Goal: Task Accomplishment & Management: Complete application form

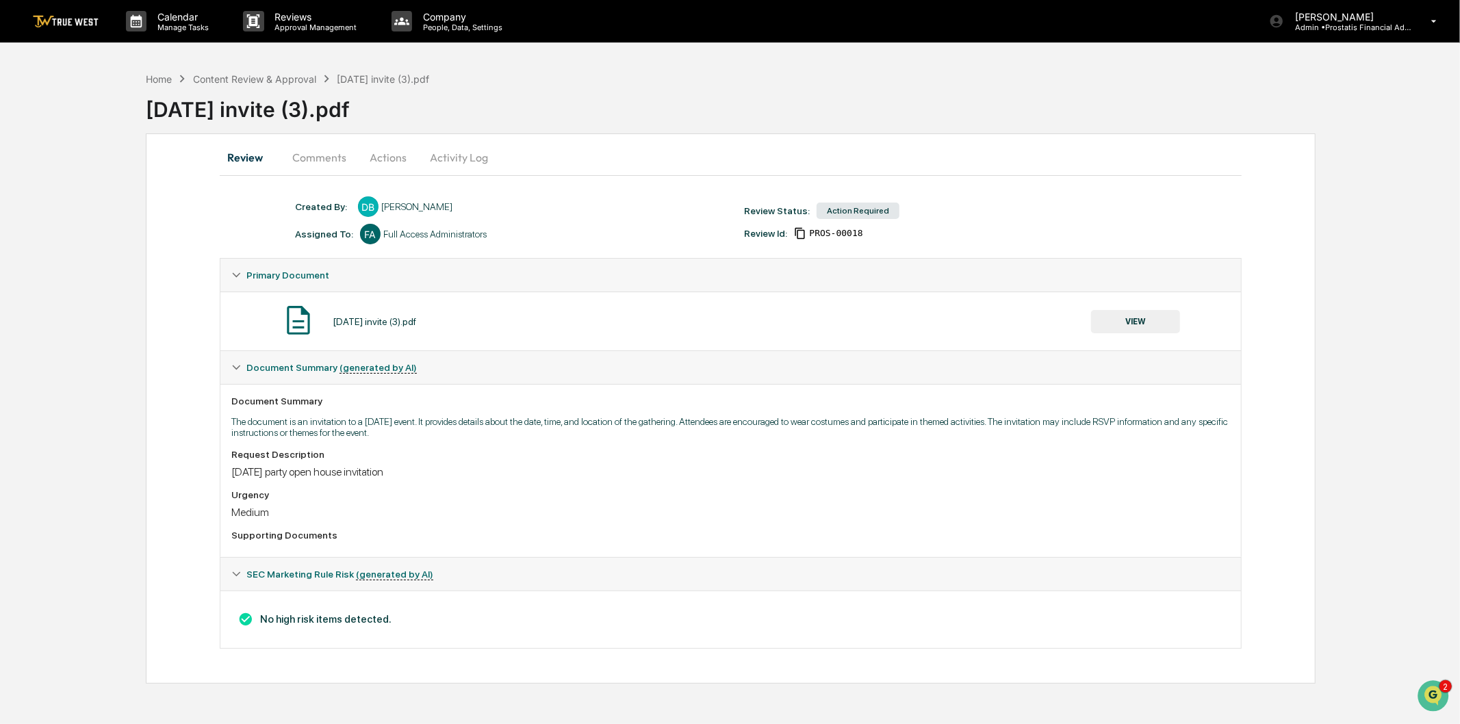
click at [1105, 319] on button "VIEW" at bounding box center [1135, 321] width 89 height 23
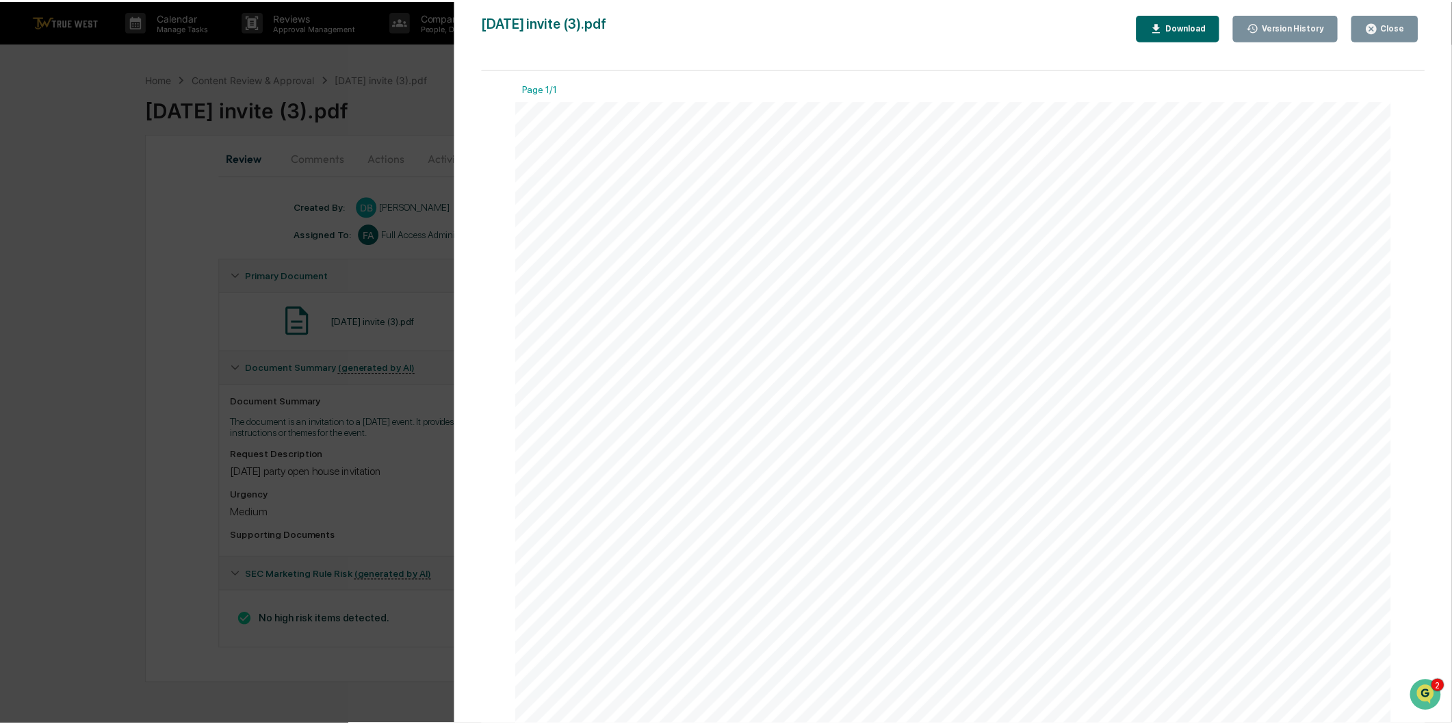
scroll to position [515, 0]
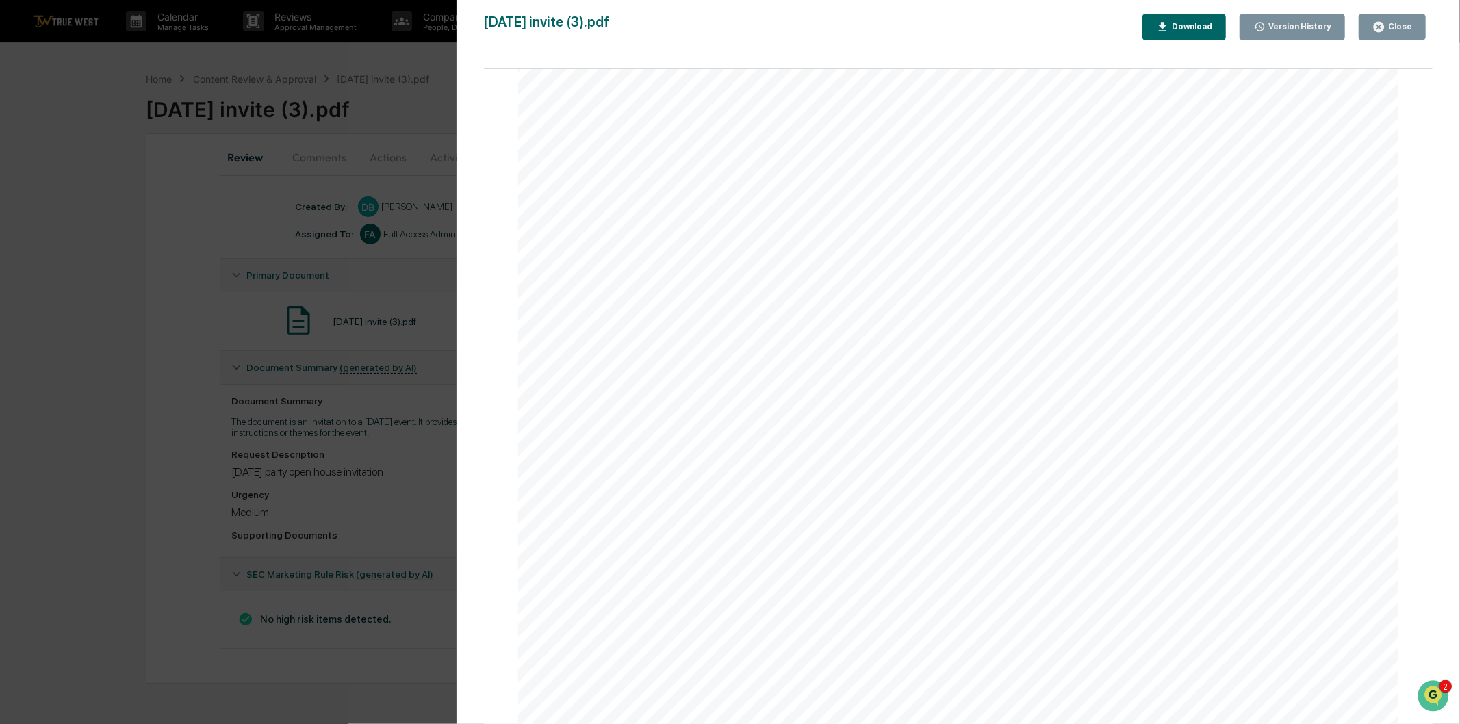
click at [1405, 22] on div "Close" at bounding box center [1398, 27] width 27 height 10
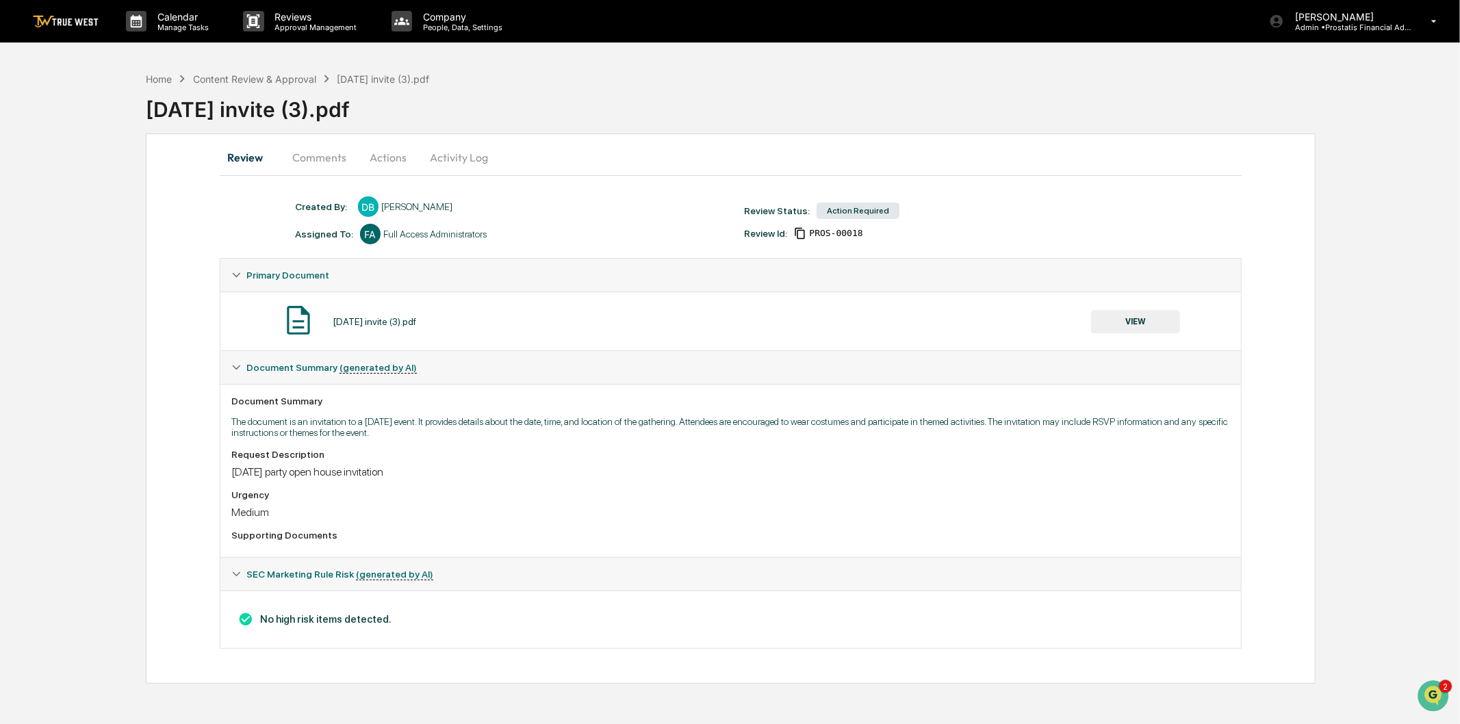
click at [478, 159] on button "Activity Log" at bounding box center [459, 157] width 80 height 33
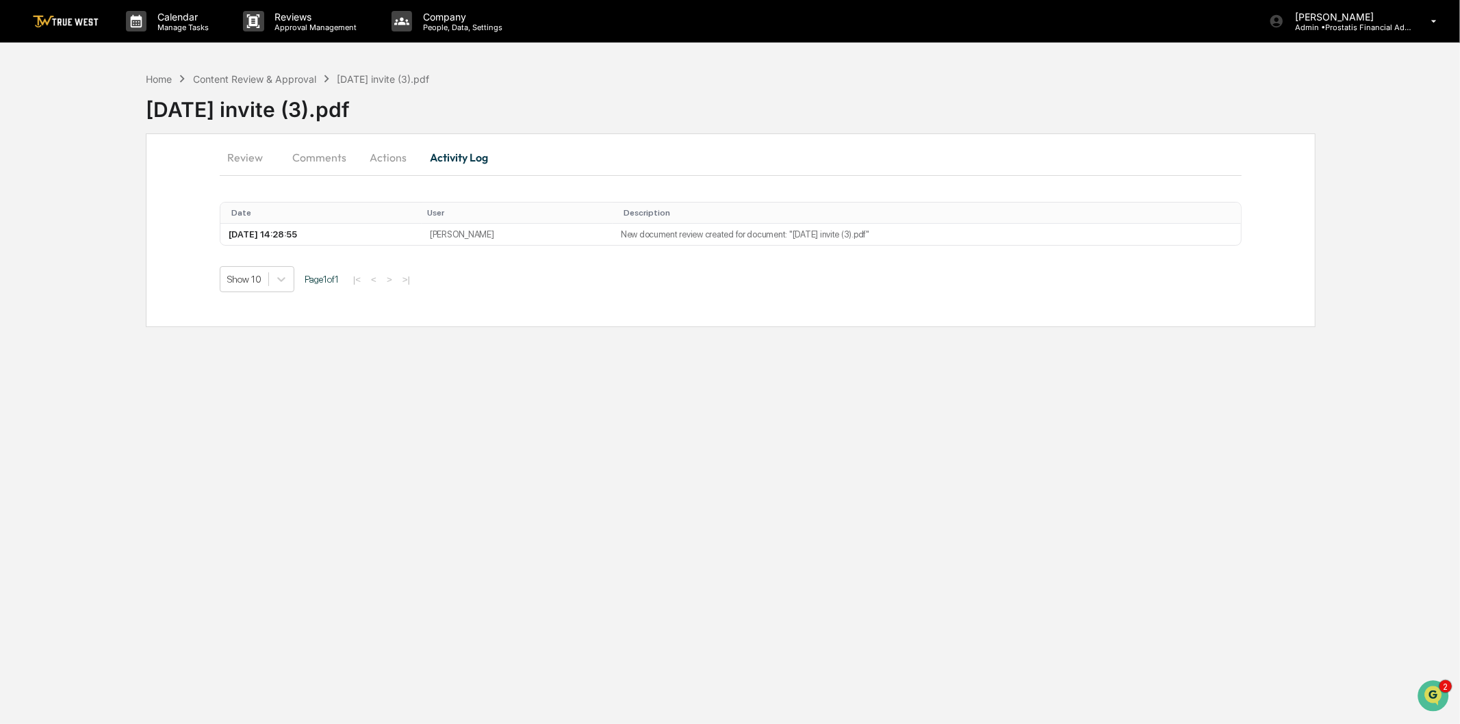
click at [402, 147] on button "Actions" at bounding box center [388, 157] width 62 height 33
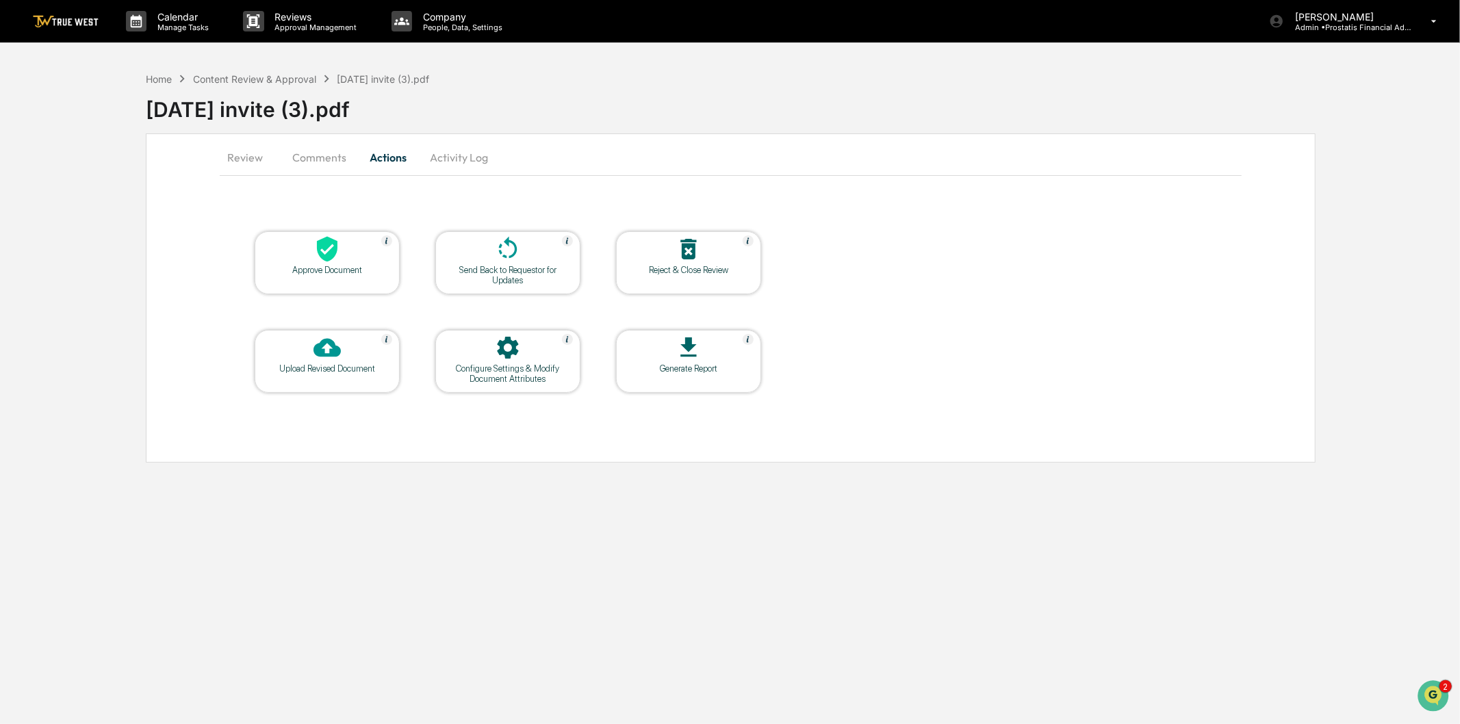
click at [339, 254] on icon at bounding box center [326, 248] width 27 height 27
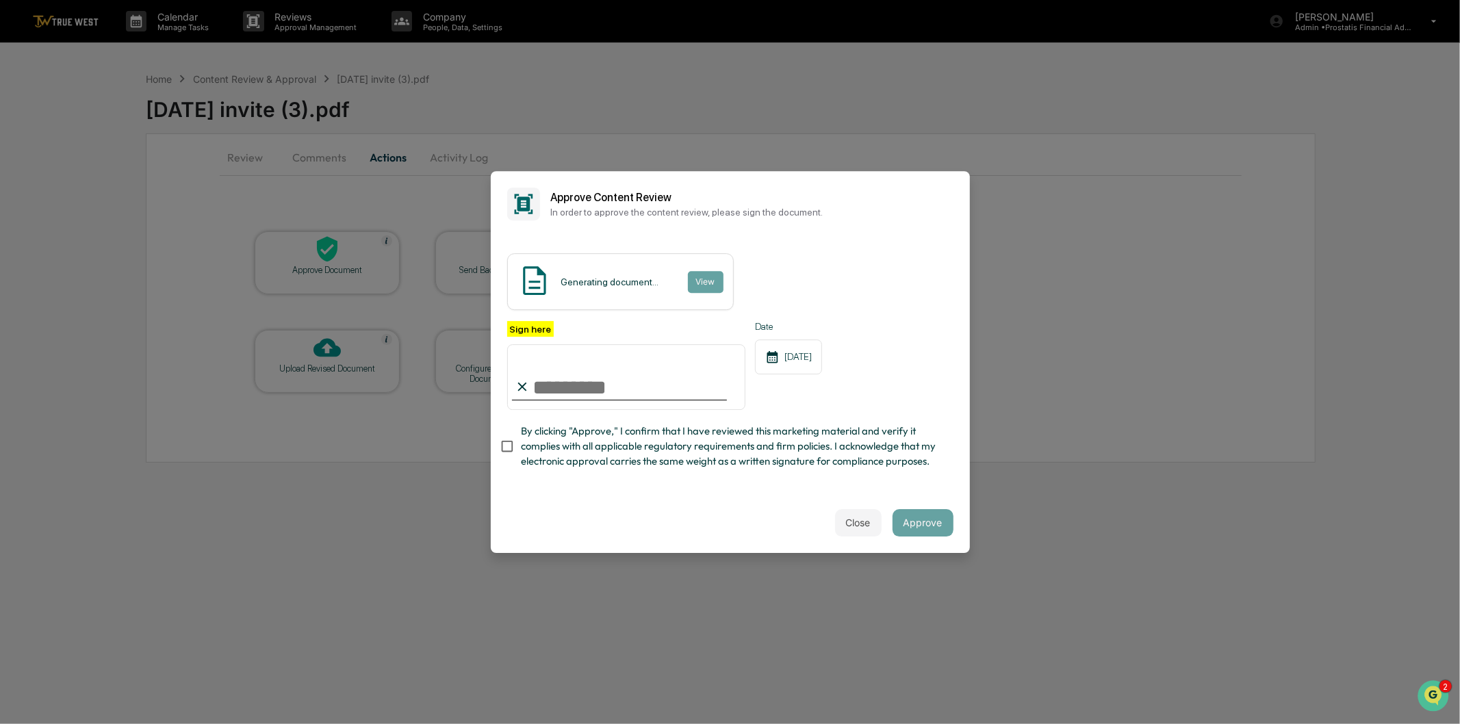
drag, startPoint x: 597, startPoint y: 368, endPoint x: 585, endPoint y: 404, distance: 38.7
click at [597, 368] on input "Sign here" at bounding box center [626, 377] width 239 height 66
type input "**********"
click at [578, 450] on span "By clicking "Approve," I confirm that I have reviewed this marketing material a…" at bounding box center [732, 447] width 422 height 46
click at [697, 282] on button "View" at bounding box center [705, 282] width 36 height 22
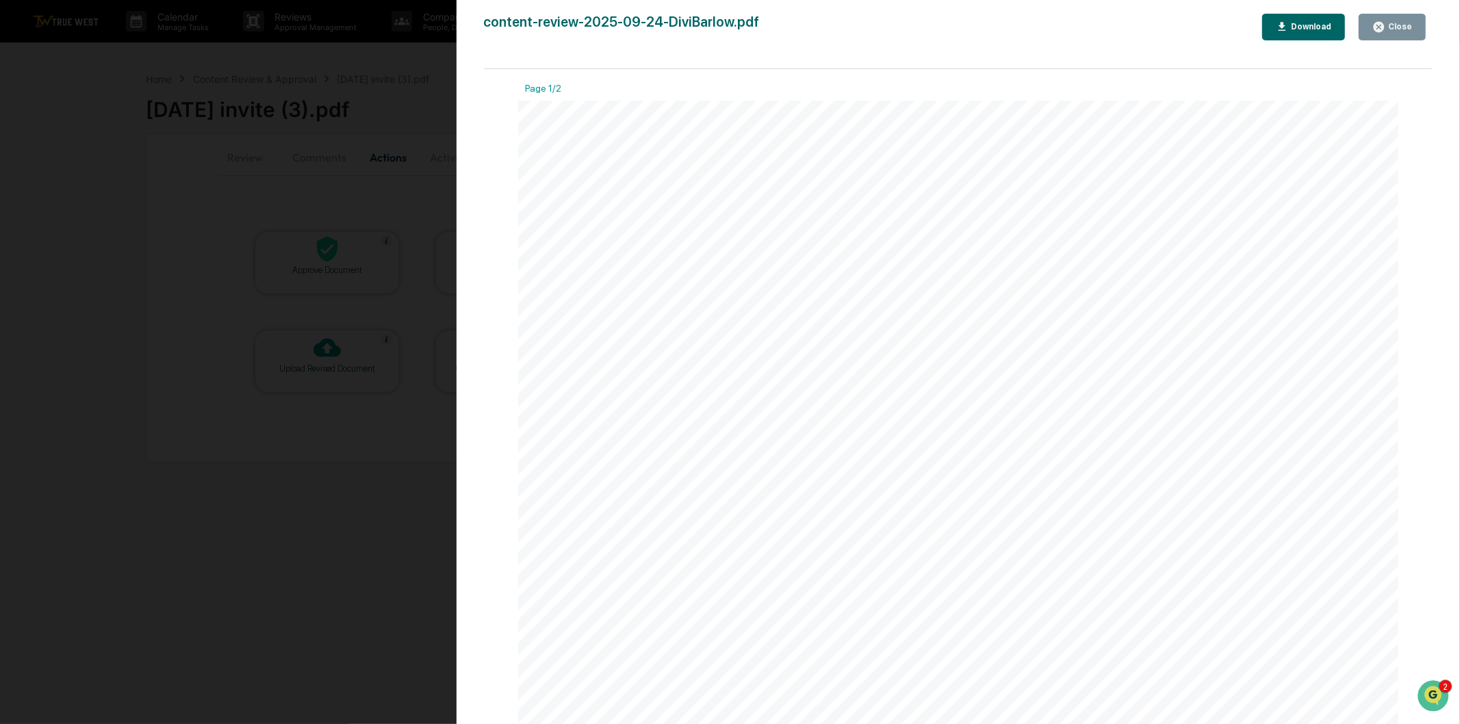
click at [1400, 26] on div "Close" at bounding box center [1398, 27] width 27 height 10
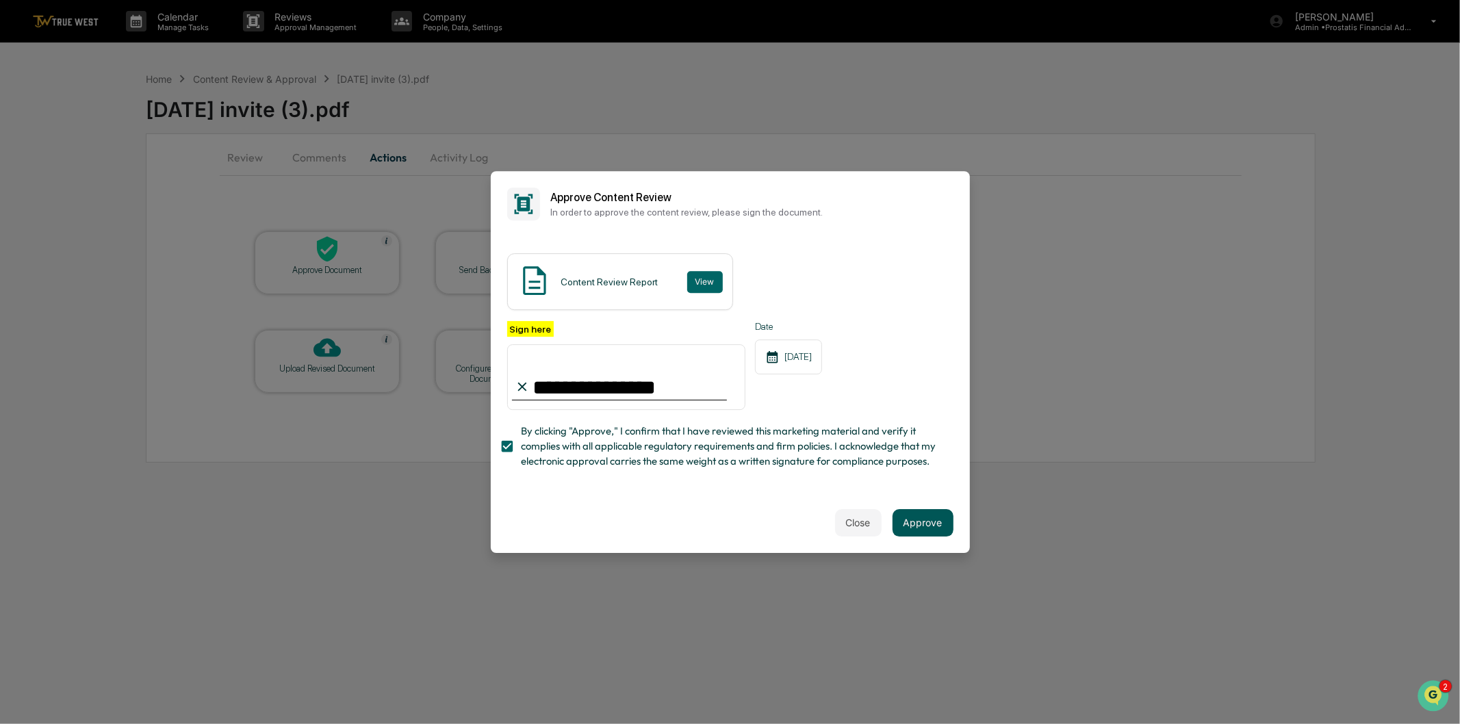
click at [918, 526] on button "Approve" at bounding box center [922, 522] width 61 height 27
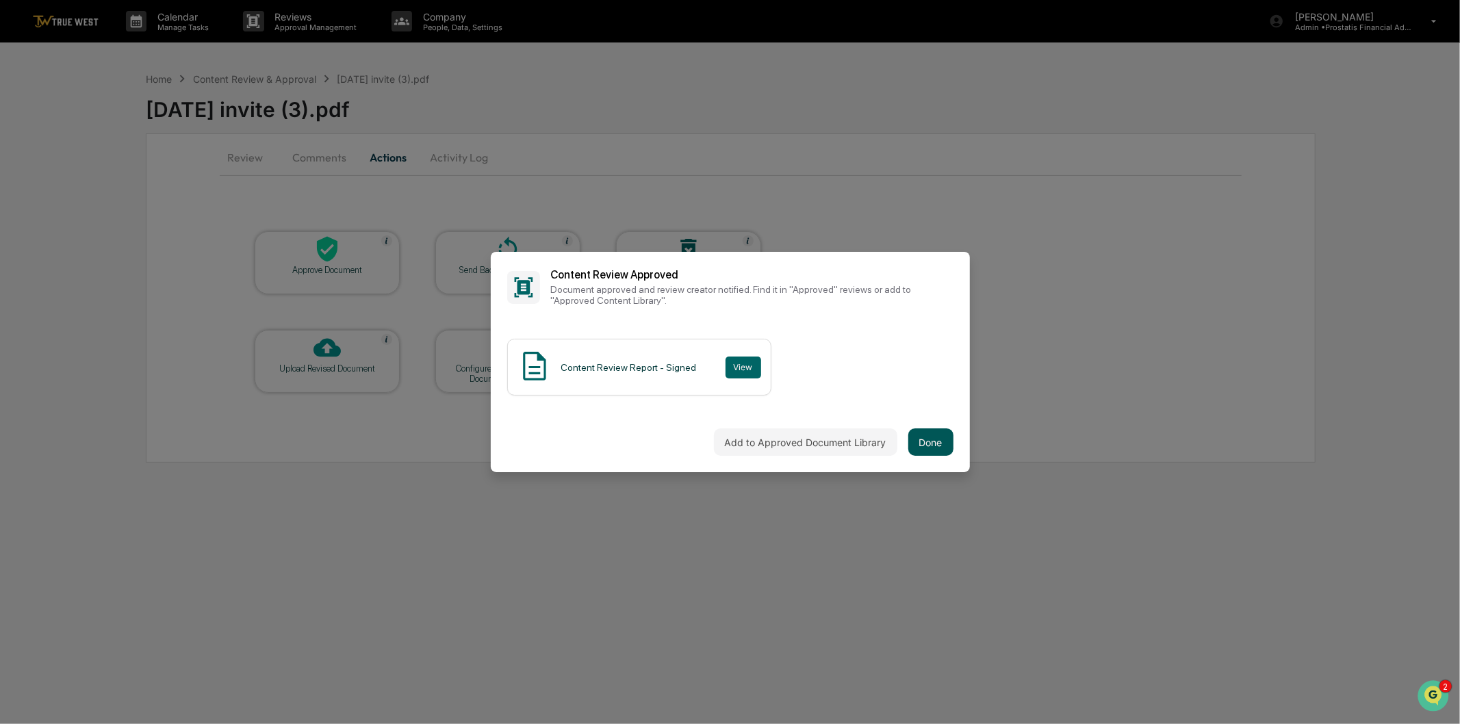
click at [933, 436] on button "Done" at bounding box center [930, 441] width 45 height 27
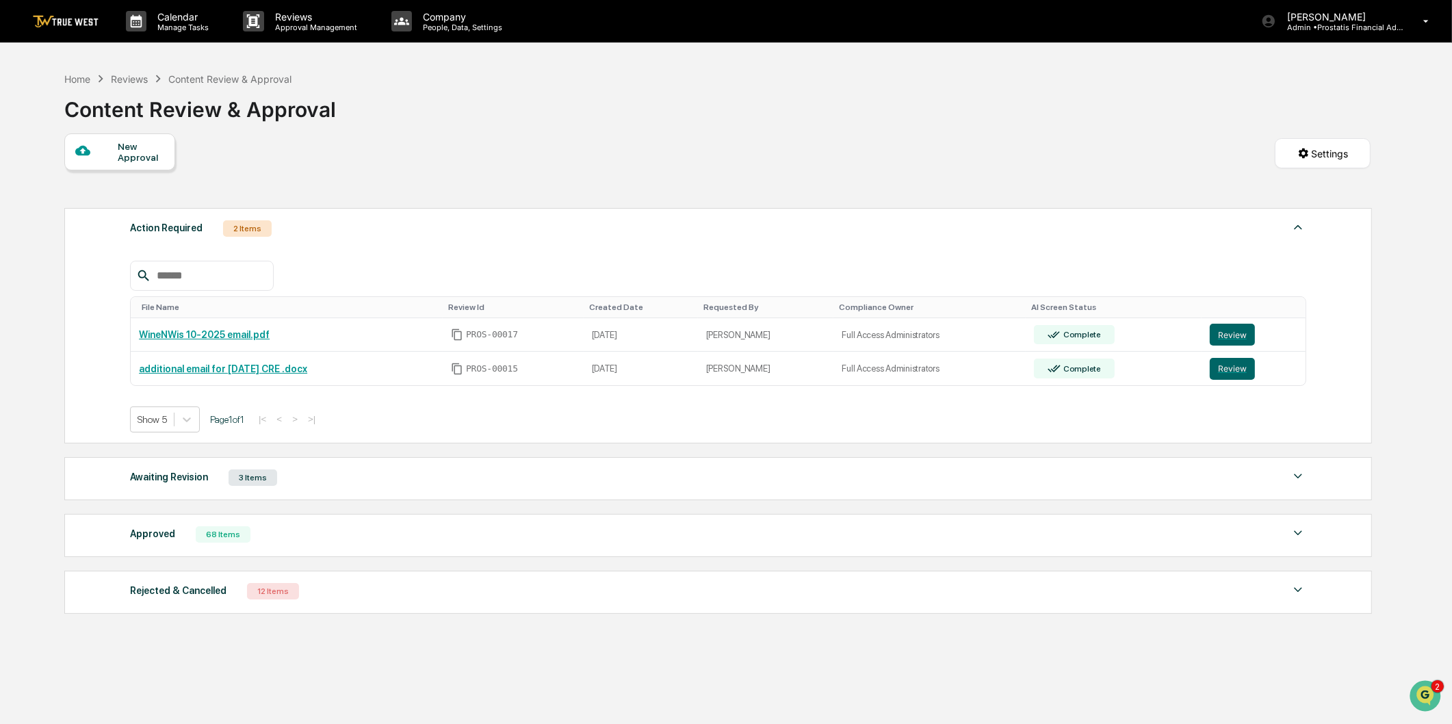
click at [489, 491] on div "Awaiting Revision 3 Items File Name Review Id Created Date Requested By Complia…" at bounding box center [718, 478] width 1309 height 43
click at [486, 480] on div "Awaiting Revision 3 Items" at bounding box center [718, 477] width 1176 height 19
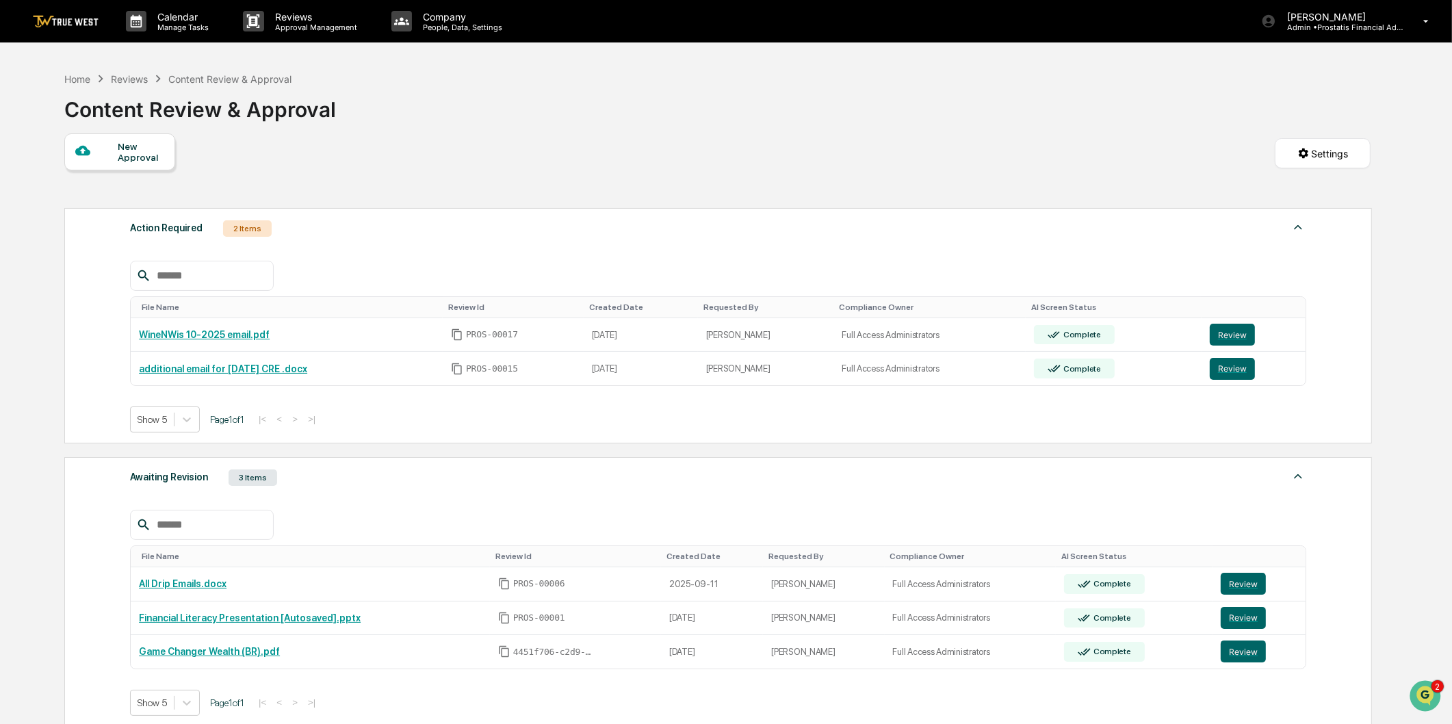
click at [486, 479] on div "Awaiting Revision 3 Items" at bounding box center [718, 477] width 1176 height 19
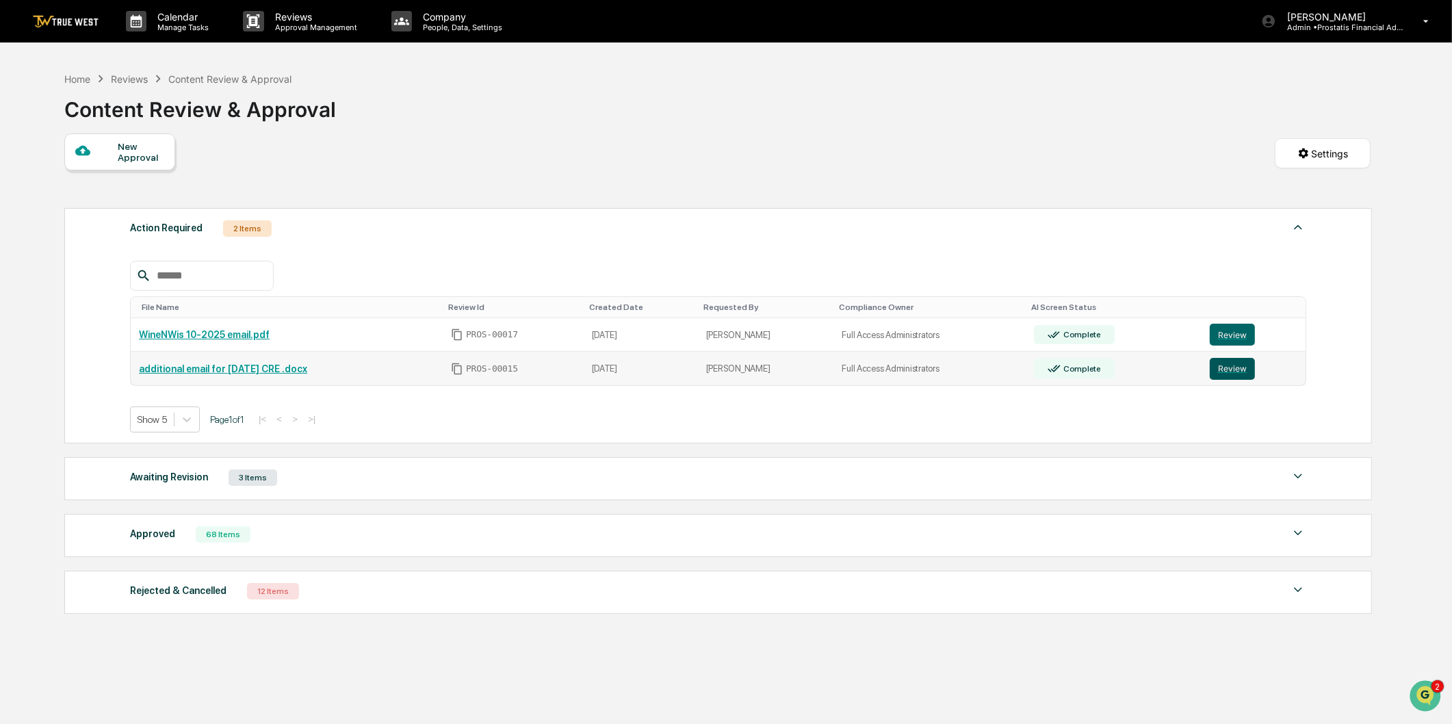
click at [1239, 370] on button "Review" at bounding box center [1232, 369] width 45 height 22
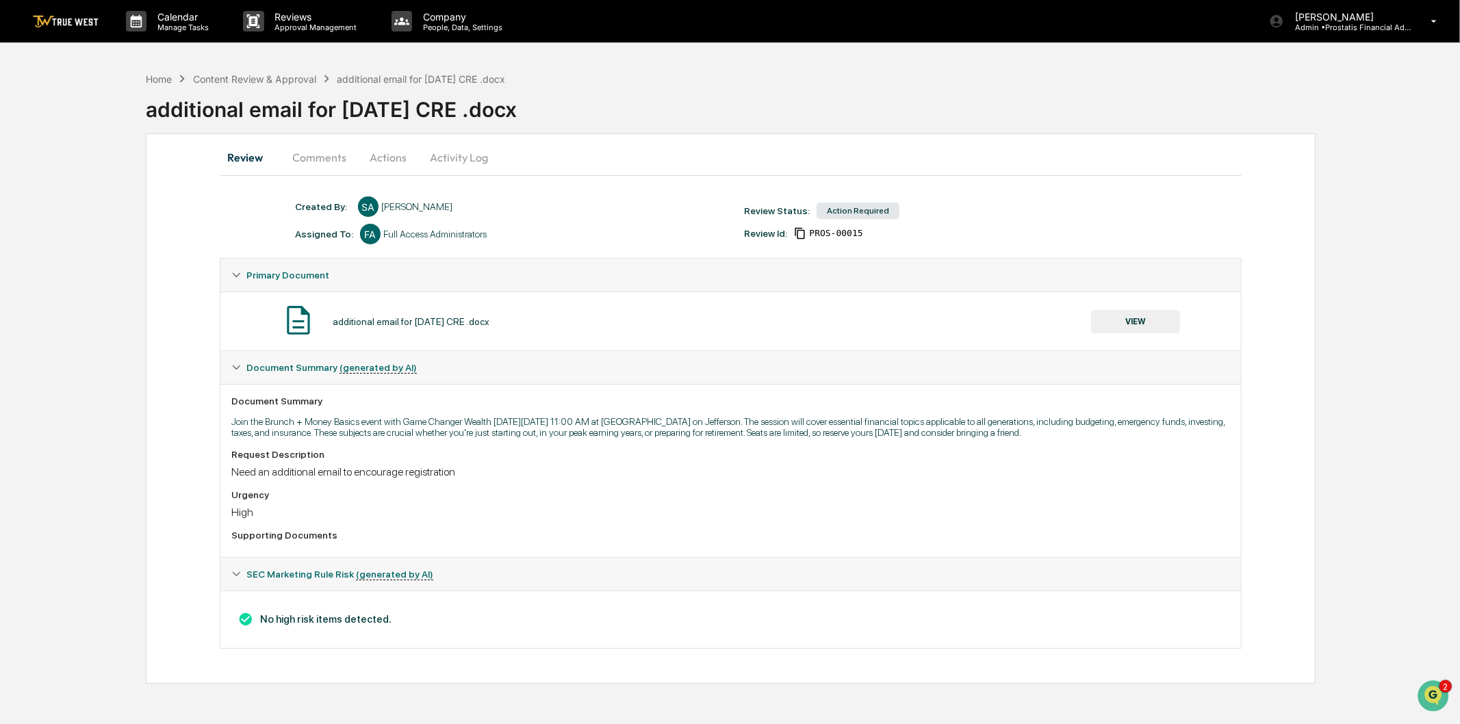
click at [1119, 324] on button "VIEW" at bounding box center [1135, 321] width 89 height 23
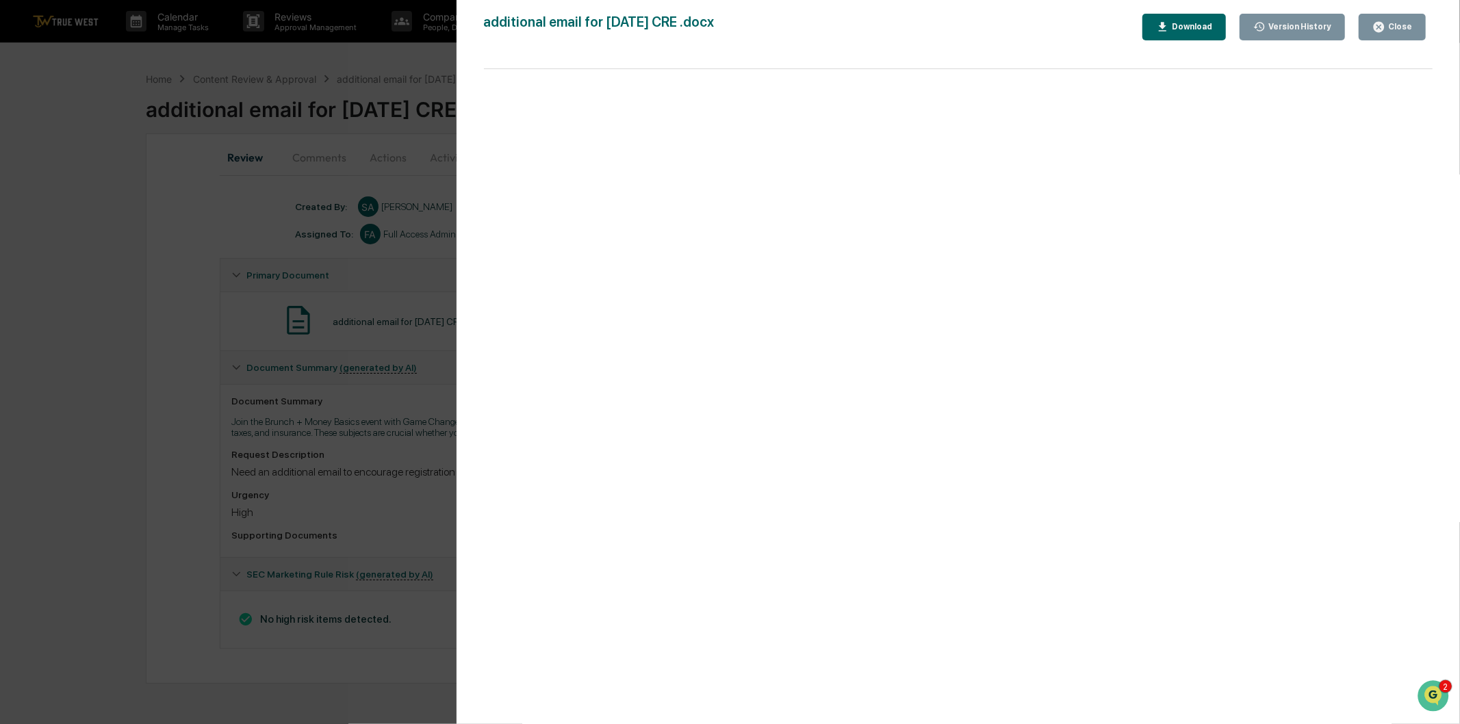
click at [1299, 29] on div "Version History" at bounding box center [1298, 27] width 66 height 10
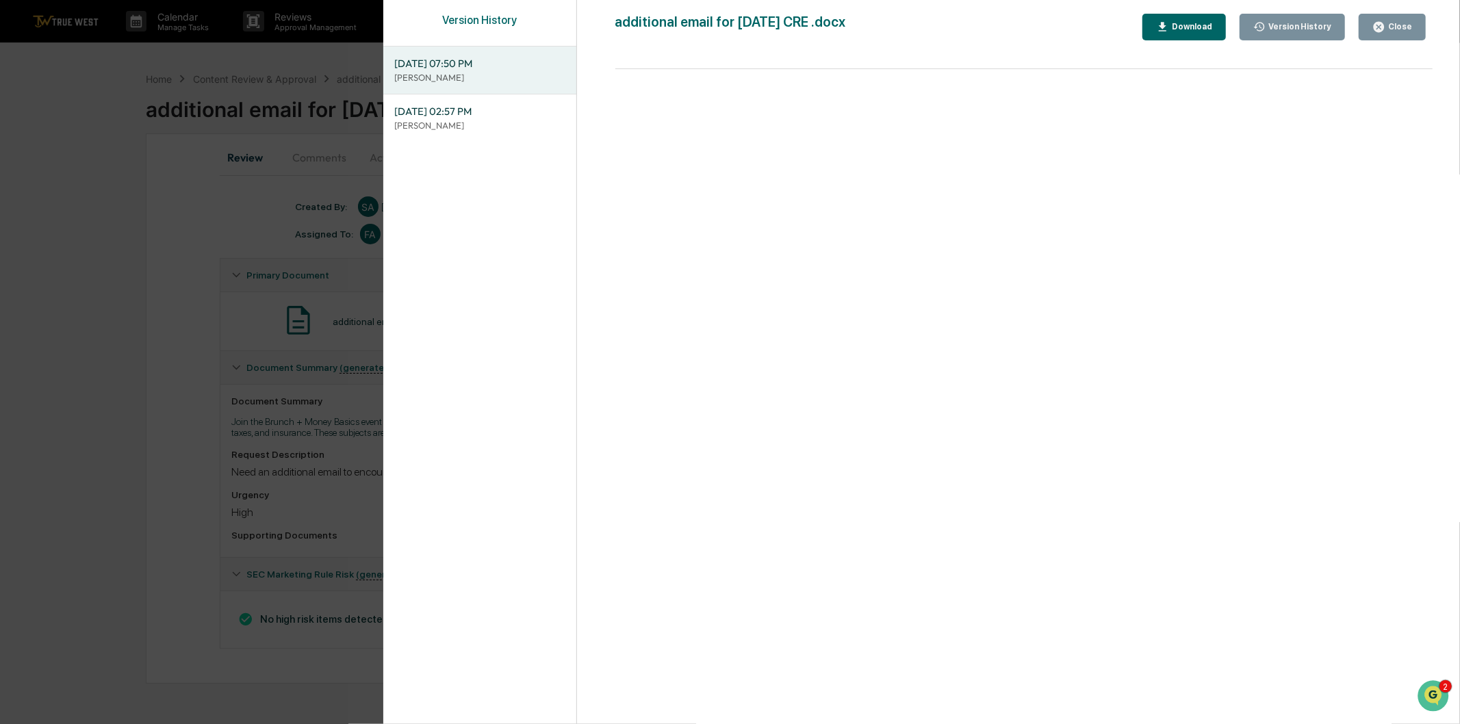
click at [520, 120] on p "[PERSON_NAME]" at bounding box center [479, 125] width 171 height 13
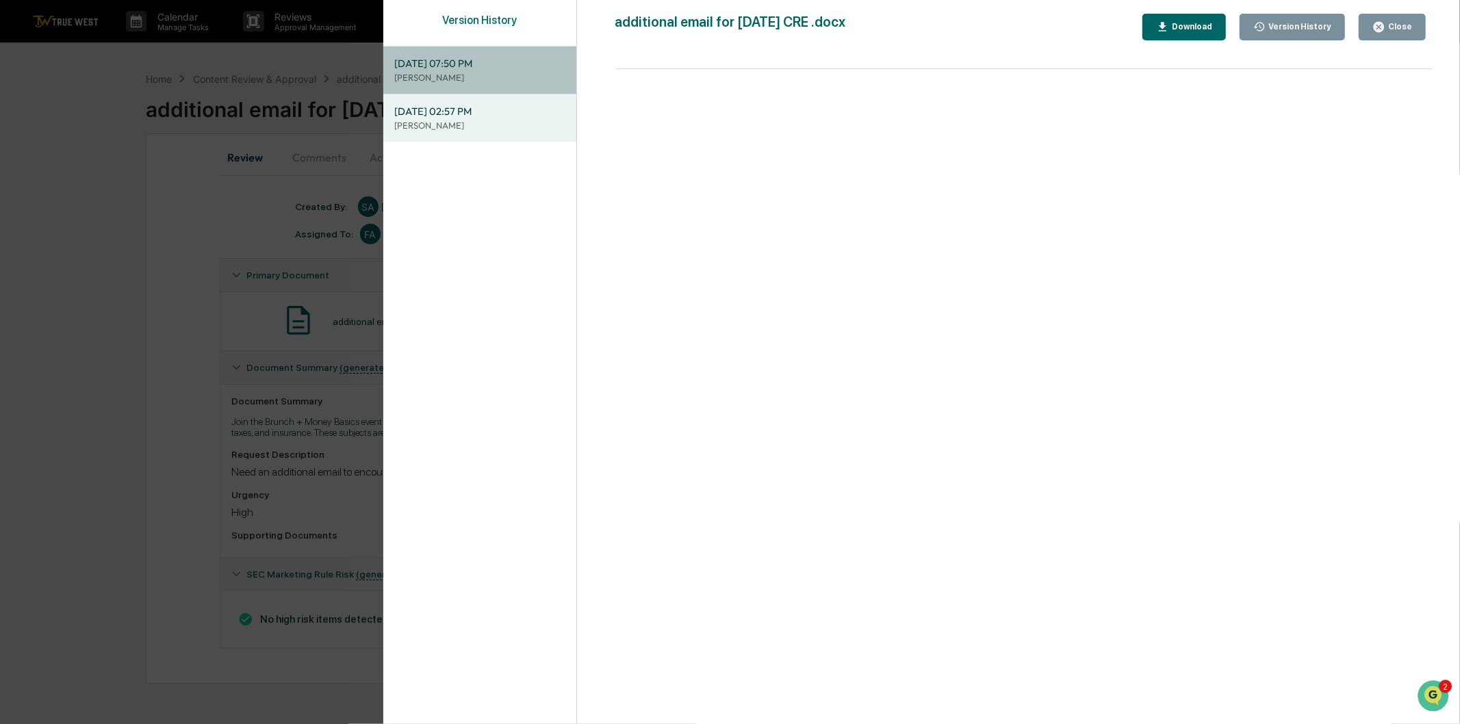
click at [521, 71] on p "[PERSON_NAME]" at bounding box center [479, 77] width 171 height 13
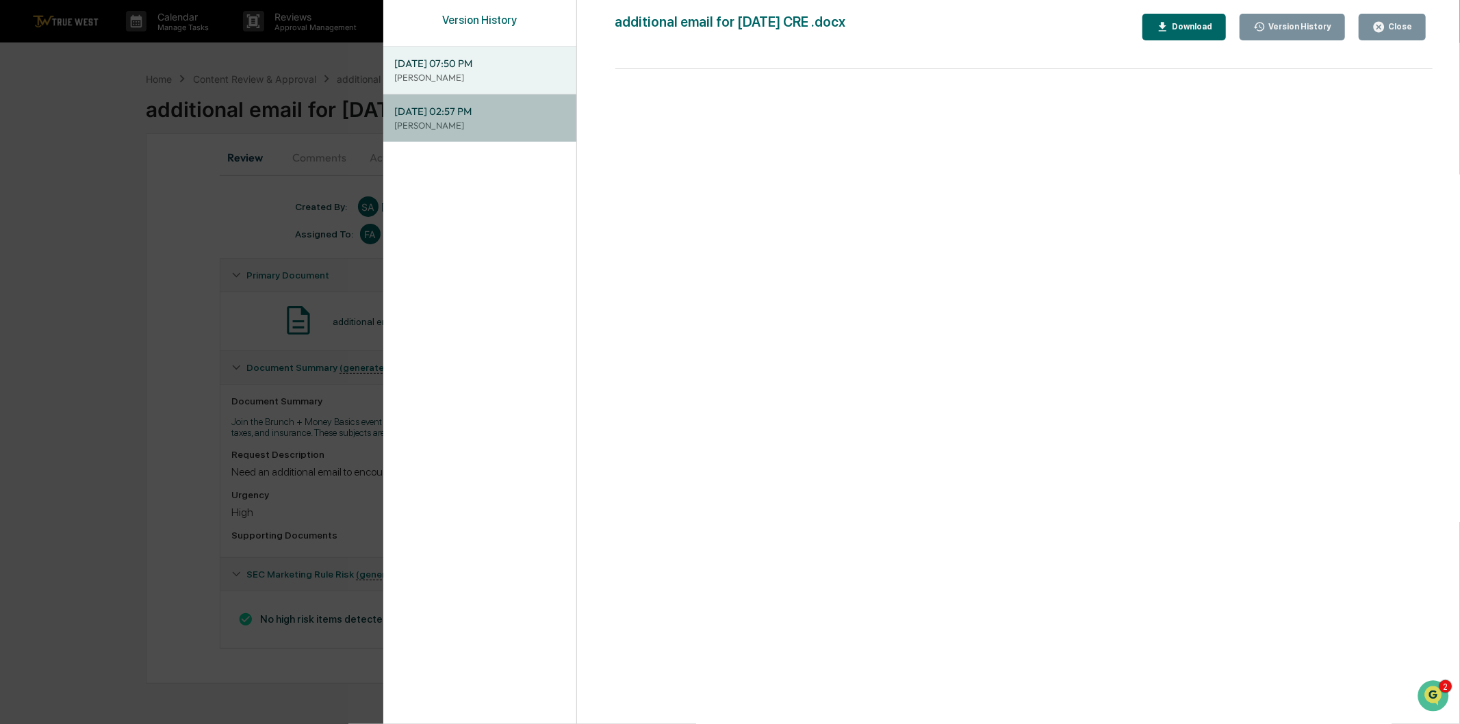
click at [511, 120] on p "[PERSON_NAME]" at bounding box center [479, 125] width 171 height 13
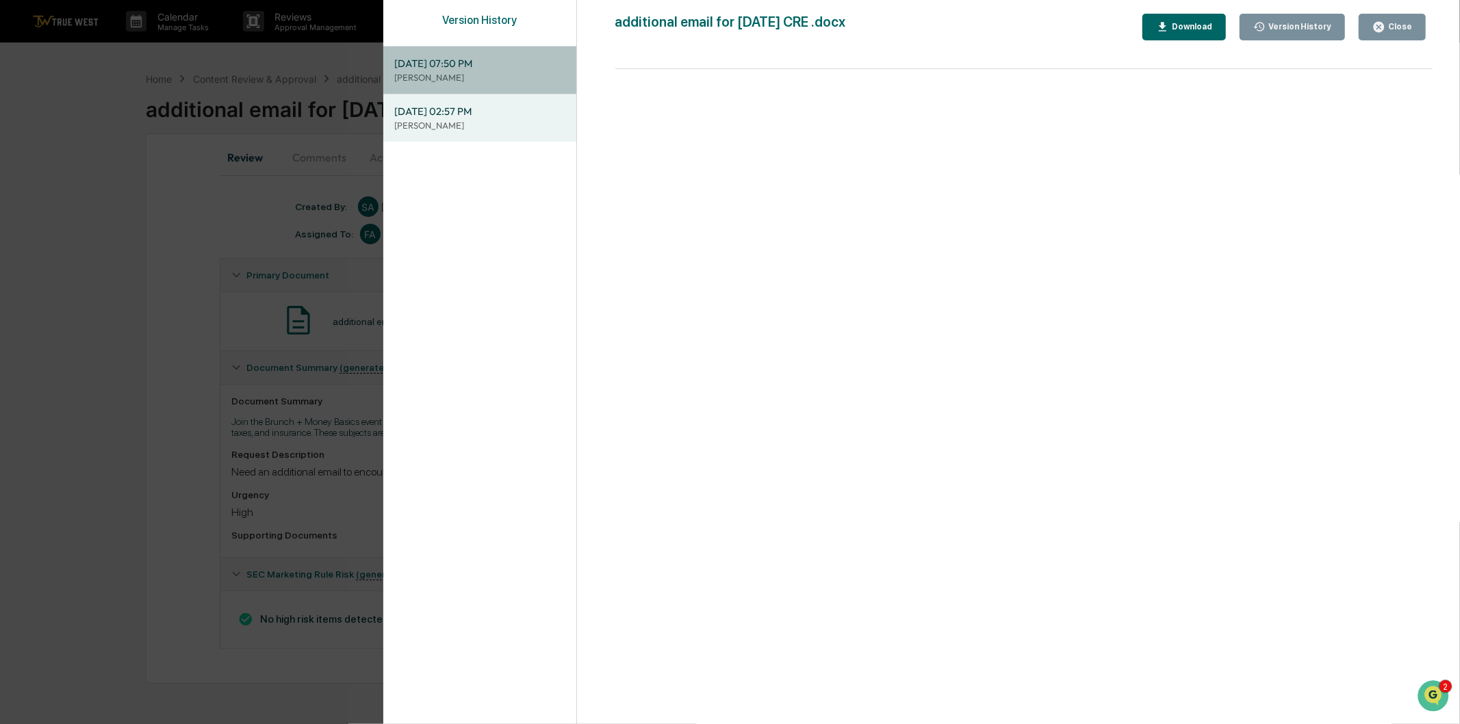
click at [509, 71] on p "[PERSON_NAME]" at bounding box center [479, 77] width 171 height 13
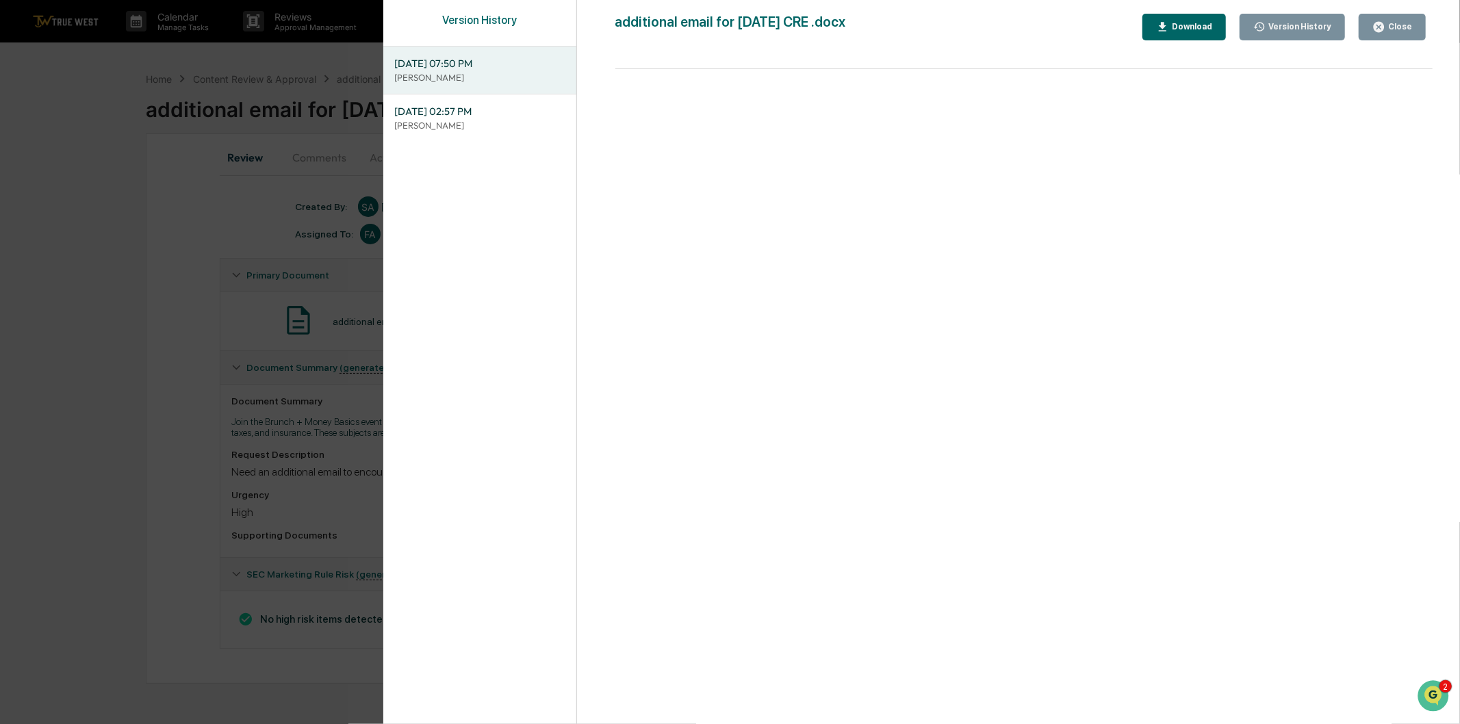
click at [487, 114] on span "09/23/2025, 02:57 PM" at bounding box center [479, 111] width 171 height 15
click at [509, 60] on span "09/23/2025, 07:50 PM" at bounding box center [479, 63] width 171 height 15
click at [1419, 24] on button "Close" at bounding box center [1392, 27] width 67 height 27
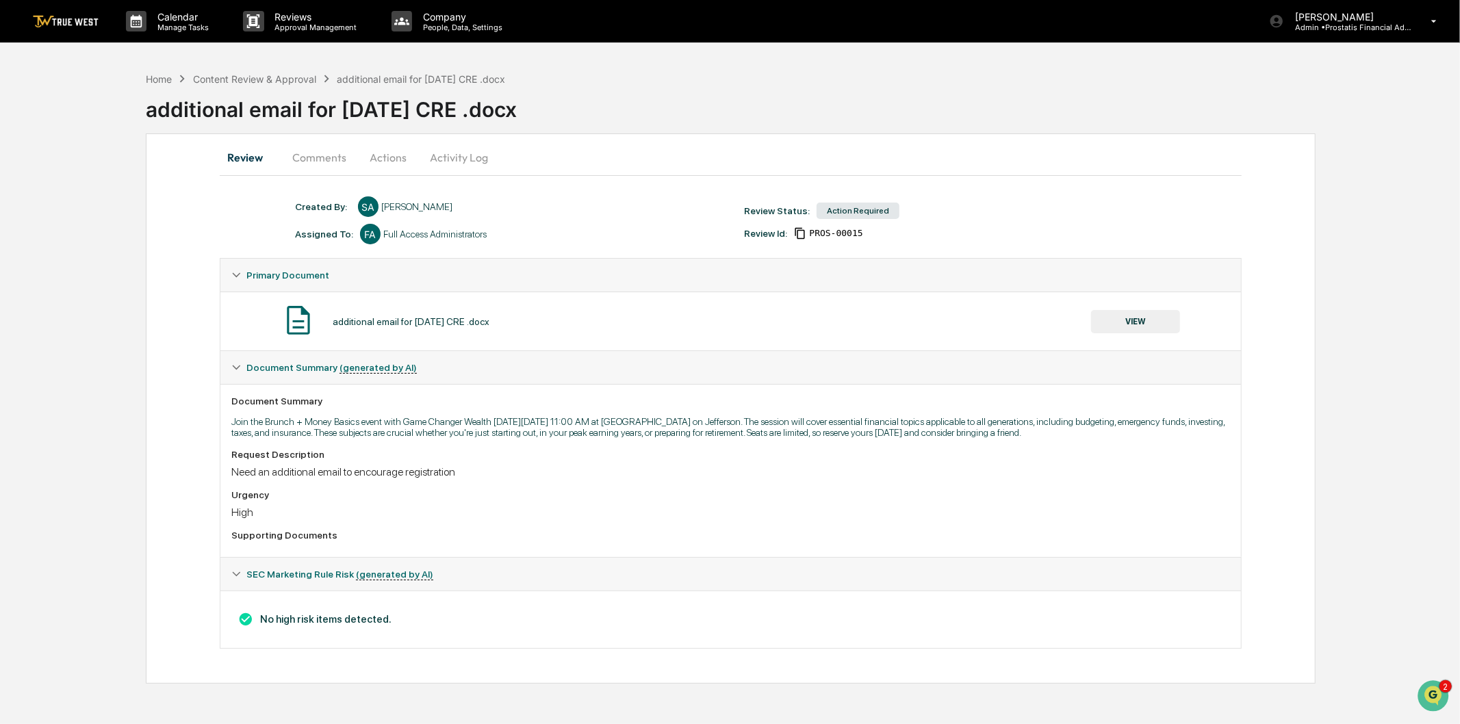
click at [305, 159] on button "Comments" at bounding box center [319, 157] width 76 height 33
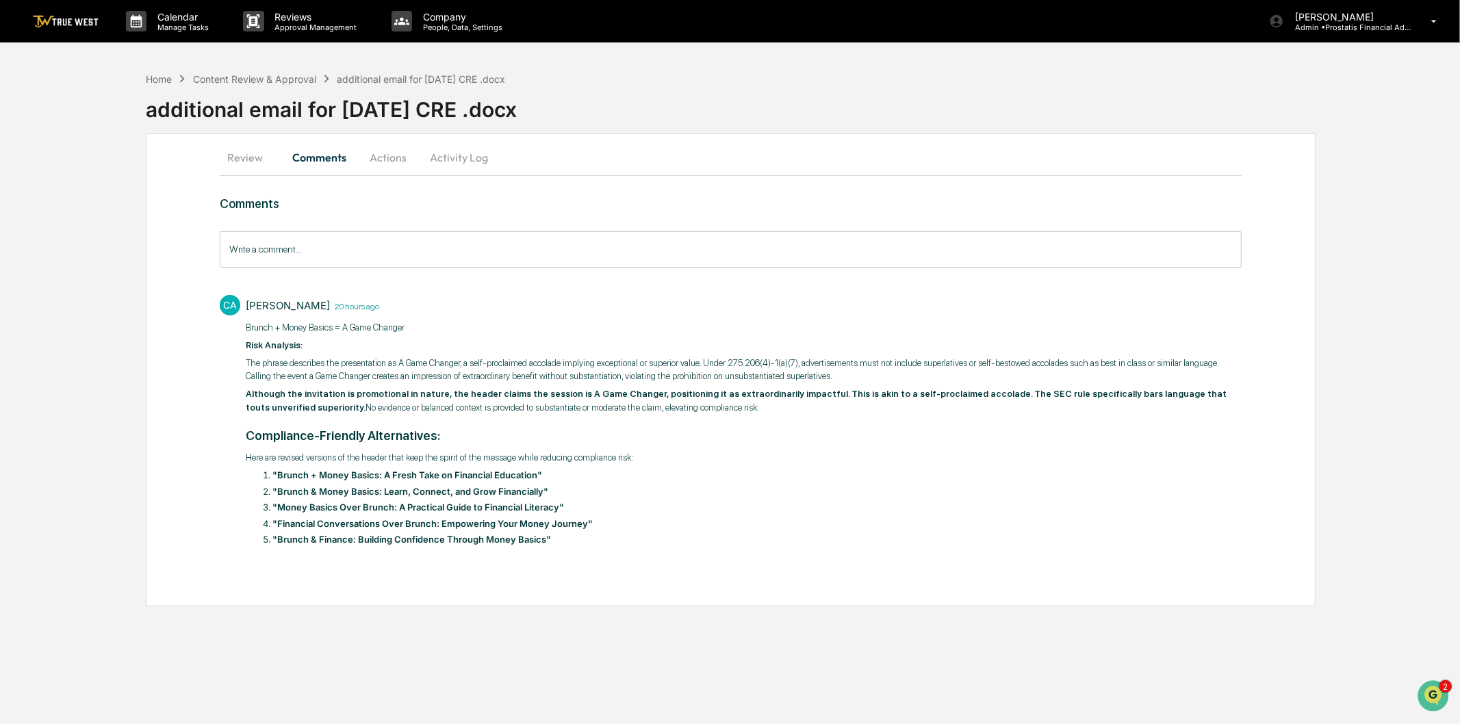
click at [401, 155] on button "Actions" at bounding box center [388, 157] width 62 height 33
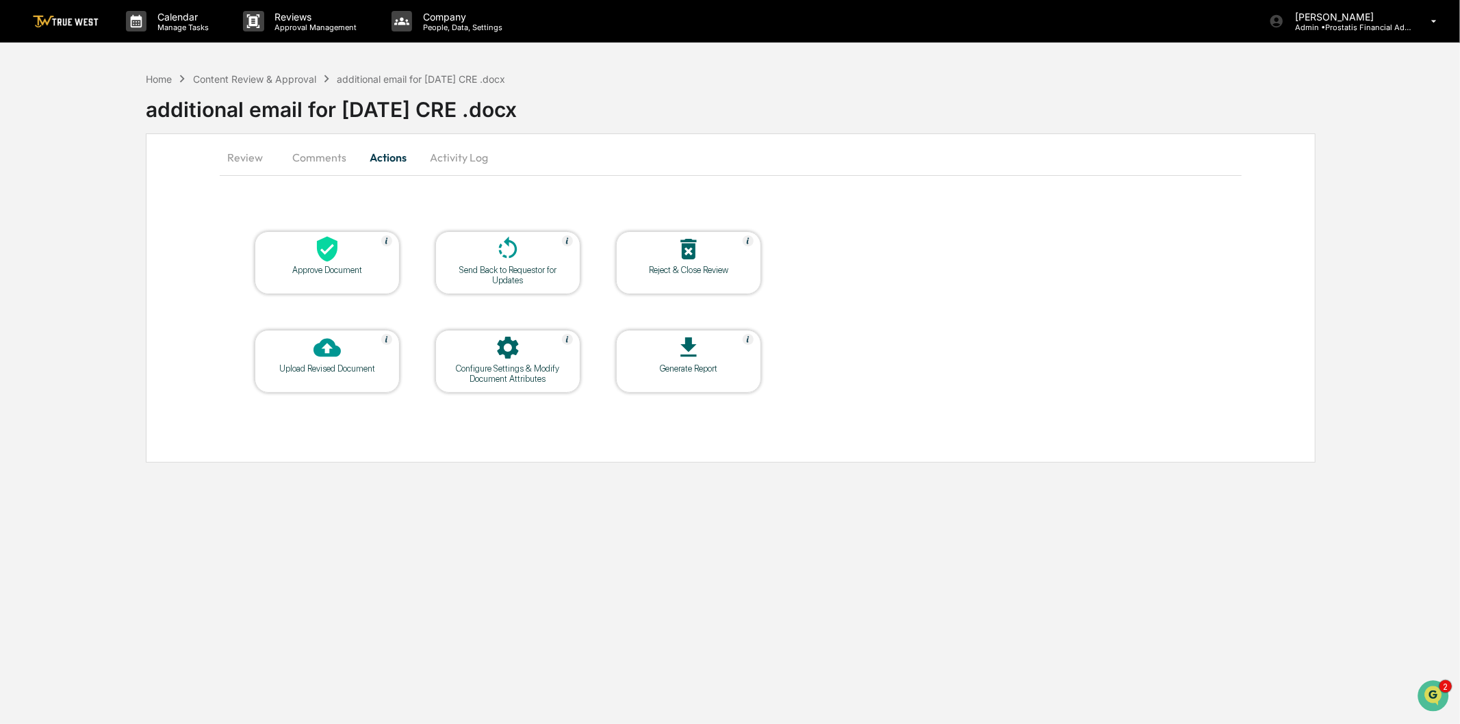
click at [486, 162] on button "Activity Log" at bounding box center [459, 157] width 80 height 33
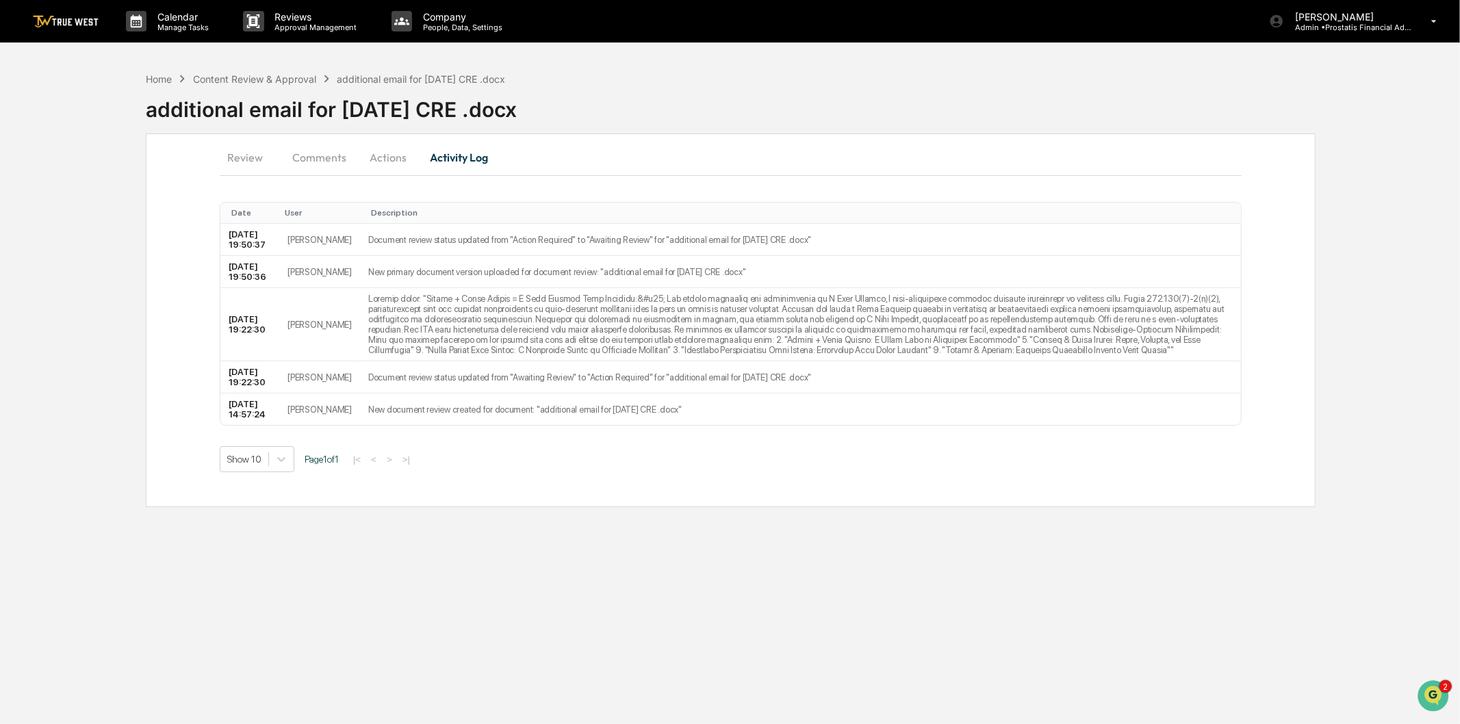
click at [391, 159] on button "Actions" at bounding box center [388, 157] width 62 height 33
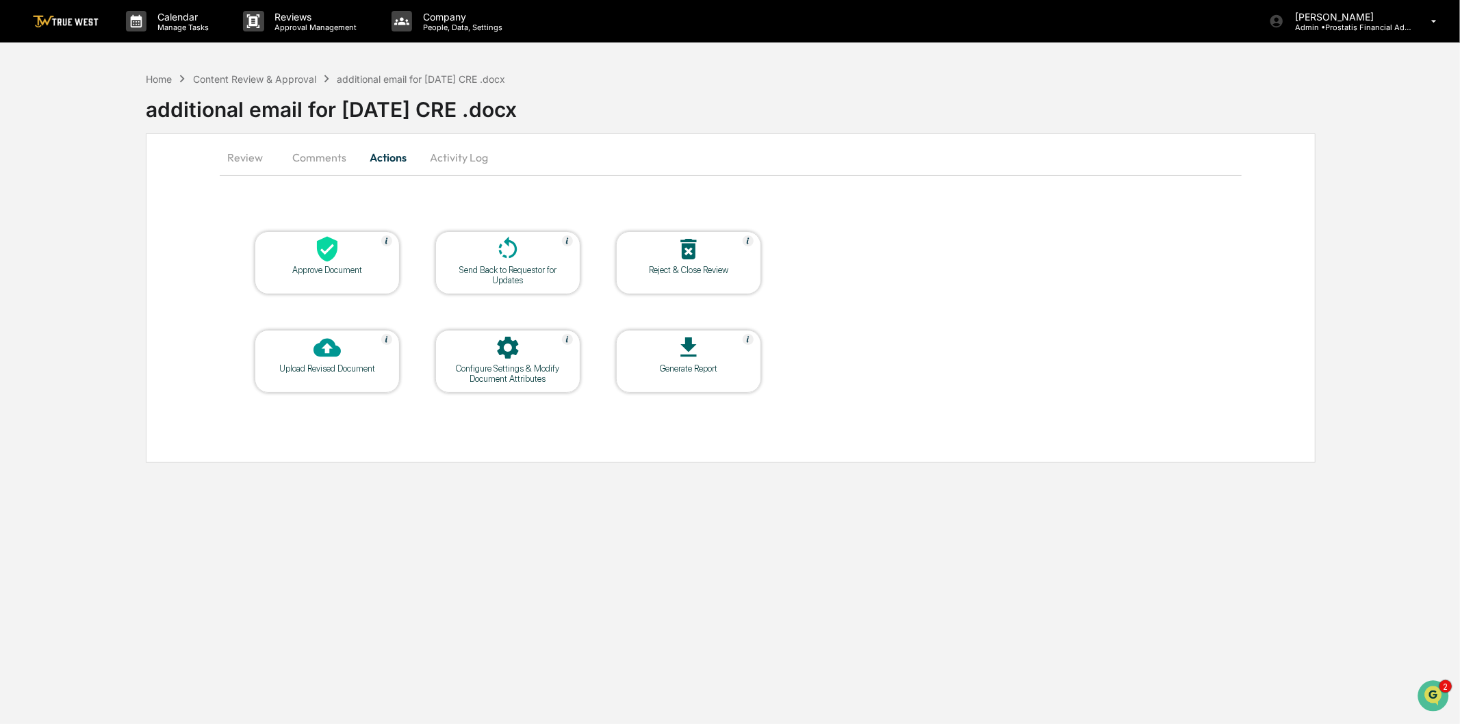
click at [331, 161] on button "Comments" at bounding box center [319, 157] width 76 height 33
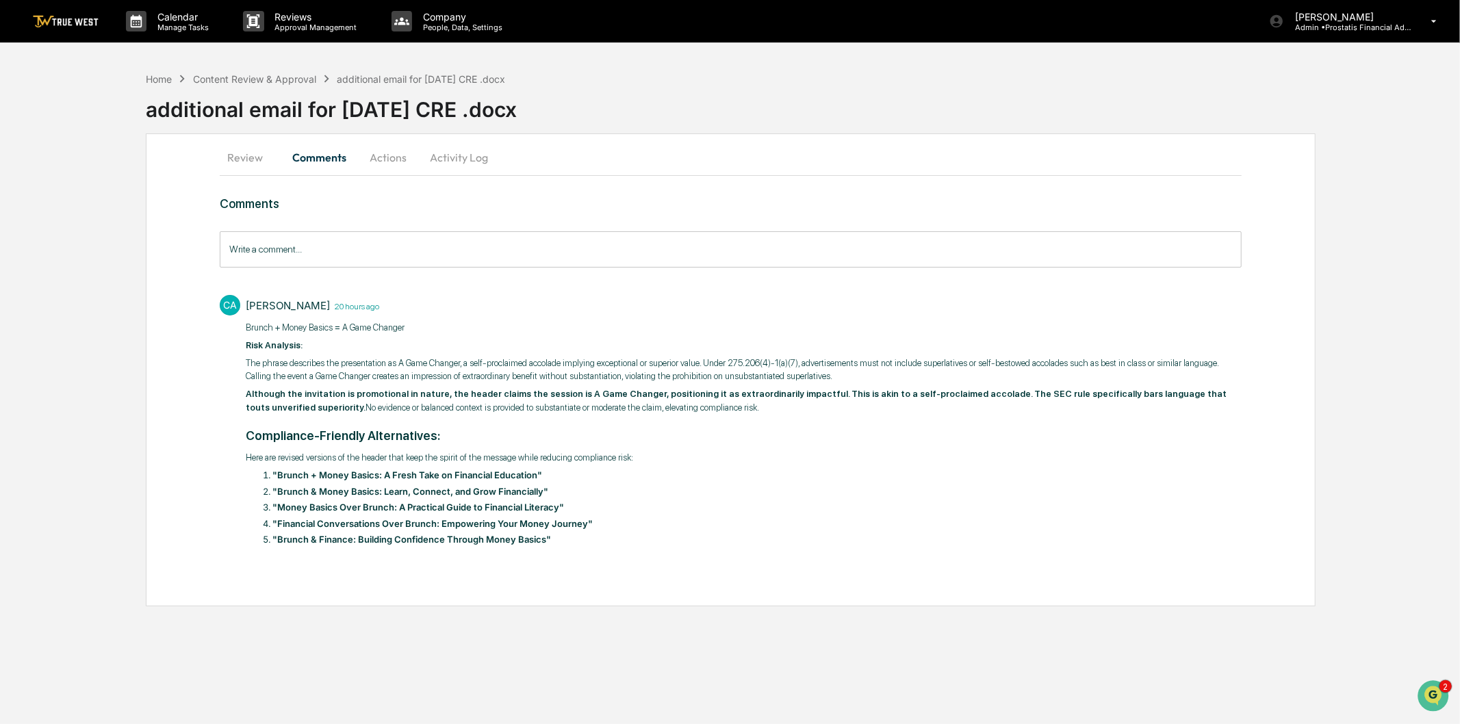
click at [241, 160] on button "Review" at bounding box center [251, 157] width 62 height 33
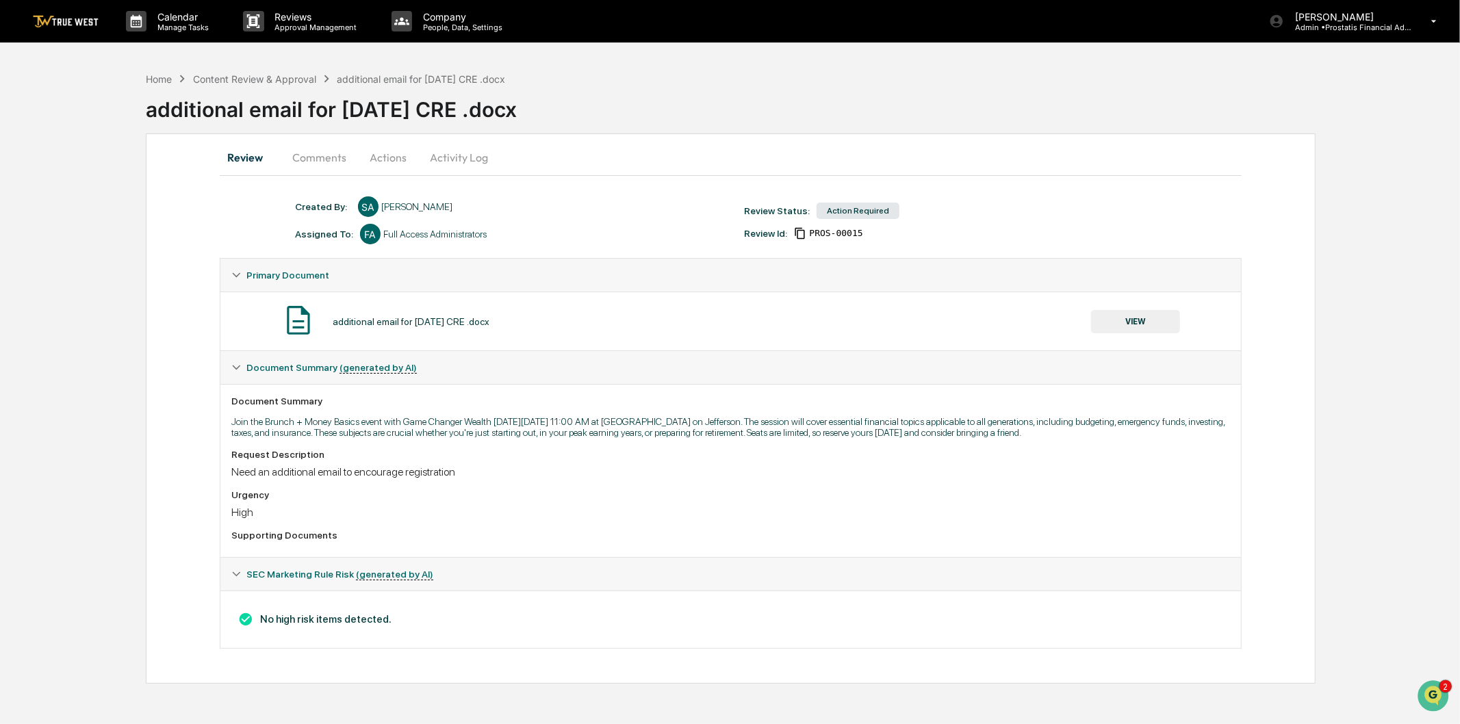
click at [392, 156] on button "Actions" at bounding box center [388, 157] width 62 height 33
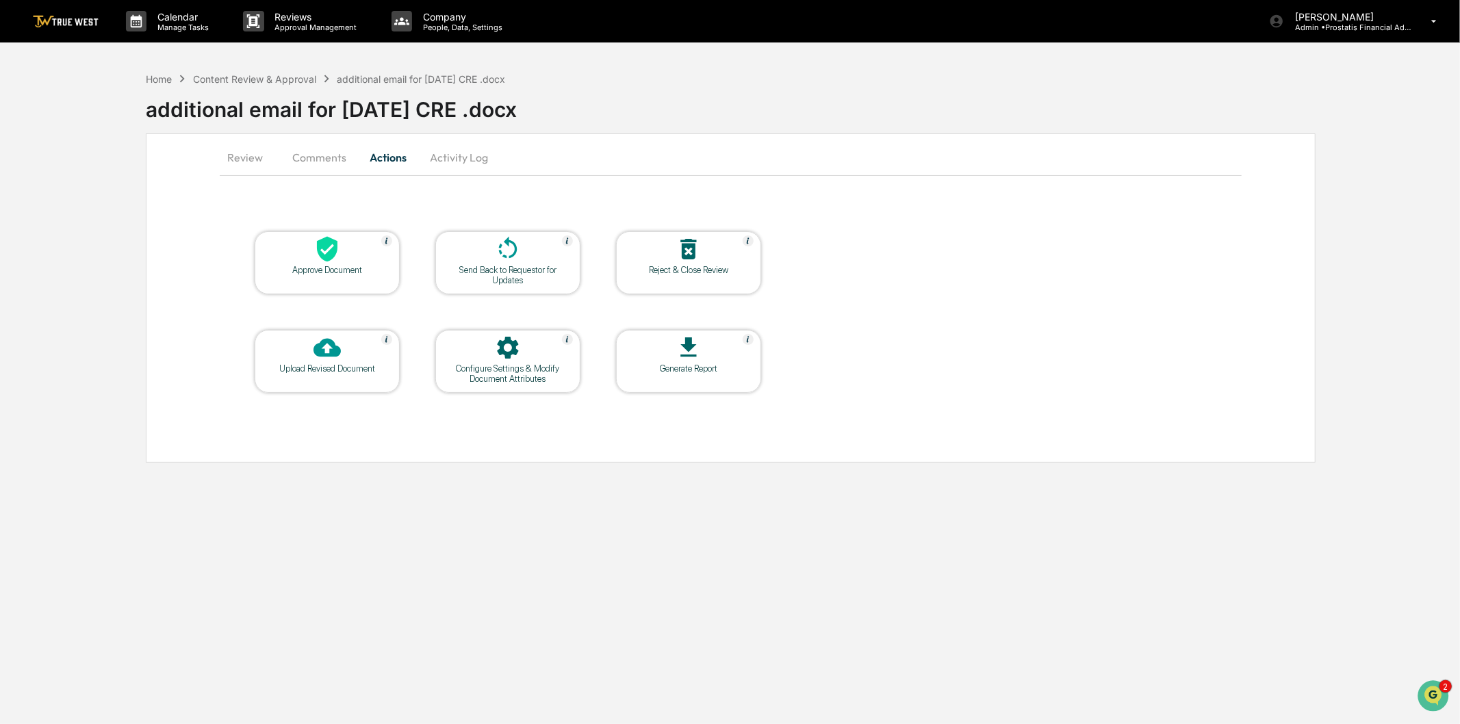
click at [435, 157] on button "Activity Log" at bounding box center [459, 157] width 80 height 33
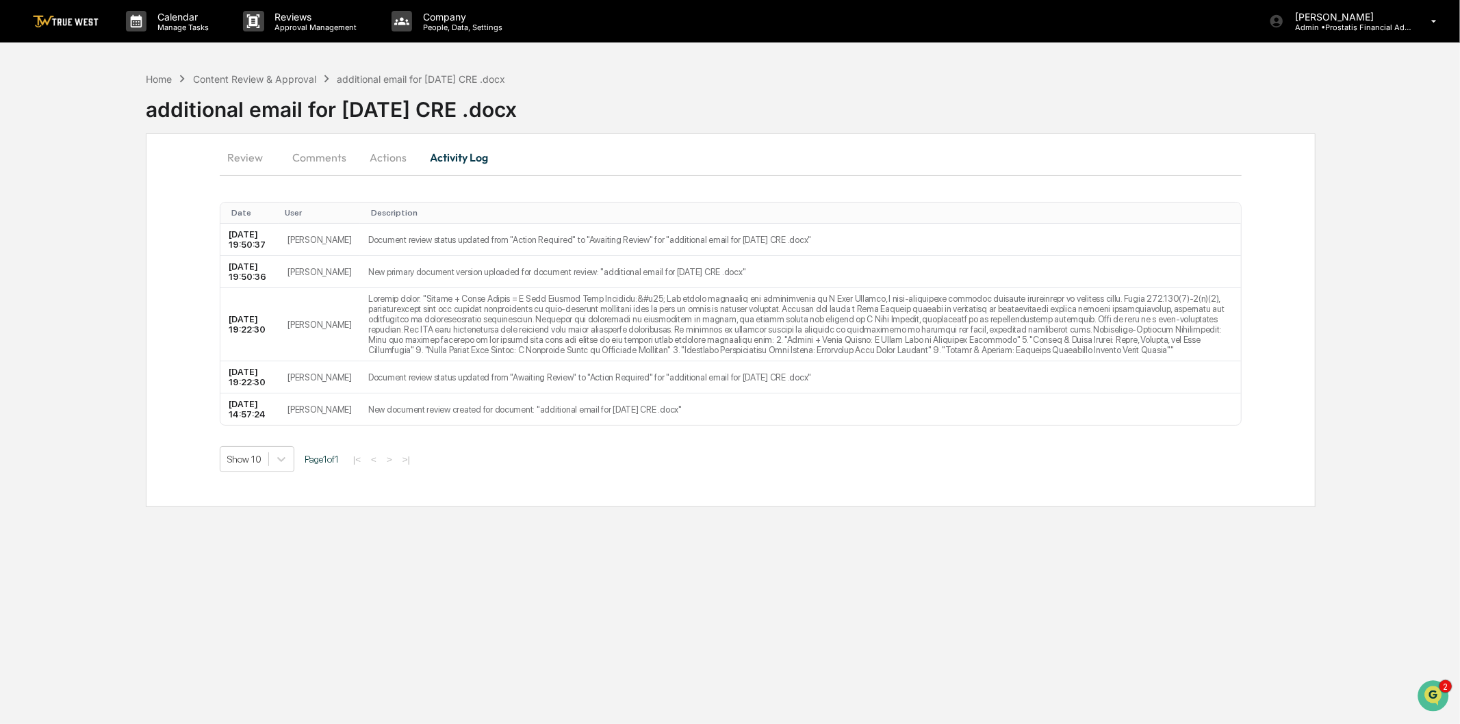
click at [385, 158] on button "Actions" at bounding box center [388, 157] width 62 height 33
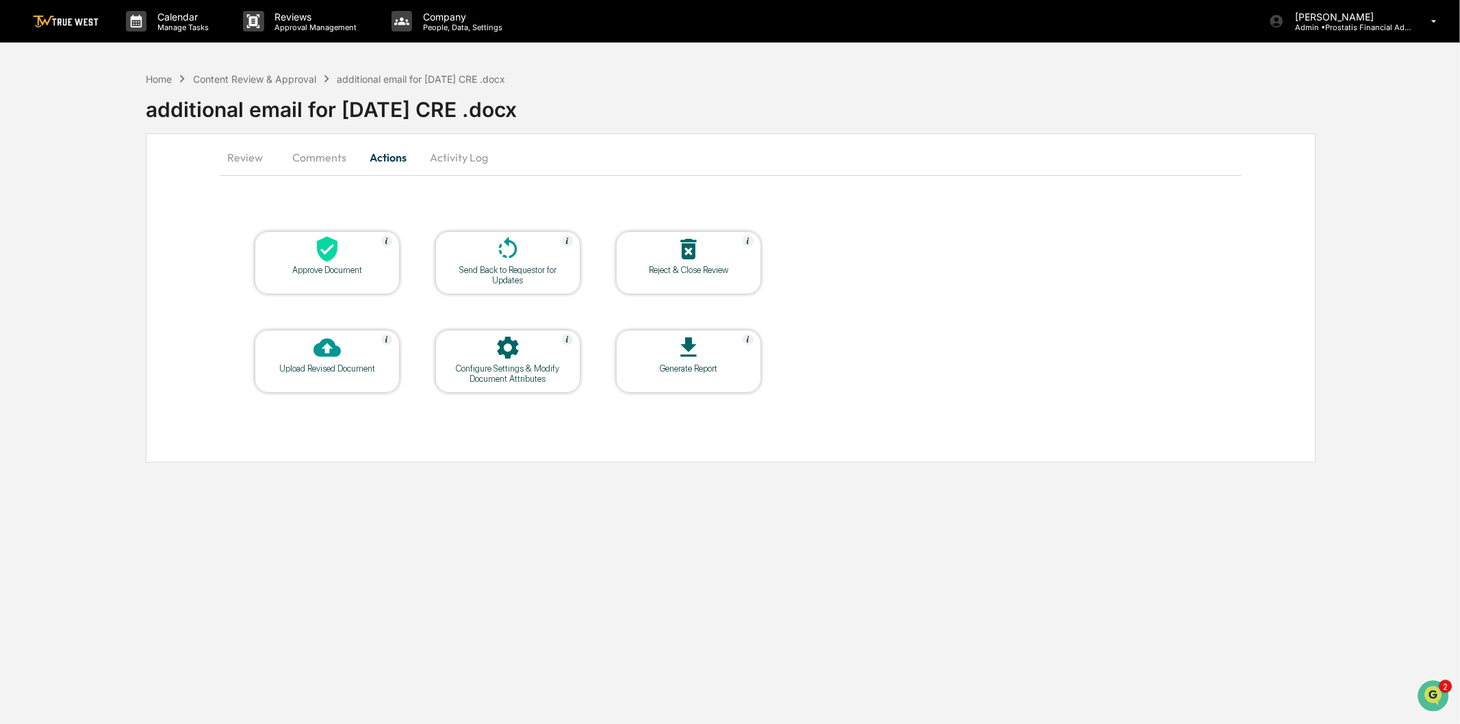
click at [309, 149] on button "Comments" at bounding box center [319, 157] width 76 height 33
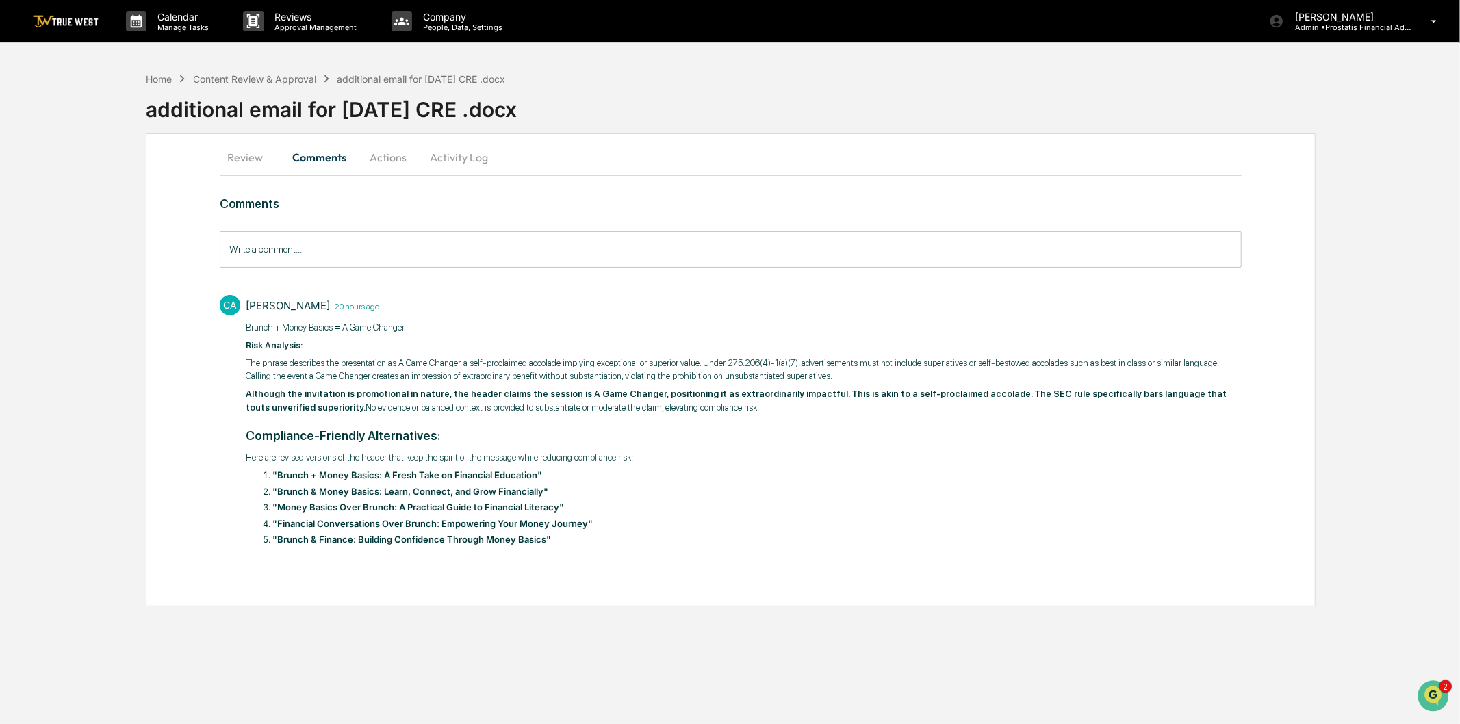
click at [244, 162] on button "Review" at bounding box center [251, 157] width 62 height 33
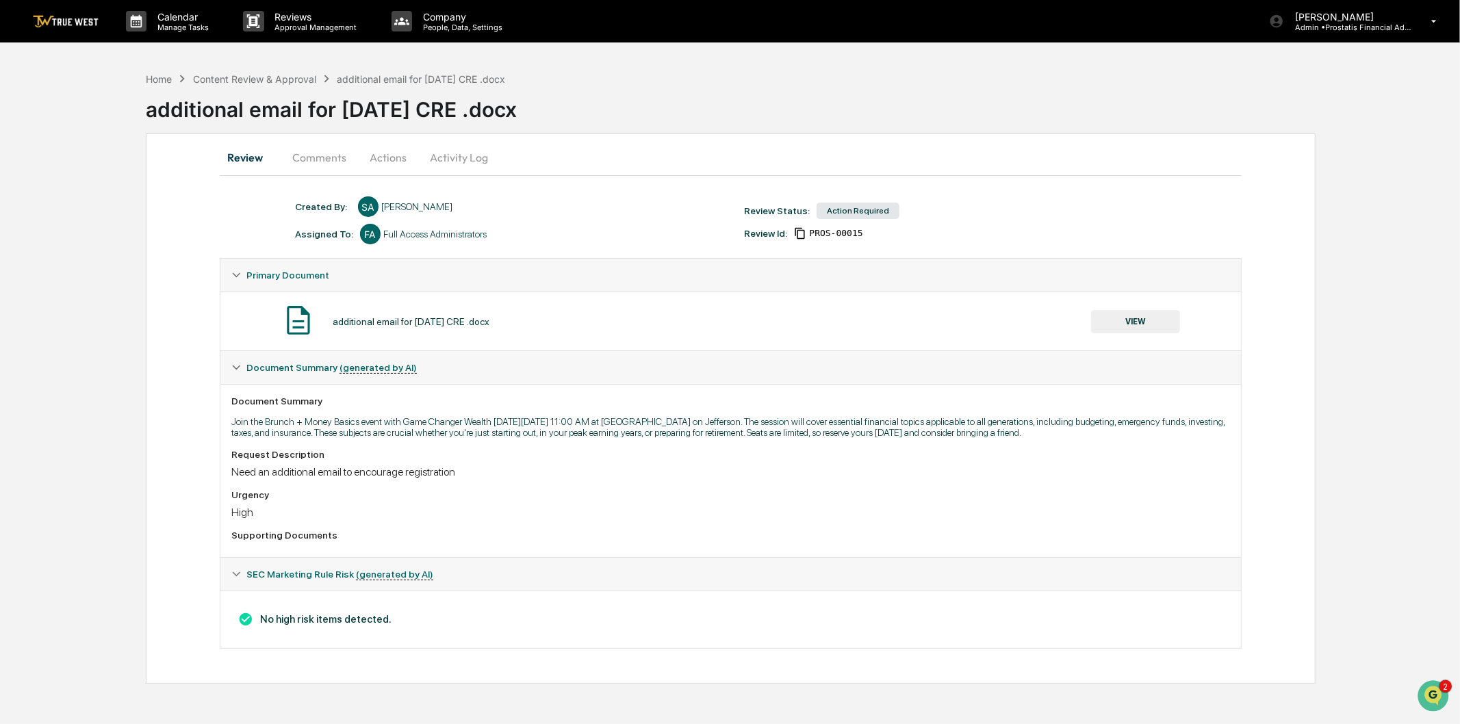
click at [318, 157] on button "Comments" at bounding box center [319, 157] width 76 height 33
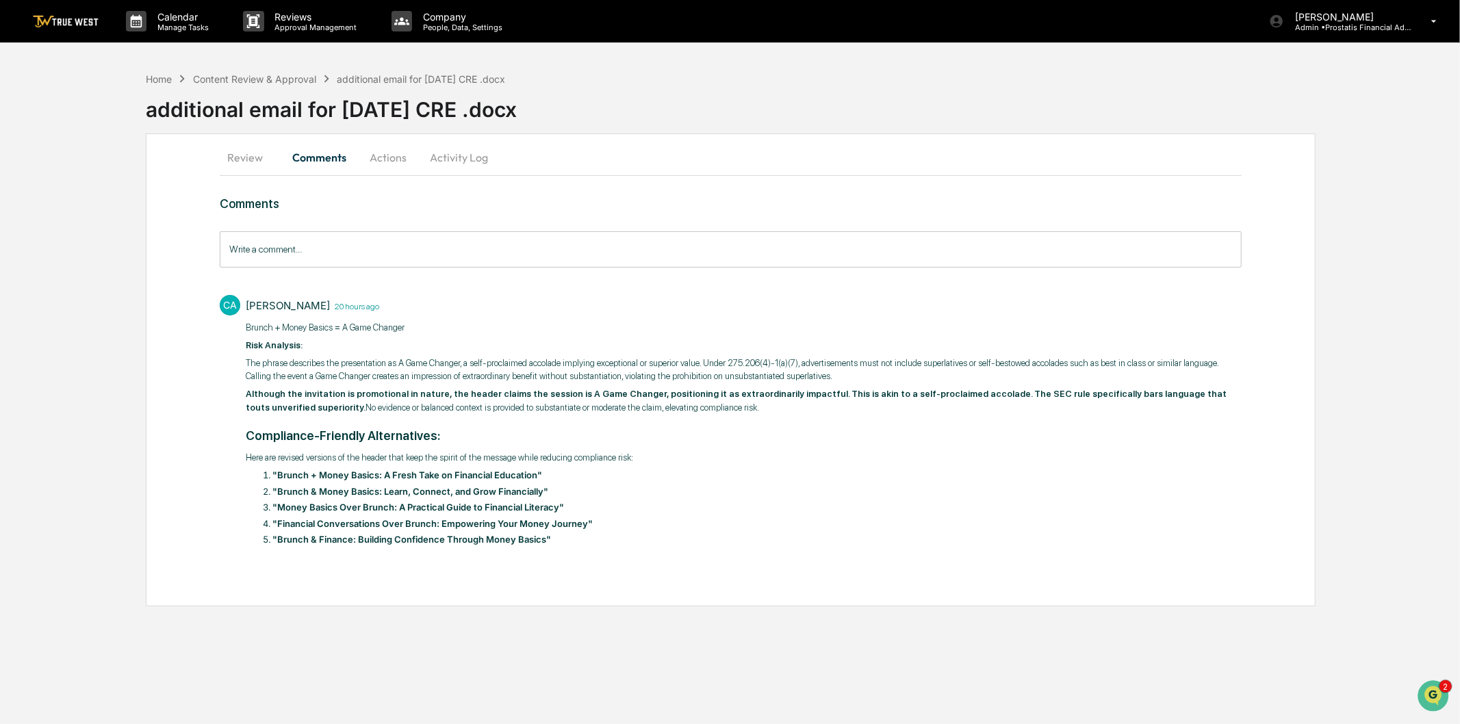
click at [391, 155] on button "Actions" at bounding box center [388, 157] width 62 height 33
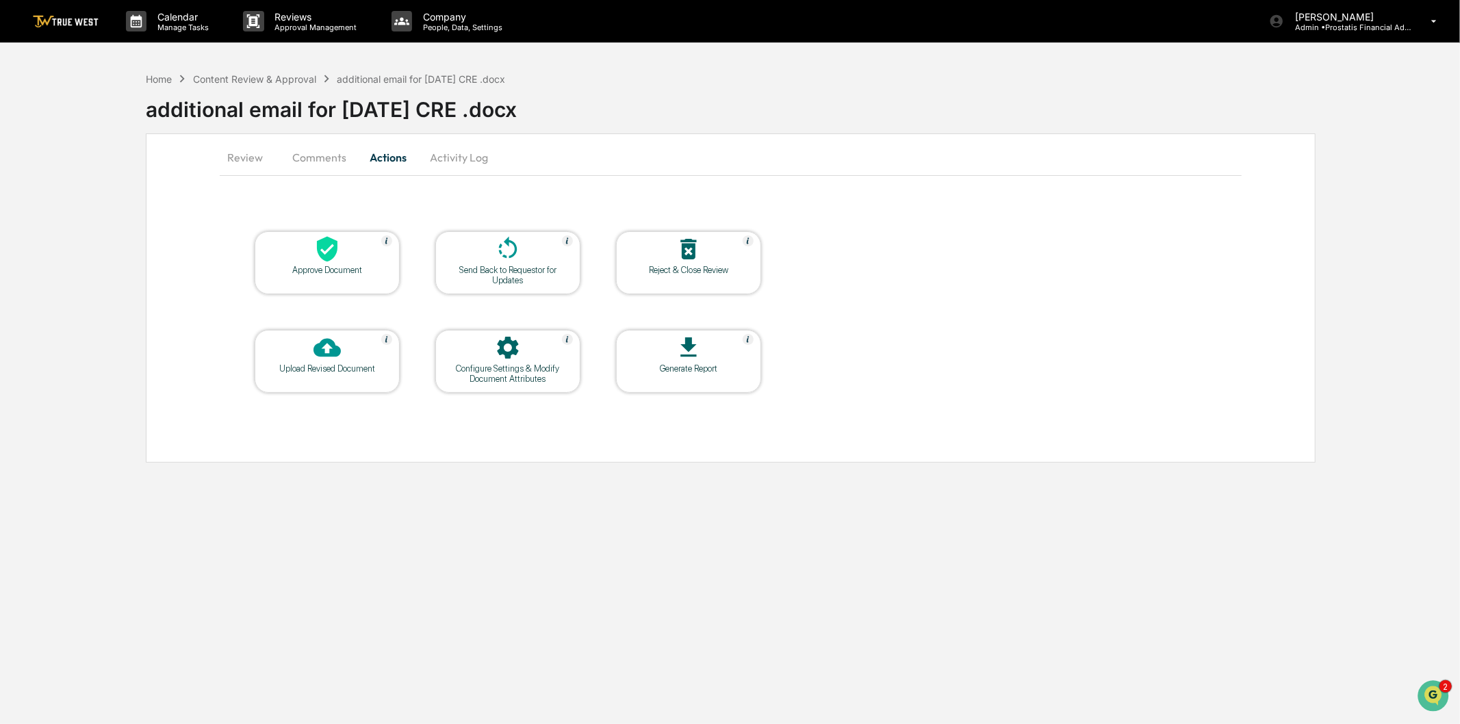
click at [448, 157] on button "Activity Log" at bounding box center [459, 157] width 80 height 33
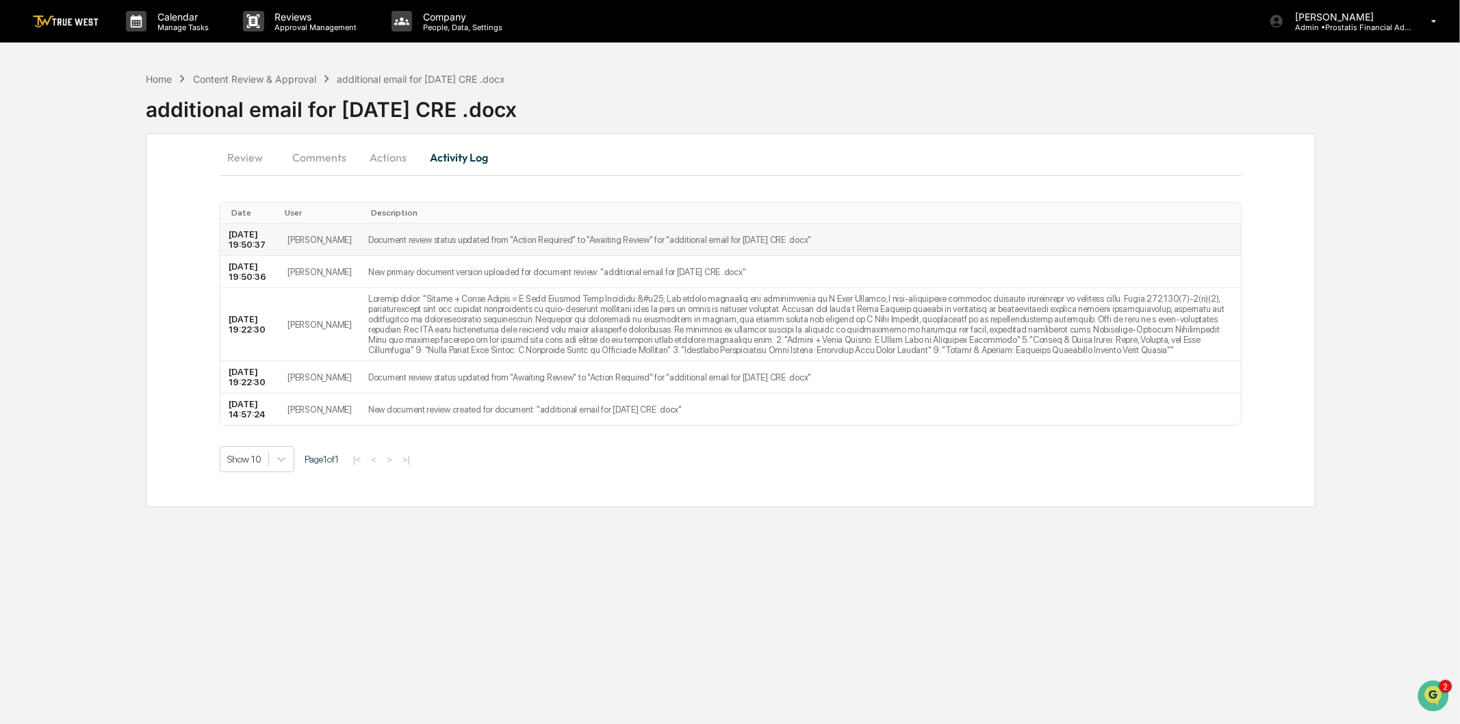
click at [370, 256] on td "Document review status updated from "Action Required" to "Awaiting Review" for …" at bounding box center [800, 240] width 881 height 32
click at [385, 288] on td "New primary document version uploaded for document review: "additional email fo…" at bounding box center [800, 272] width 881 height 32
click at [390, 330] on td at bounding box center [800, 324] width 881 height 73
click at [379, 152] on button "Actions" at bounding box center [388, 157] width 62 height 33
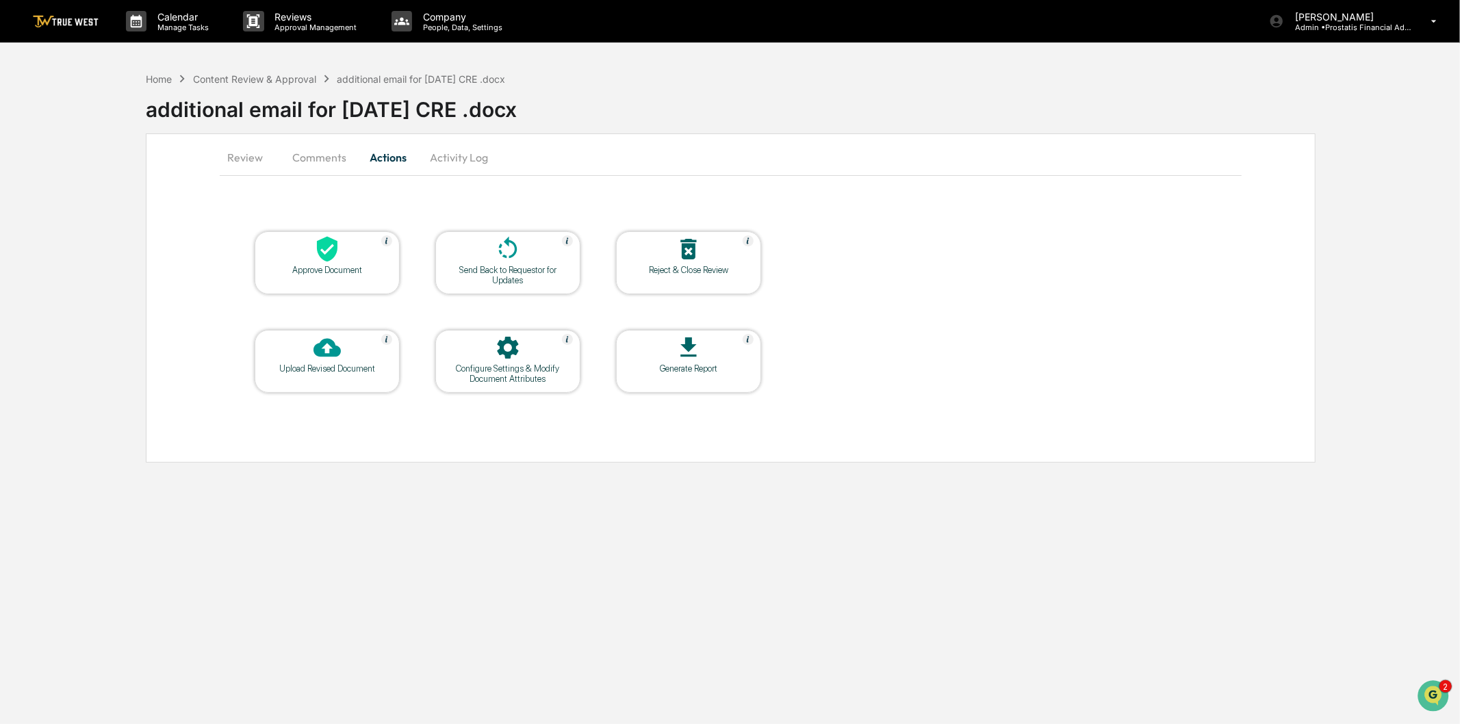
click at [313, 155] on button "Comments" at bounding box center [319, 157] width 76 height 33
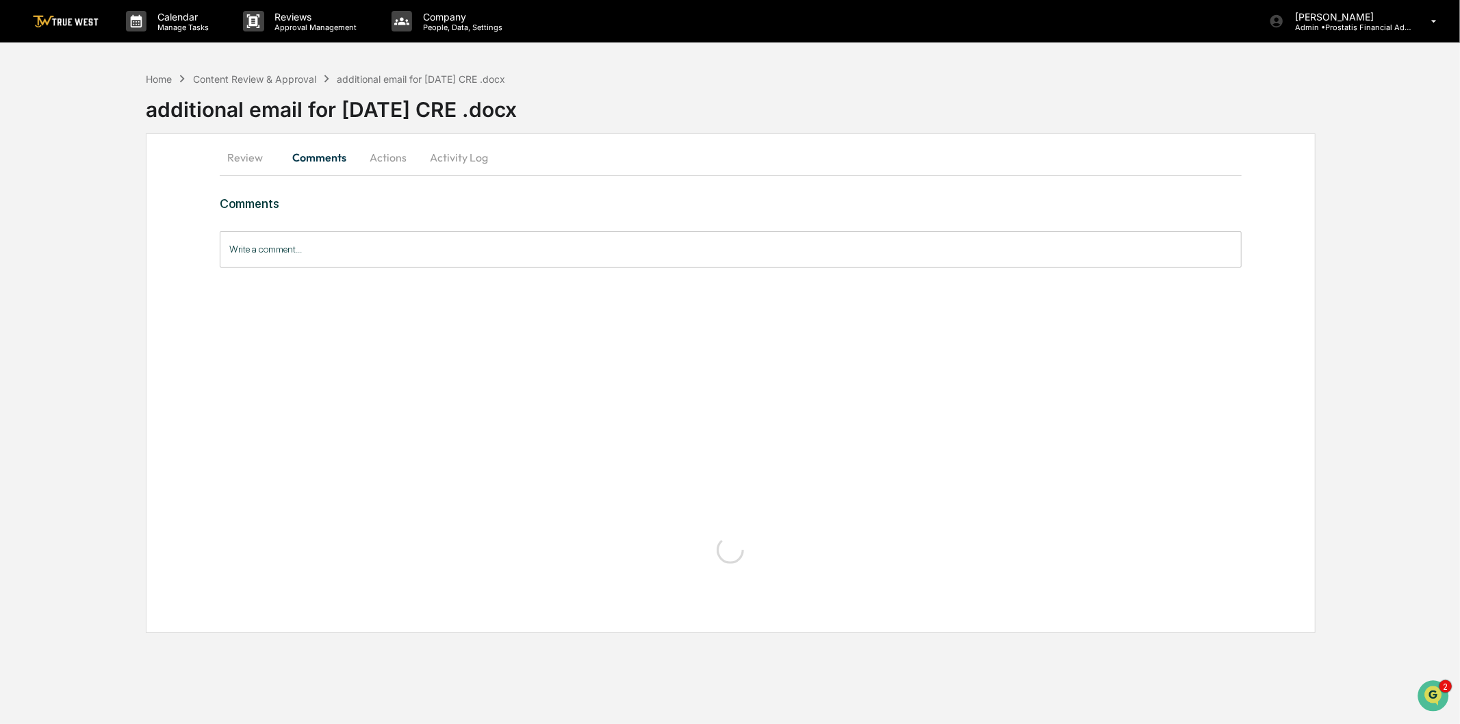
click at [231, 159] on button "Review" at bounding box center [251, 157] width 62 height 33
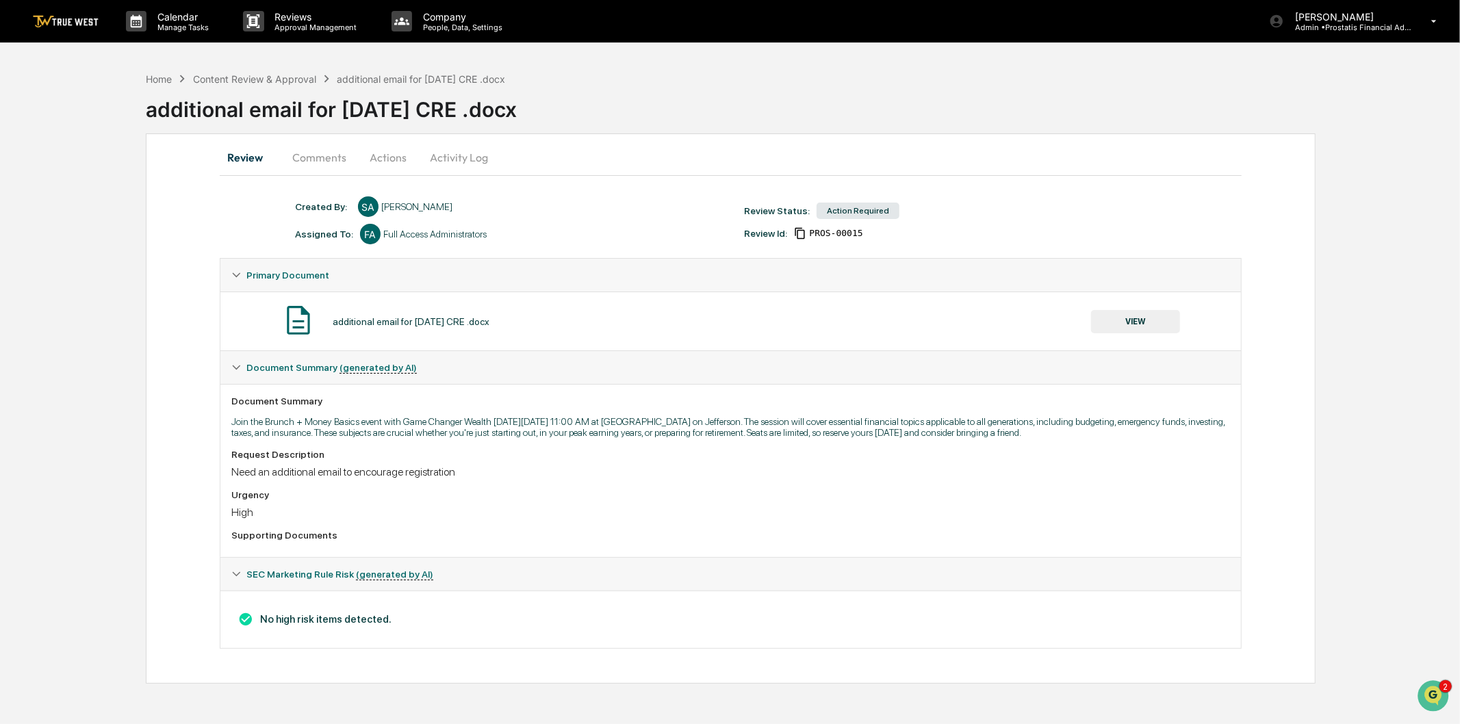
click at [1120, 324] on button "VIEW" at bounding box center [1135, 321] width 89 height 23
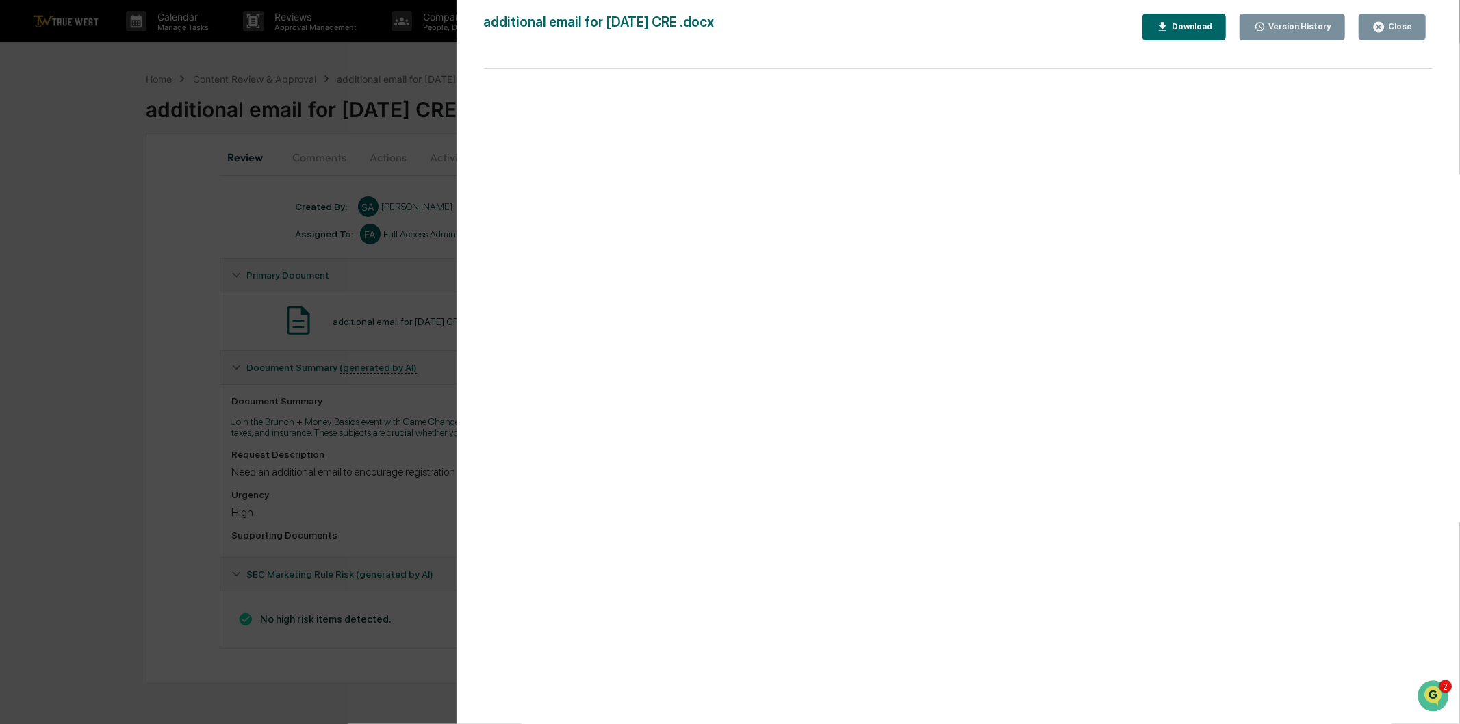
click at [1281, 26] on div "Version History" at bounding box center [1298, 27] width 66 height 10
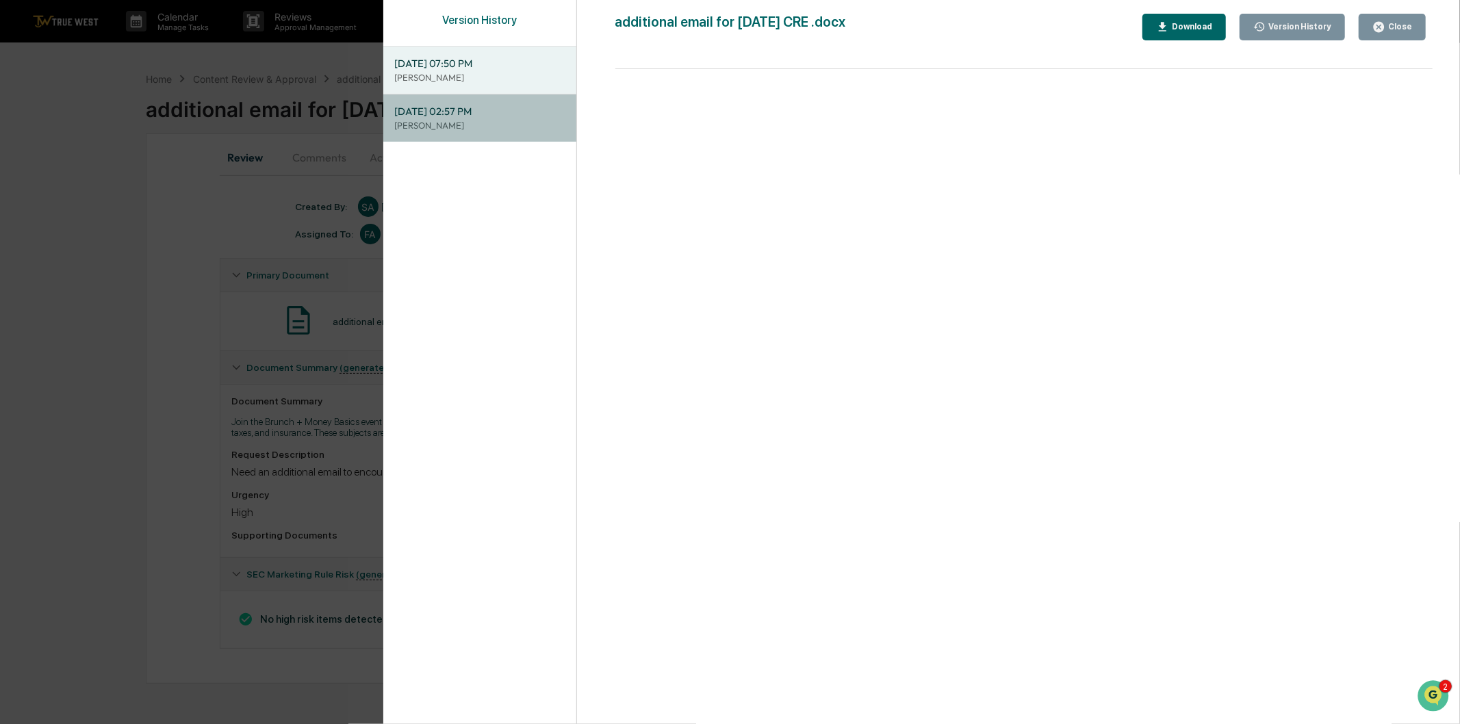
click at [491, 117] on span "09/23/2025, 02:57 PM" at bounding box center [479, 111] width 171 height 15
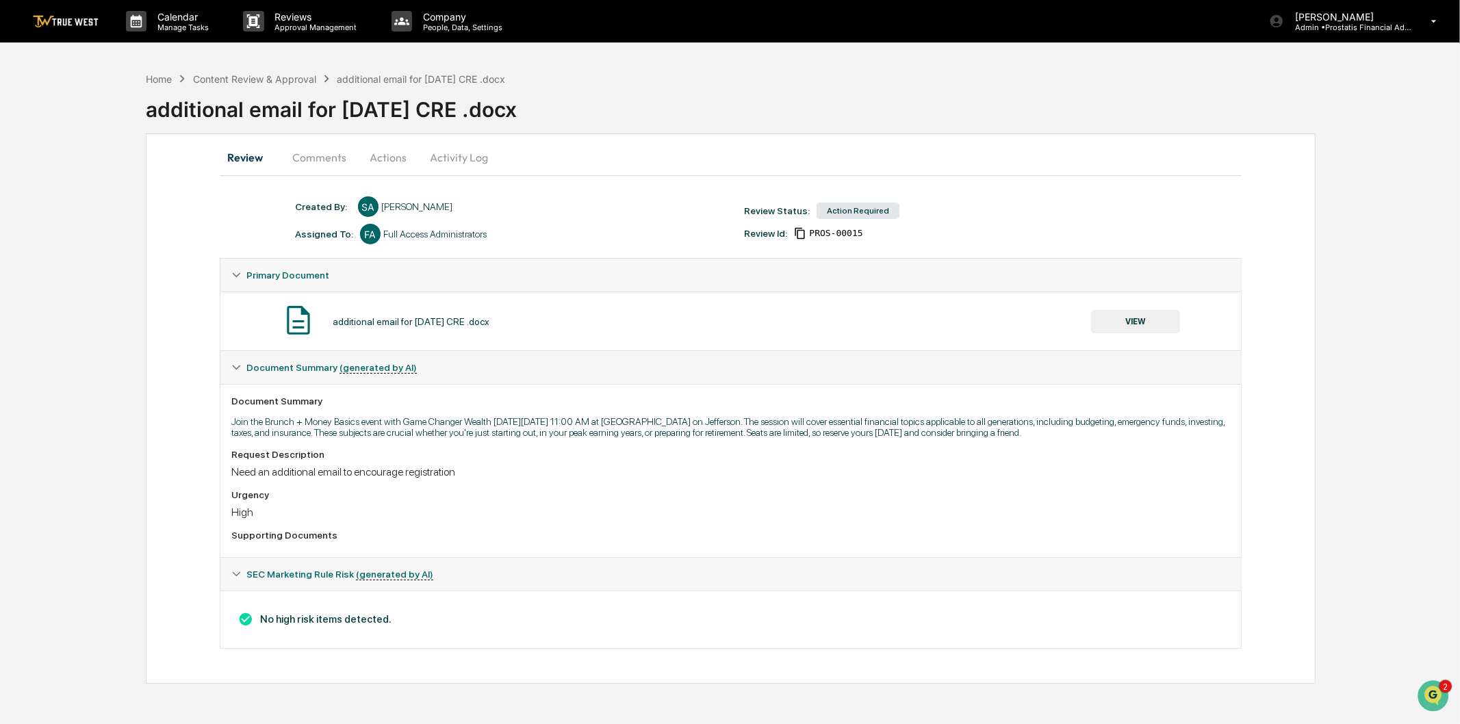
click at [1127, 316] on button "VIEW" at bounding box center [1135, 321] width 89 height 23
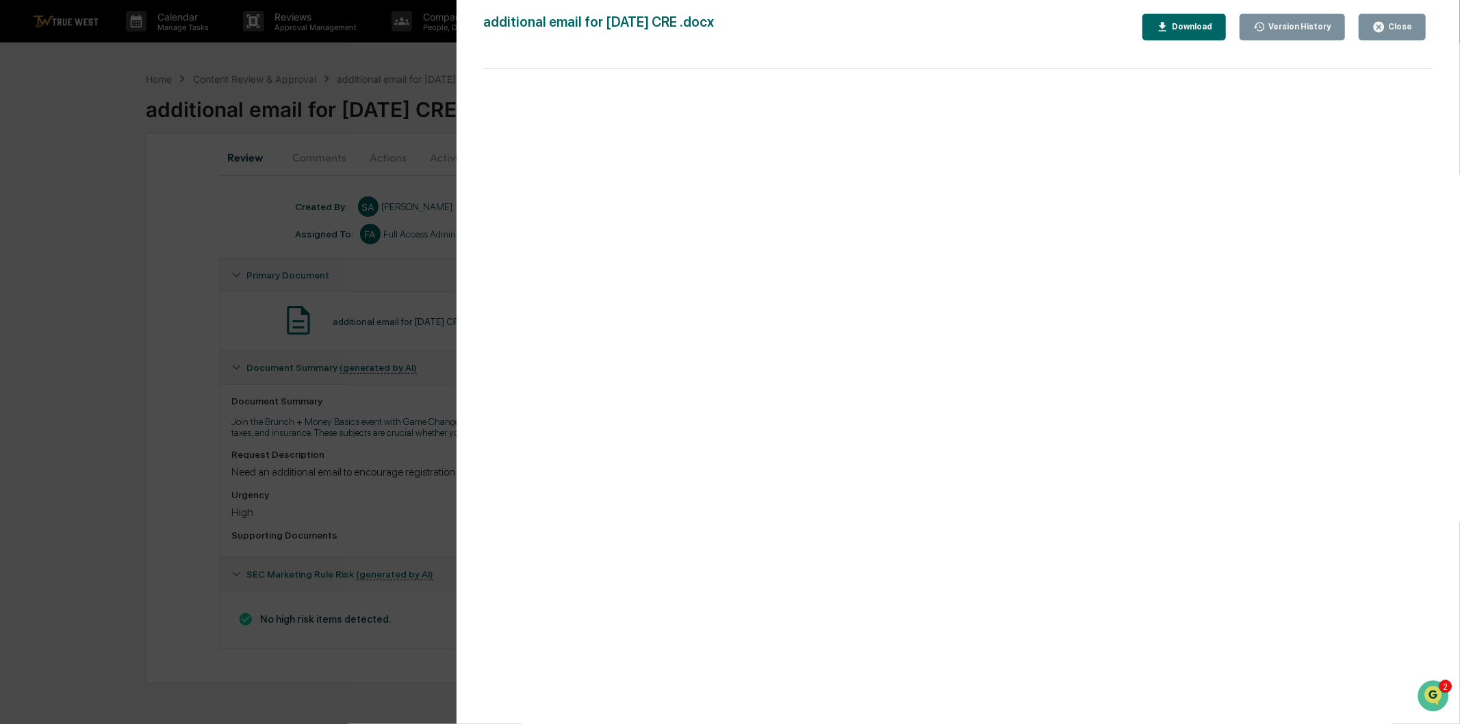
click at [1299, 23] on div "Version History" at bounding box center [1298, 27] width 66 height 10
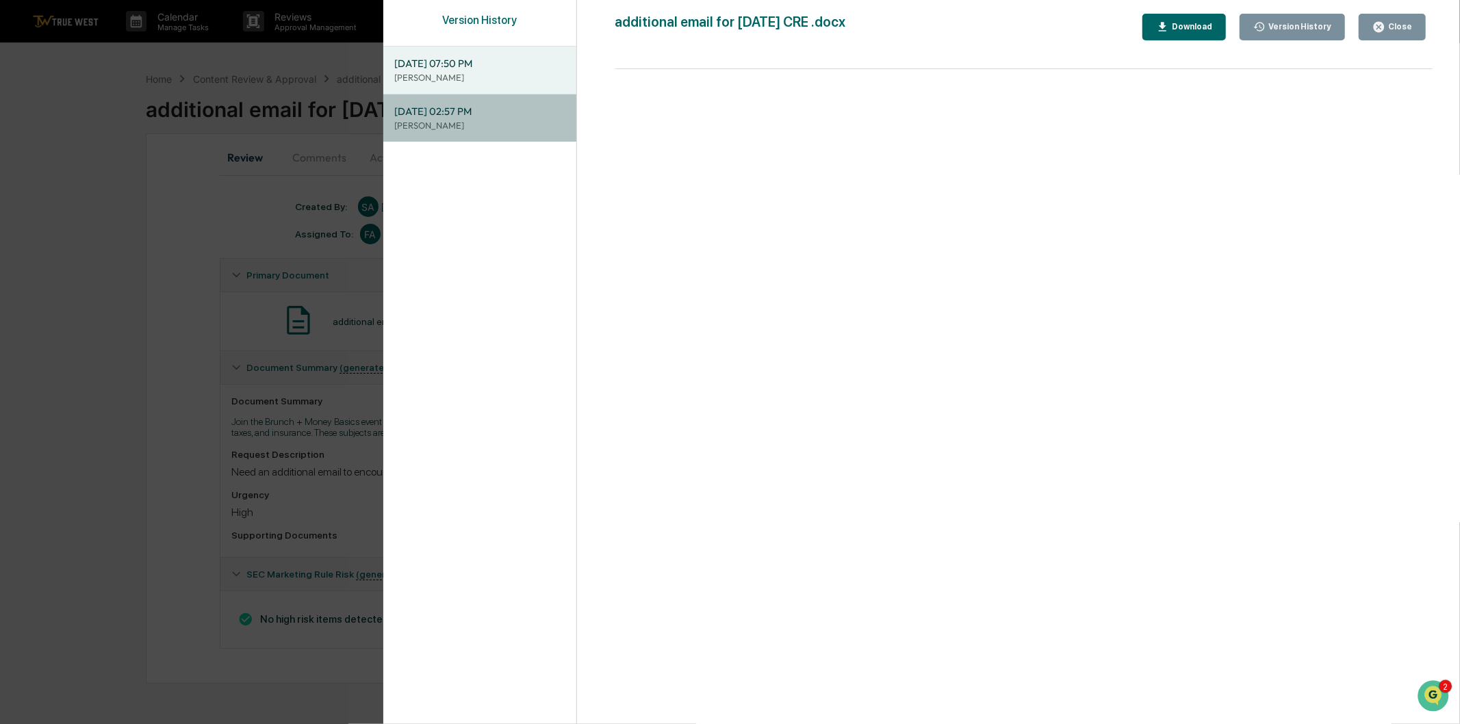
click at [456, 123] on p "Sarah Anderson" at bounding box center [479, 125] width 171 height 13
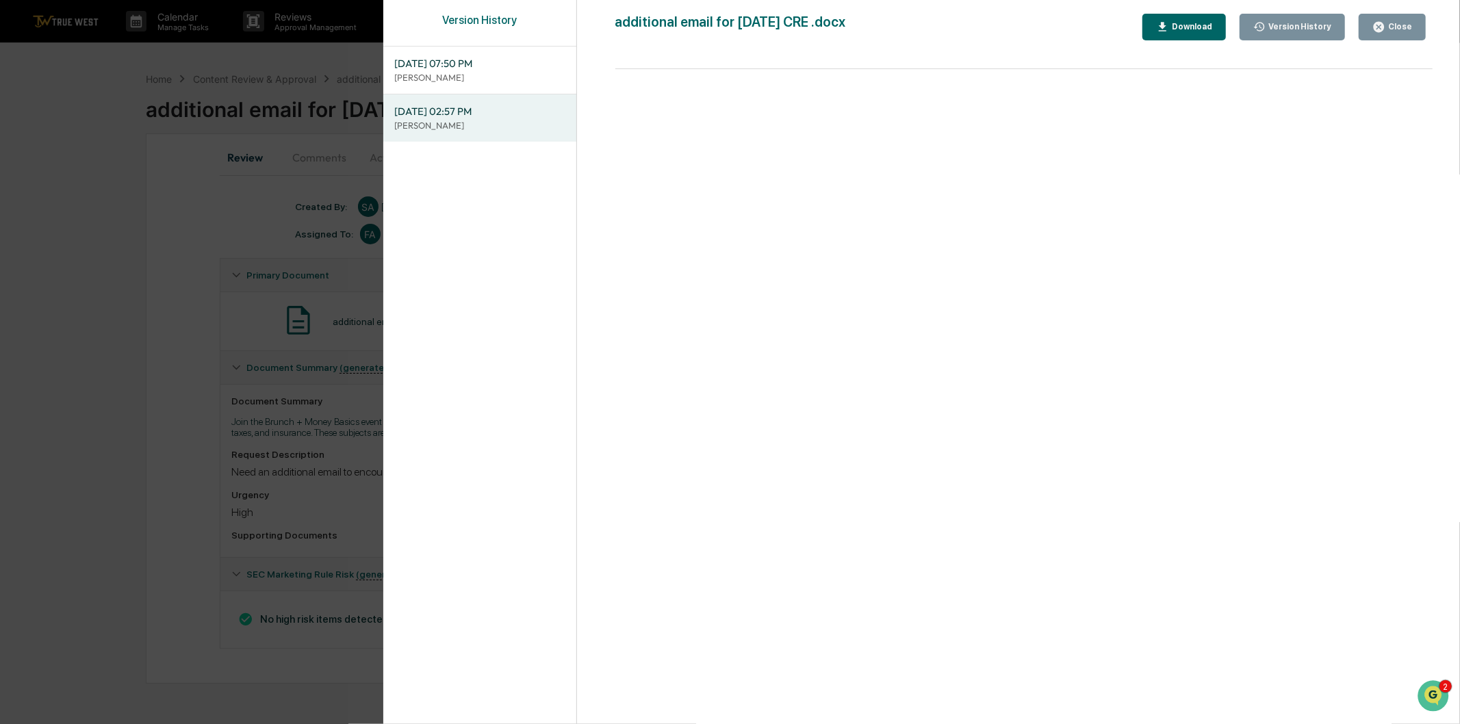
click at [1206, 30] on div "Download" at bounding box center [1190, 27] width 43 height 10
click at [496, 68] on span "09/23/2025, 07:50 PM" at bounding box center [479, 63] width 171 height 15
click at [1201, 29] on div "Download" at bounding box center [1190, 27] width 43 height 10
click at [1410, 29] on div "Close" at bounding box center [1398, 27] width 27 height 10
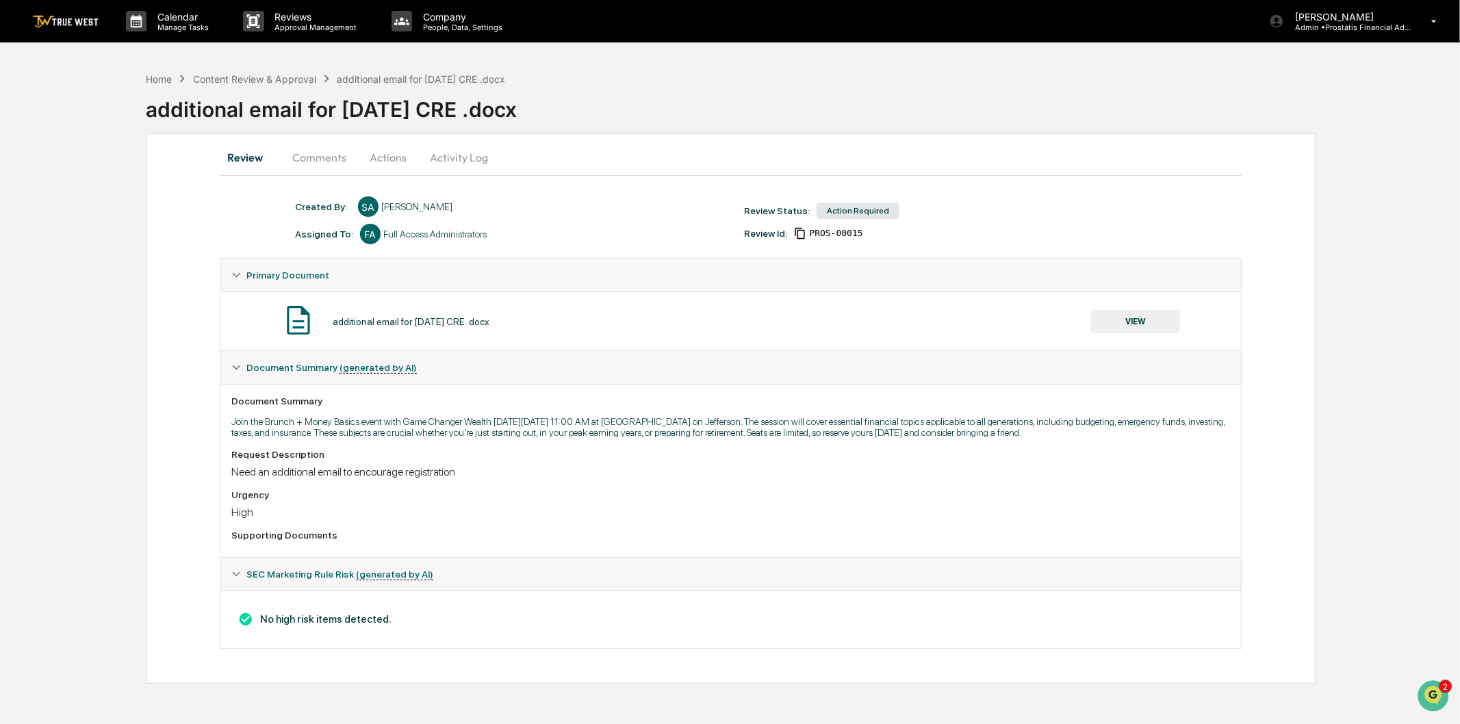
click at [386, 155] on button "Actions" at bounding box center [388, 157] width 62 height 33
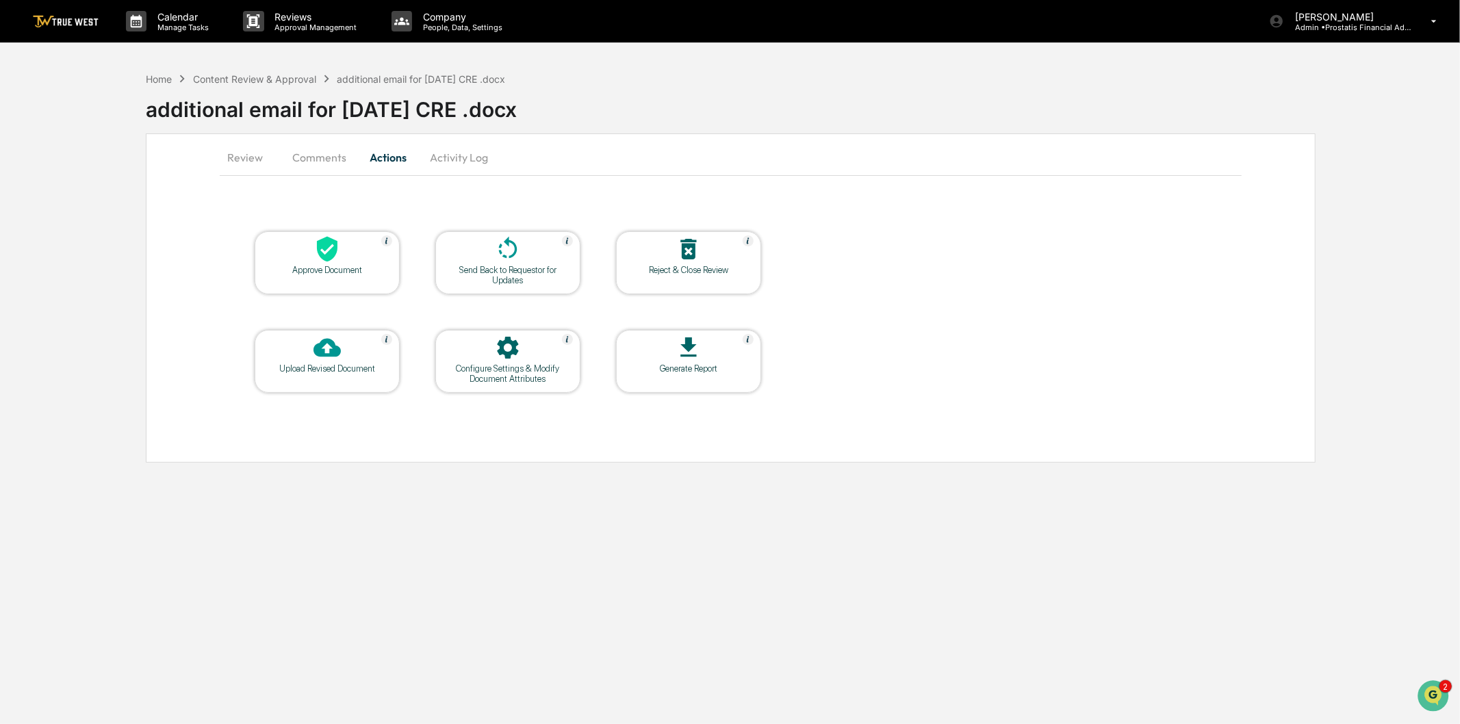
click at [340, 261] on icon at bounding box center [326, 248] width 27 height 27
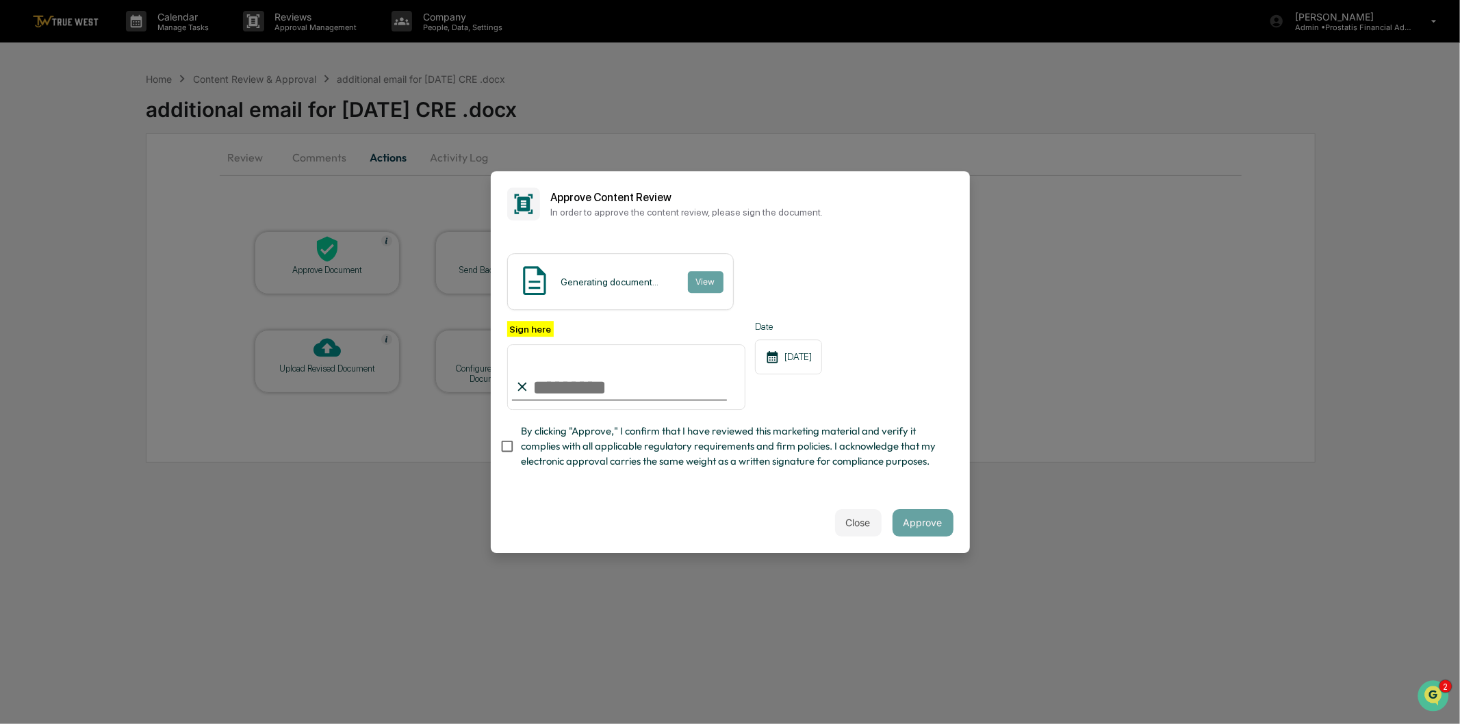
click at [627, 391] on input "Sign here" at bounding box center [626, 377] width 239 height 66
type input "**********"
click at [623, 443] on span "By clicking "Approve," I confirm that I have reviewed this marketing material a…" at bounding box center [732, 447] width 422 height 46
click at [703, 279] on button "View" at bounding box center [705, 282] width 36 height 22
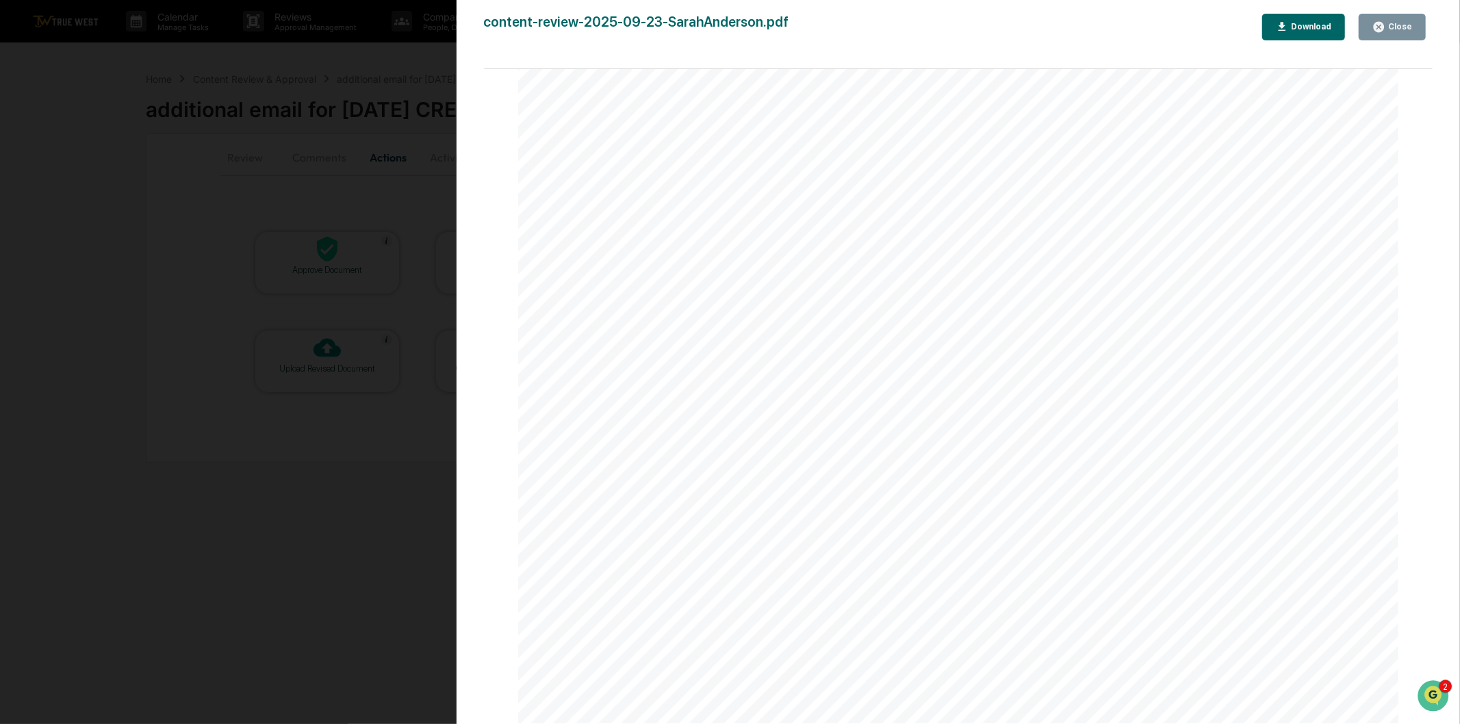
scroll to position [2868, 0]
click at [1395, 24] on div "Close" at bounding box center [1398, 27] width 27 height 10
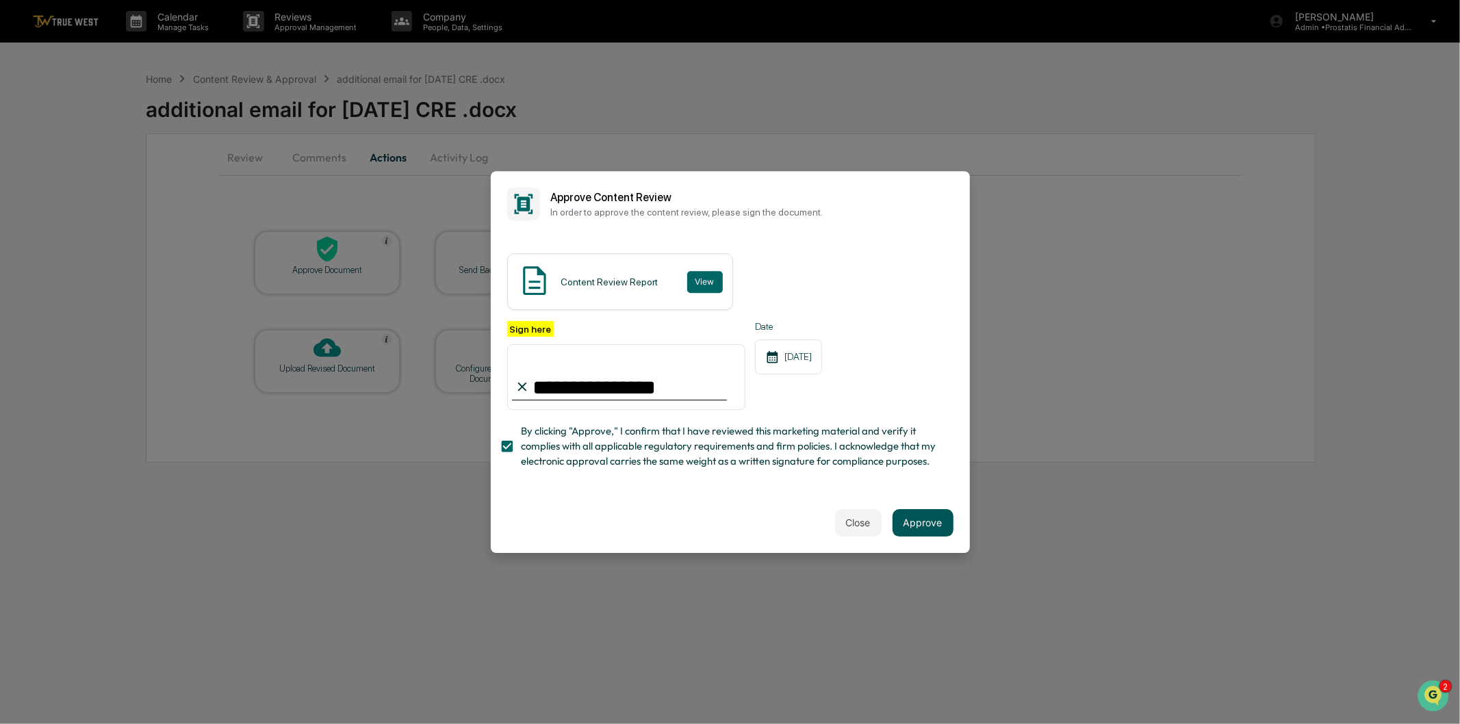
click at [931, 526] on button "Approve" at bounding box center [922, 522] width 61 height 27
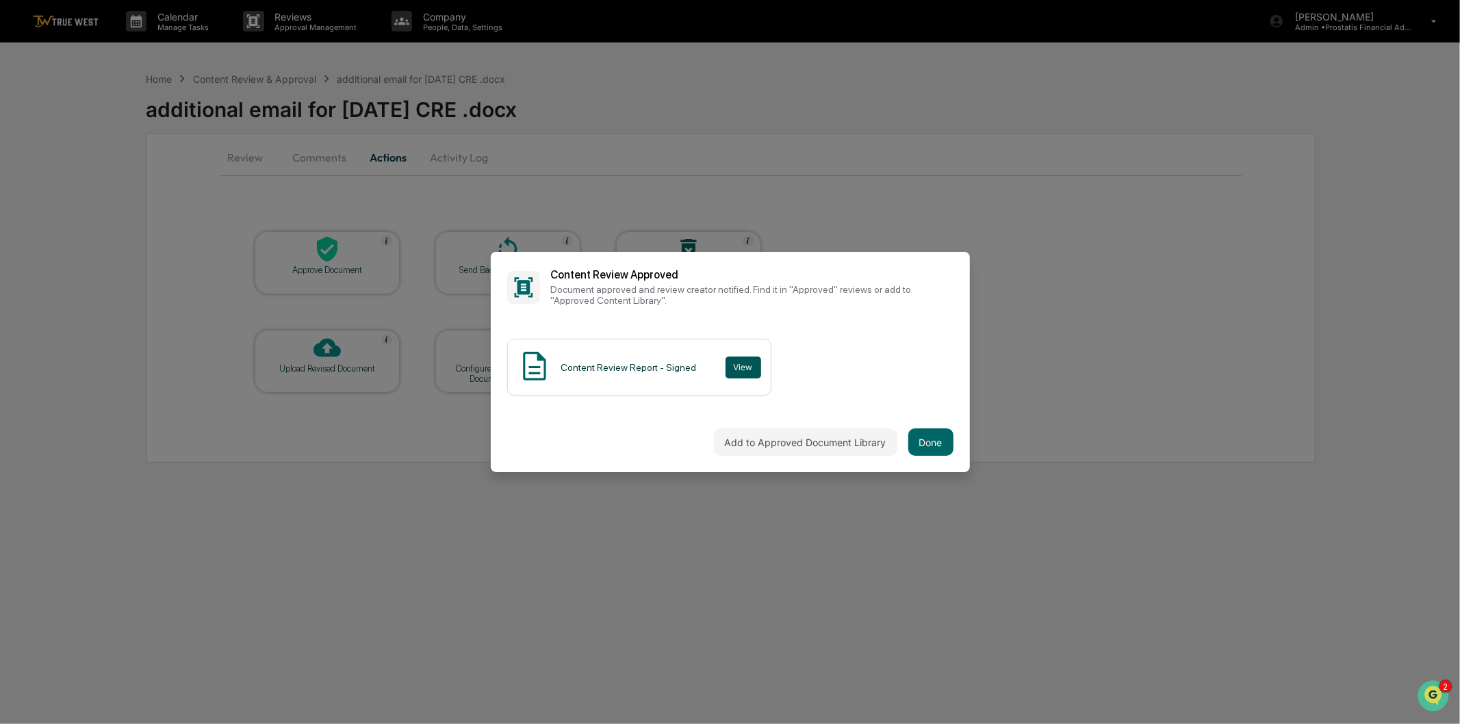
click at [734, 360] on button "View" at bounding box center [743, 368] width 36 height 22
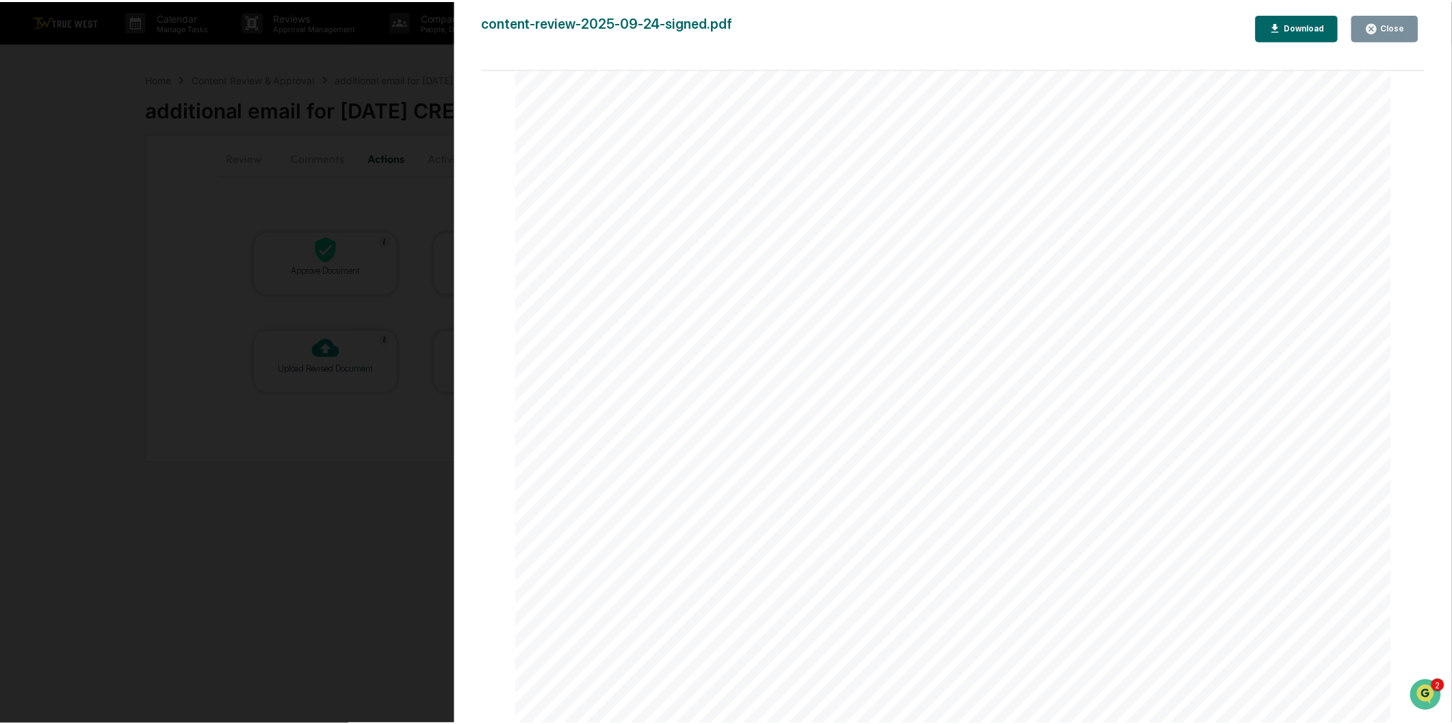
scroll to position [0, 0]
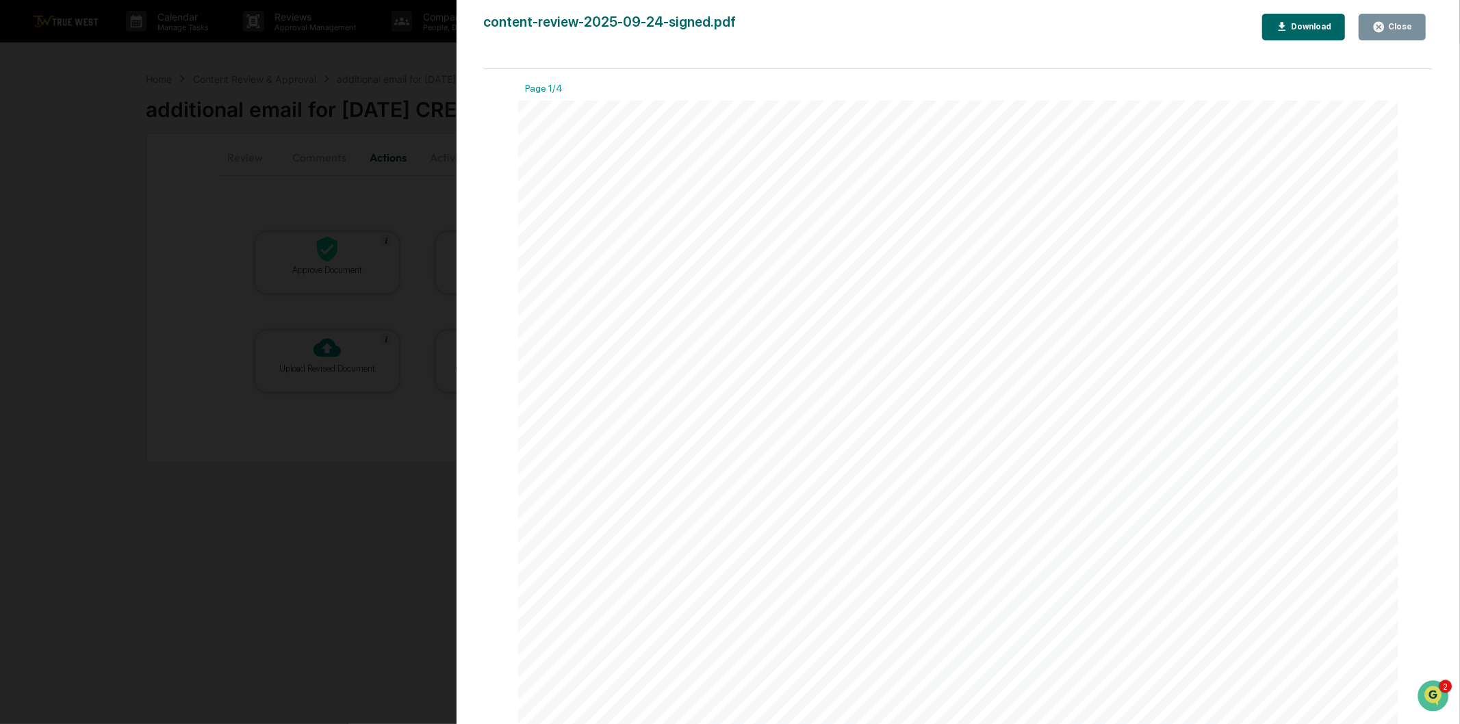
click at [1387, 28] on div "Close" at bounding box center [1398, 27] width 27 height 10
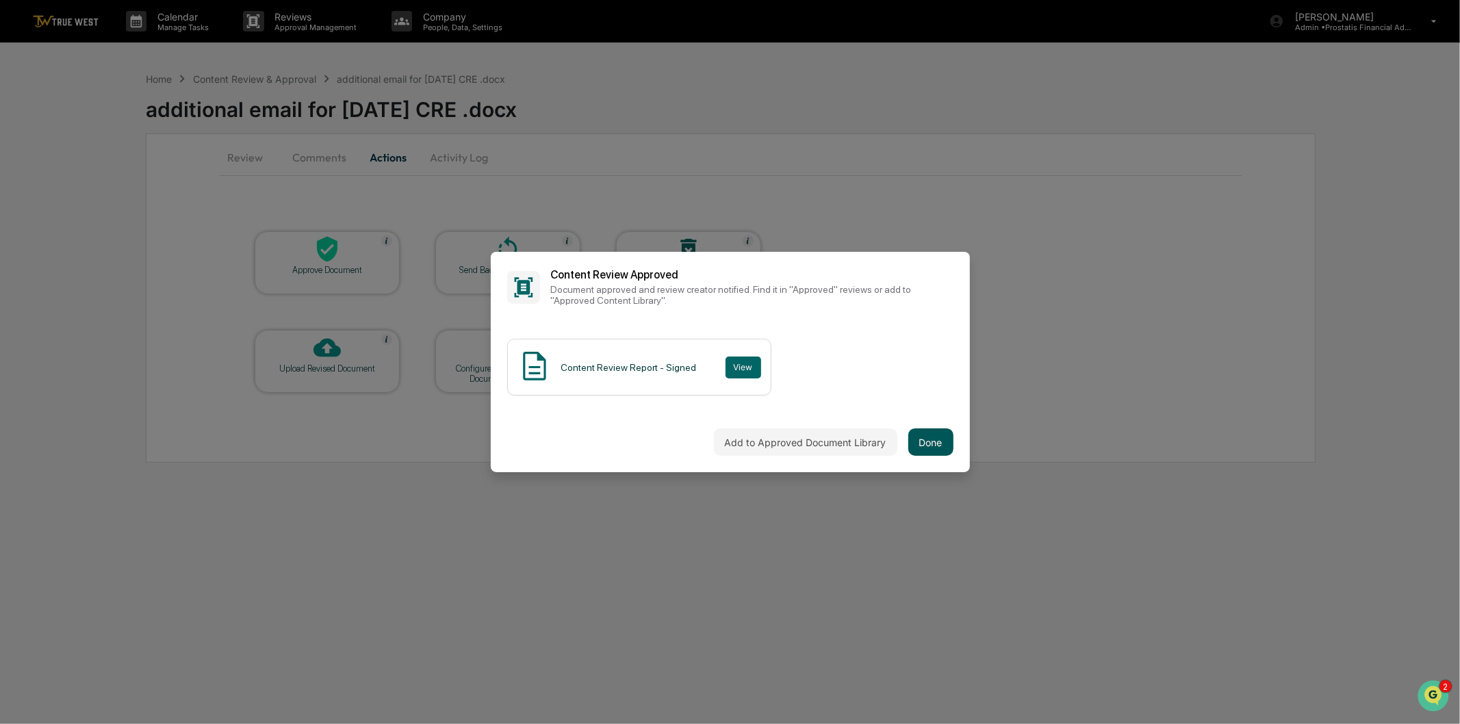
click at [931, 440] on button "Done" at bounding box center [930, 441] width 45 height 27
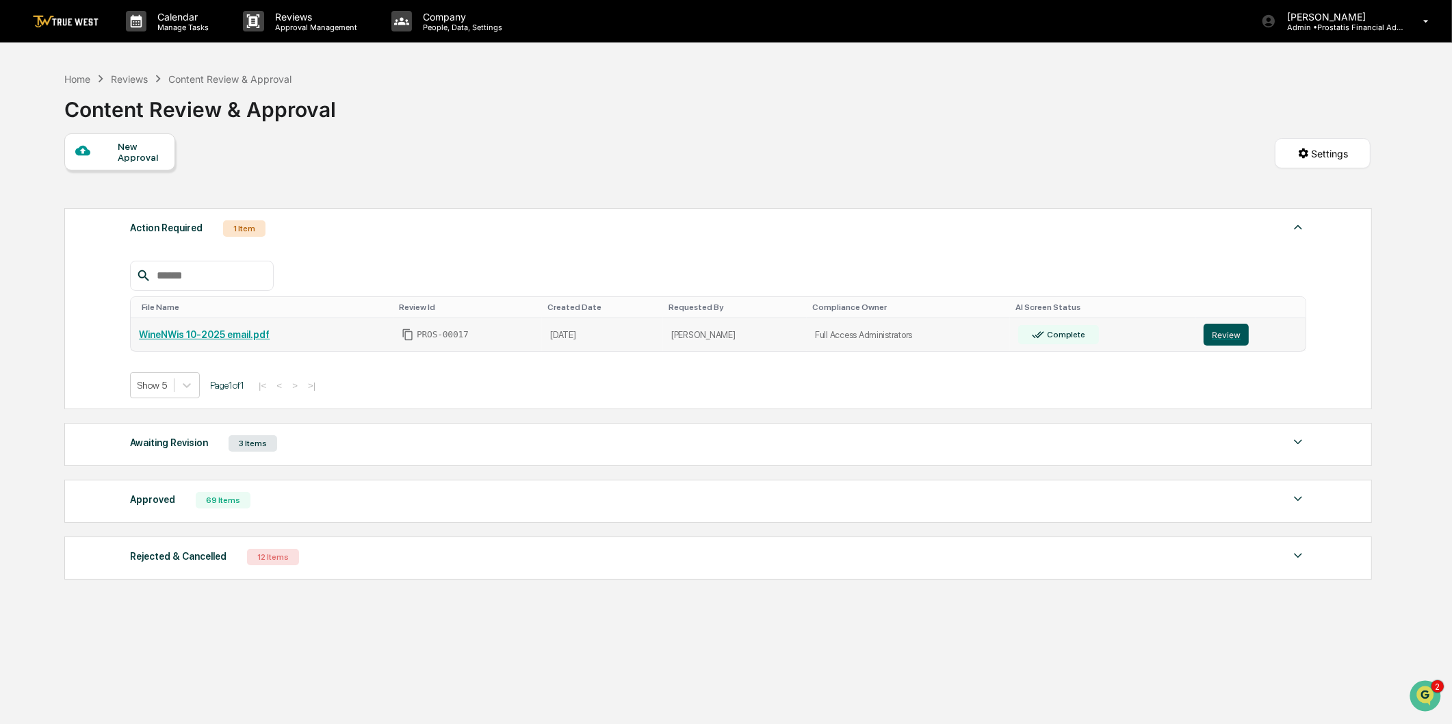
click at [1209, 337] on button "Review" at bounding box center [1226, 335] width 45 height 22
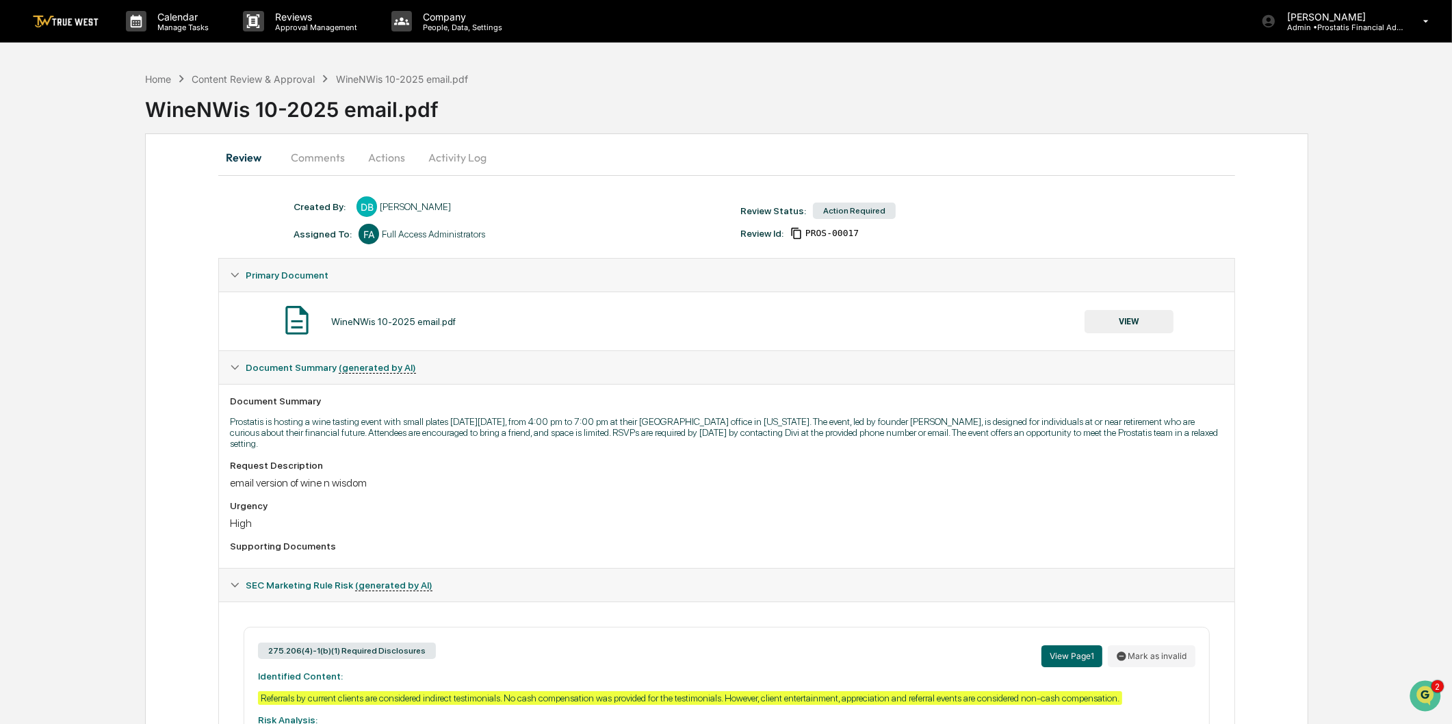
scroll to position [151, 0]
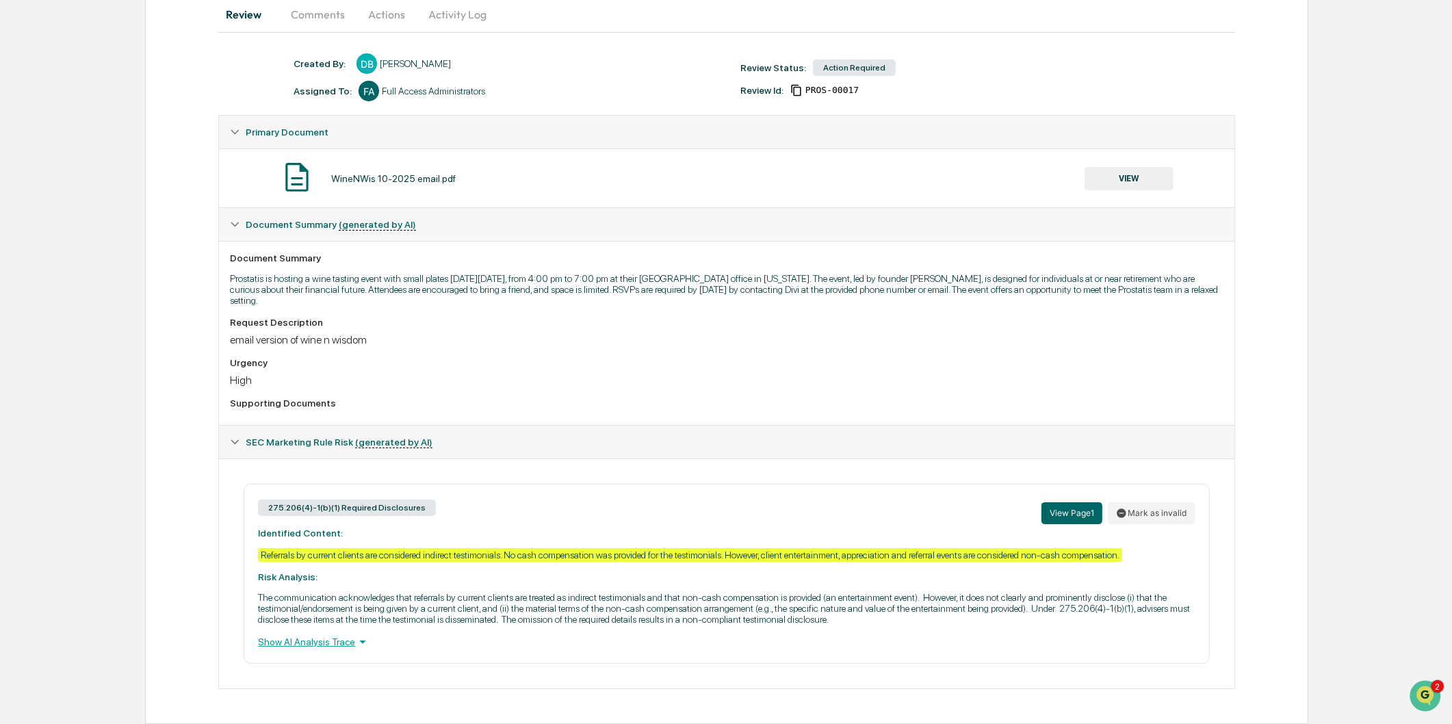
click at [1157, 557] on div "275.206(4)-1(b)(1) Required Disclosures View Page 1 Mark as invalid Identified …" at bounding box center [727, 574] width 966 height 180
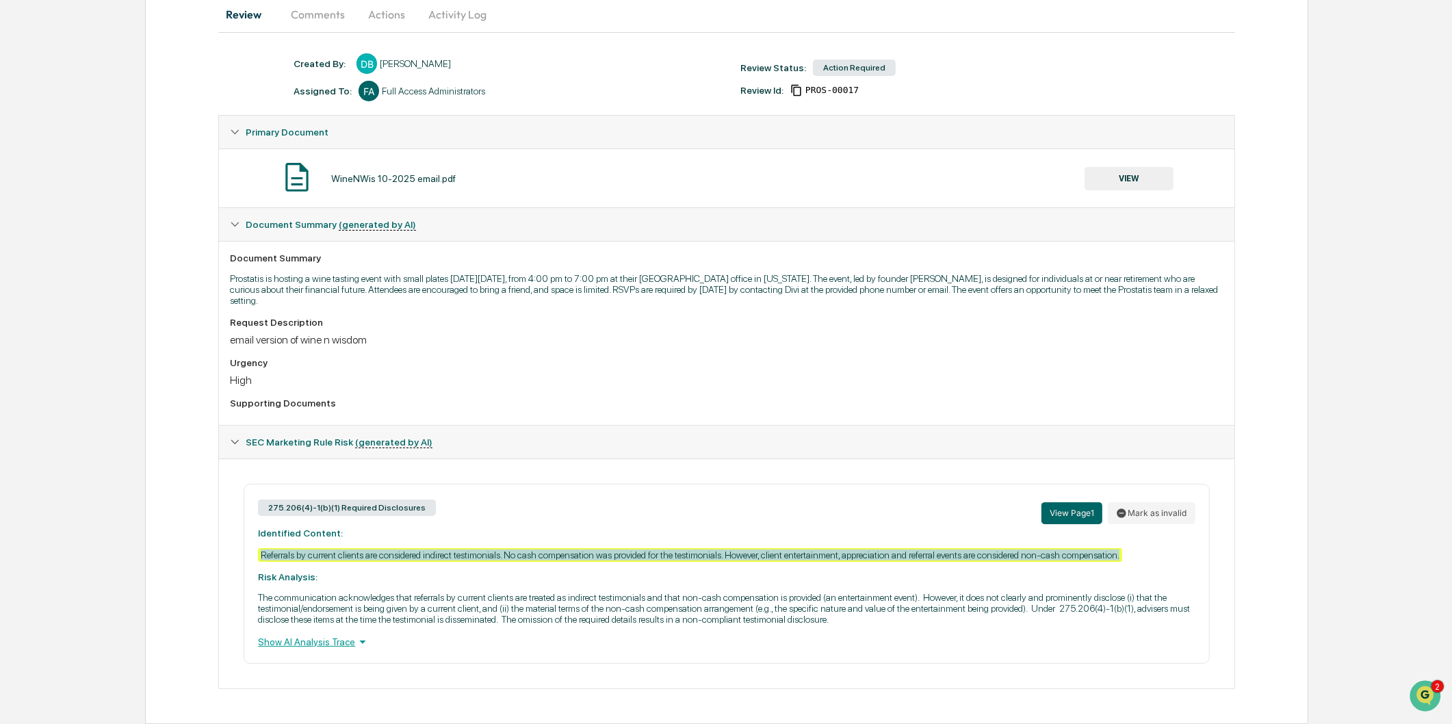
drag, startPoint x: 1131, startPoint y: 556, endPoint x: 248, endPoint y: 556, distance: 883.6
click at [248, 556] on div "275.206(4)-1(b)(1) Required Disclosures View Page 1 Mark as invalid Identified …" at bounding box center [727, 574] width 966 height 180
copy div "Referrals by current clients are considered indirect testimonials. No cash comp…"
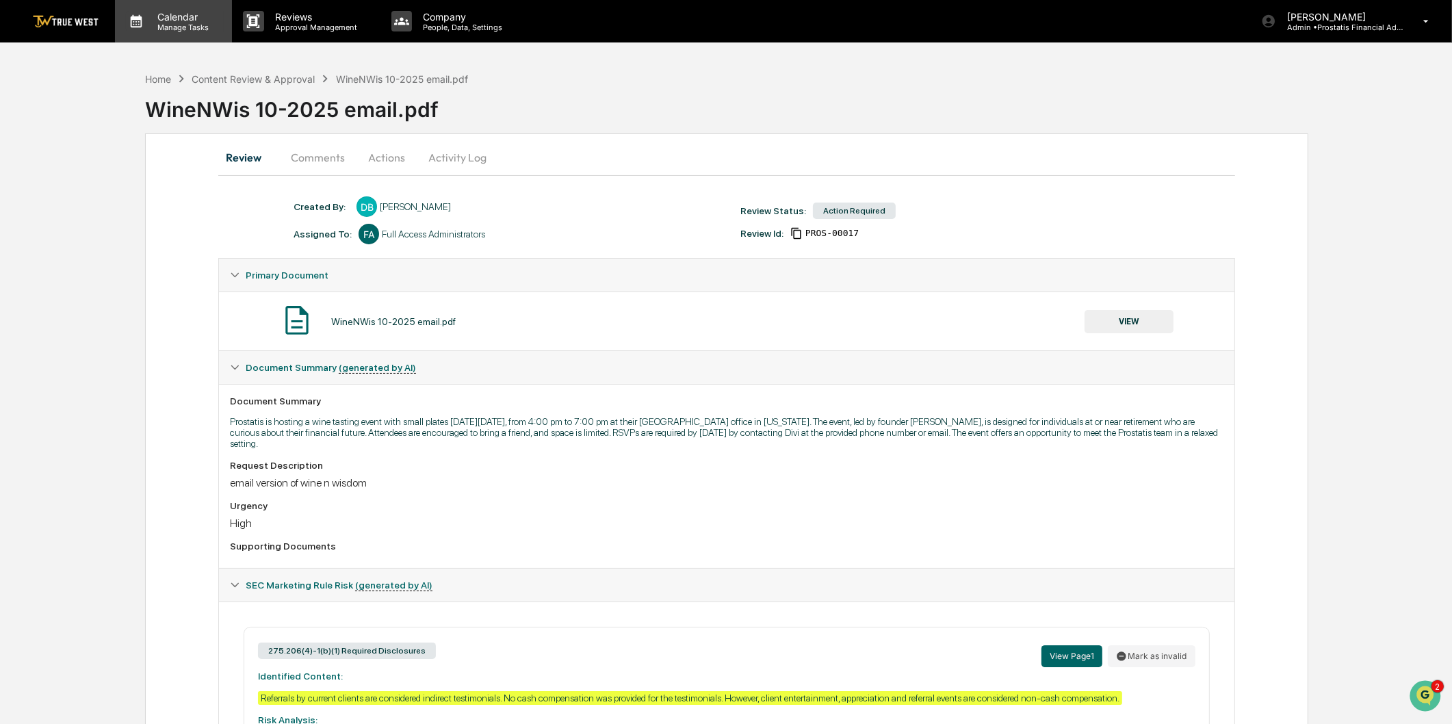
click at [172, 22] on div "Calendar Manage Tasks" at bounding box center [180, 21] width 69 height 21
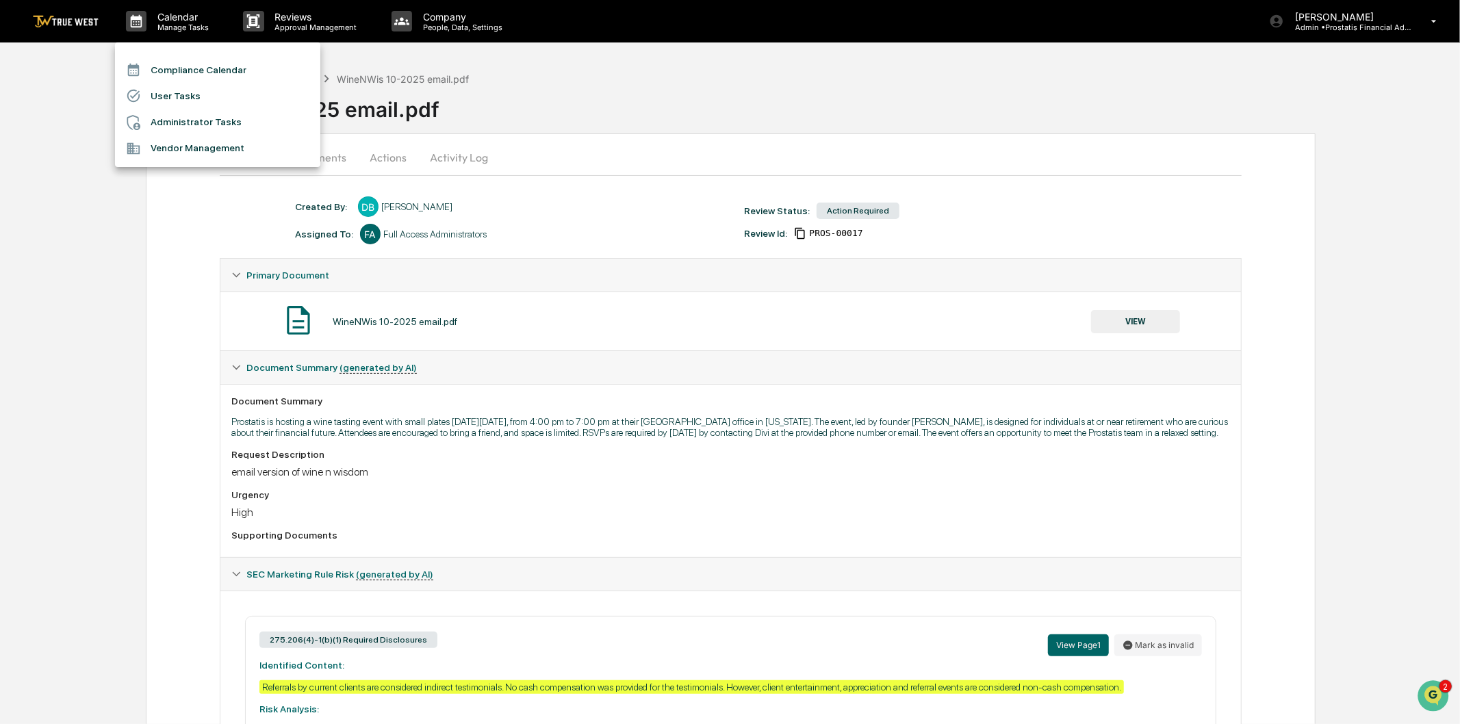
click at [621, 92] on div at bounding box center [730, 362] width 1460 height 724
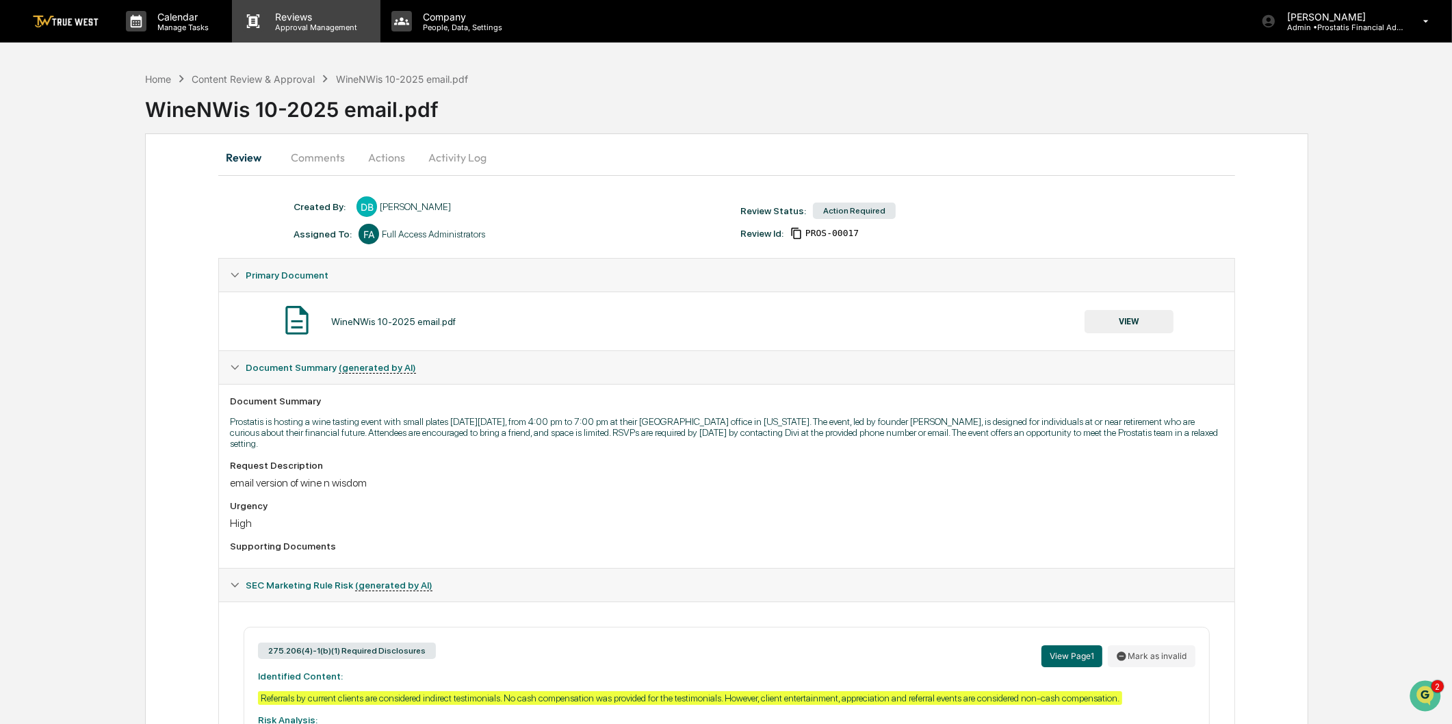
click at [268, 25] on p "Approval Management" at bounding box center [314, 28] width 100 height 10
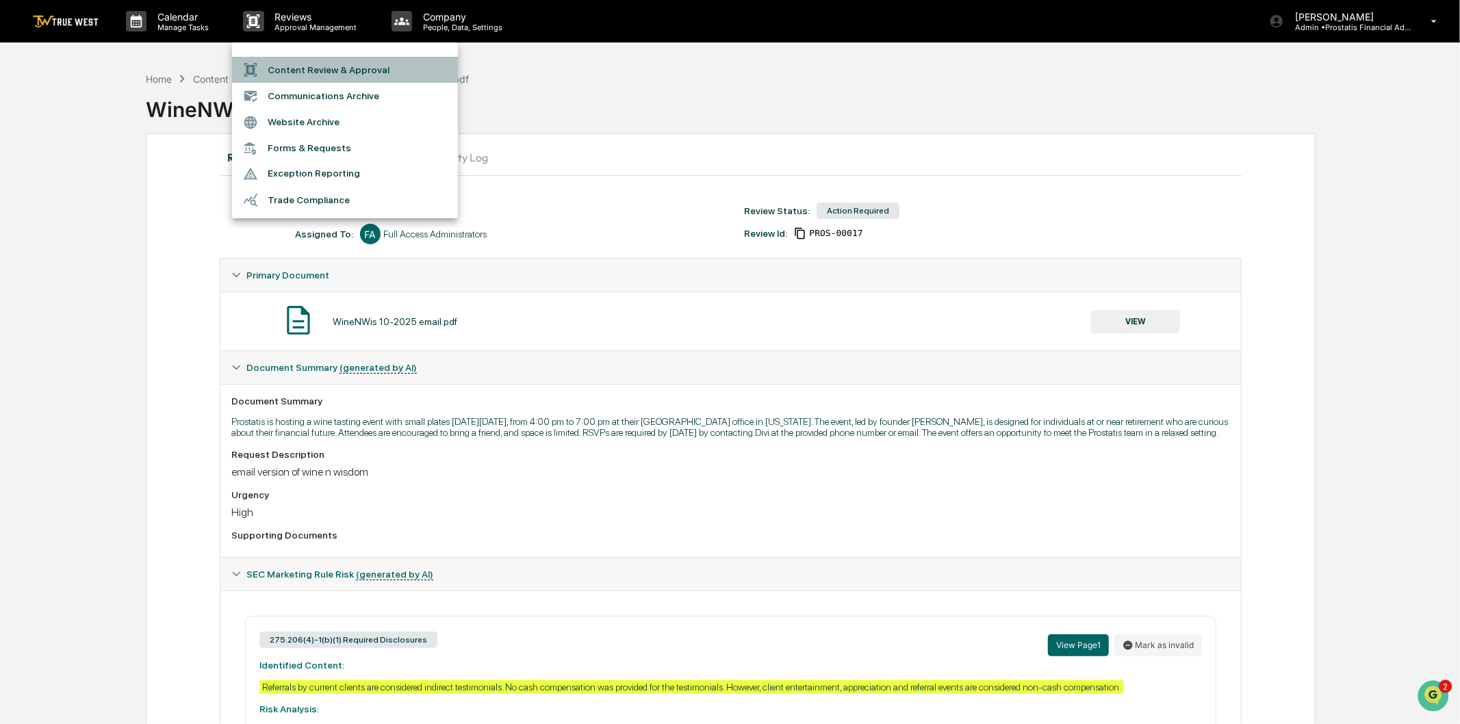
click at [305, 69] on li "Content Review & Approval" at bounding box center [345, 70] width 226 height 26
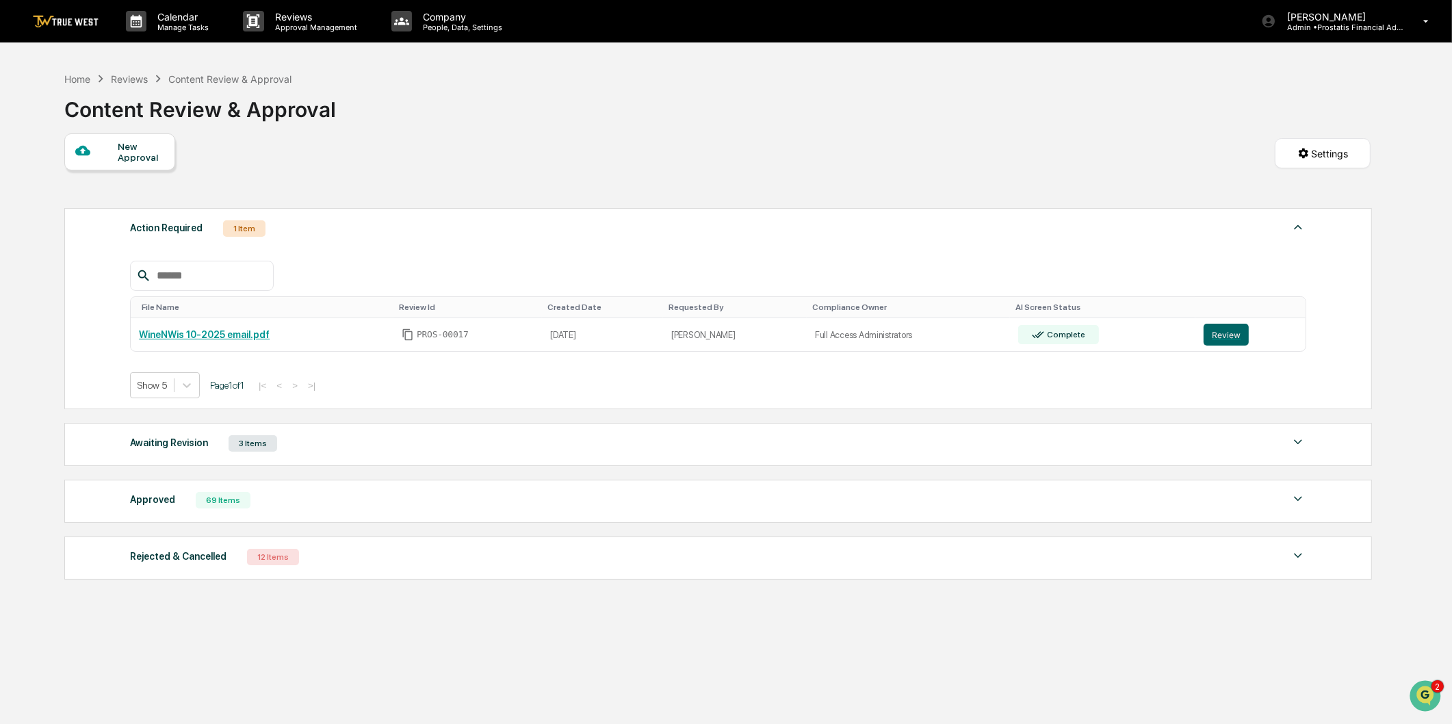
click at [132, 146] on div "New Approval" at bounding box center [141, 152] width 46 height 22
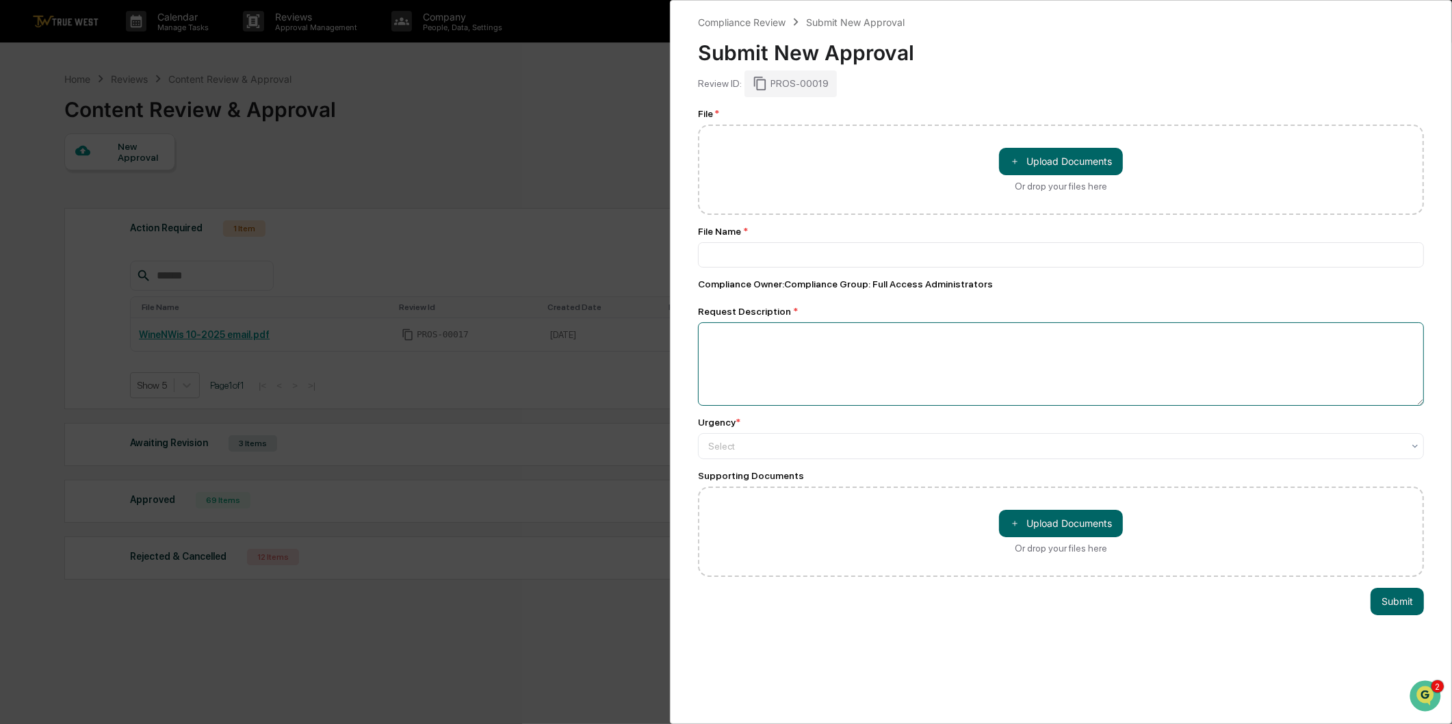
drag, startPoint x: 777, startPoint y: 375, endPoint x: 782, endPoint y: 366, distance: 9.8
click at [777, 374] on textarea at bounding box center [1061, 363] width 726 height 83
type textarea "**********"
click at [818, 453] on div at bounding box center [1055, 446] width 695 height 14
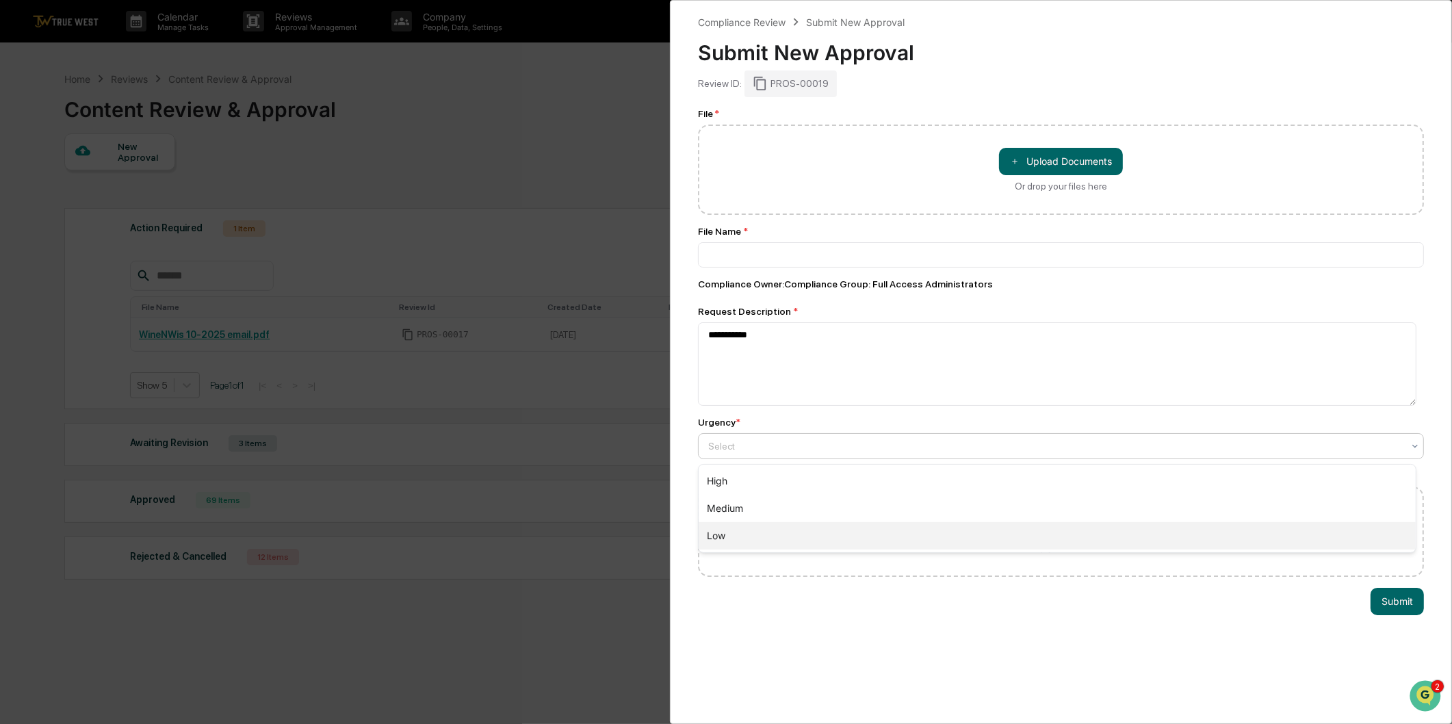
click at [776, 532] on div "Low" at bounding box center [1057, 535] width 717 height 27
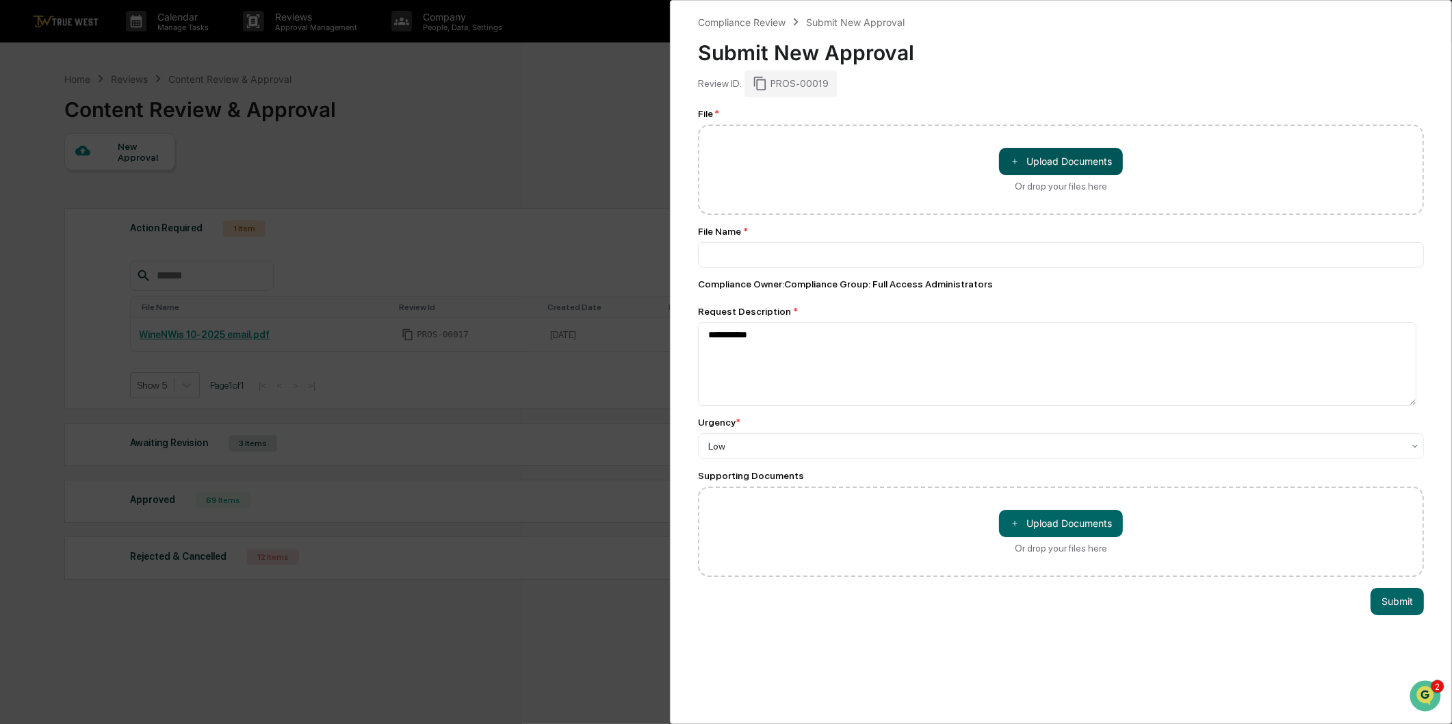
click at [1040, 164] on button "＋ Upload Documents" at bounding box center [1061, 161] width 124 height 27
type input "**********"
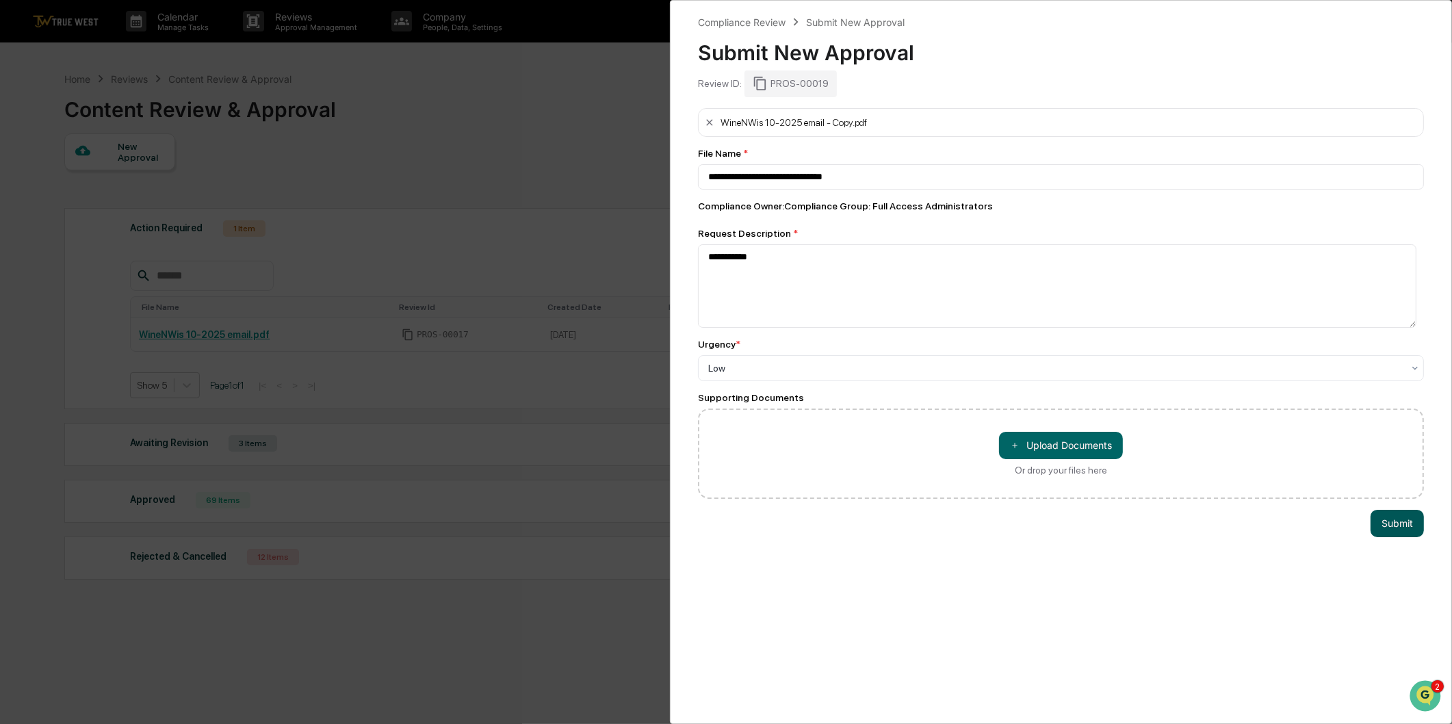
click at [1387, 532] on button "Submit" at bounding box center [1397, 523] width 53 height 27
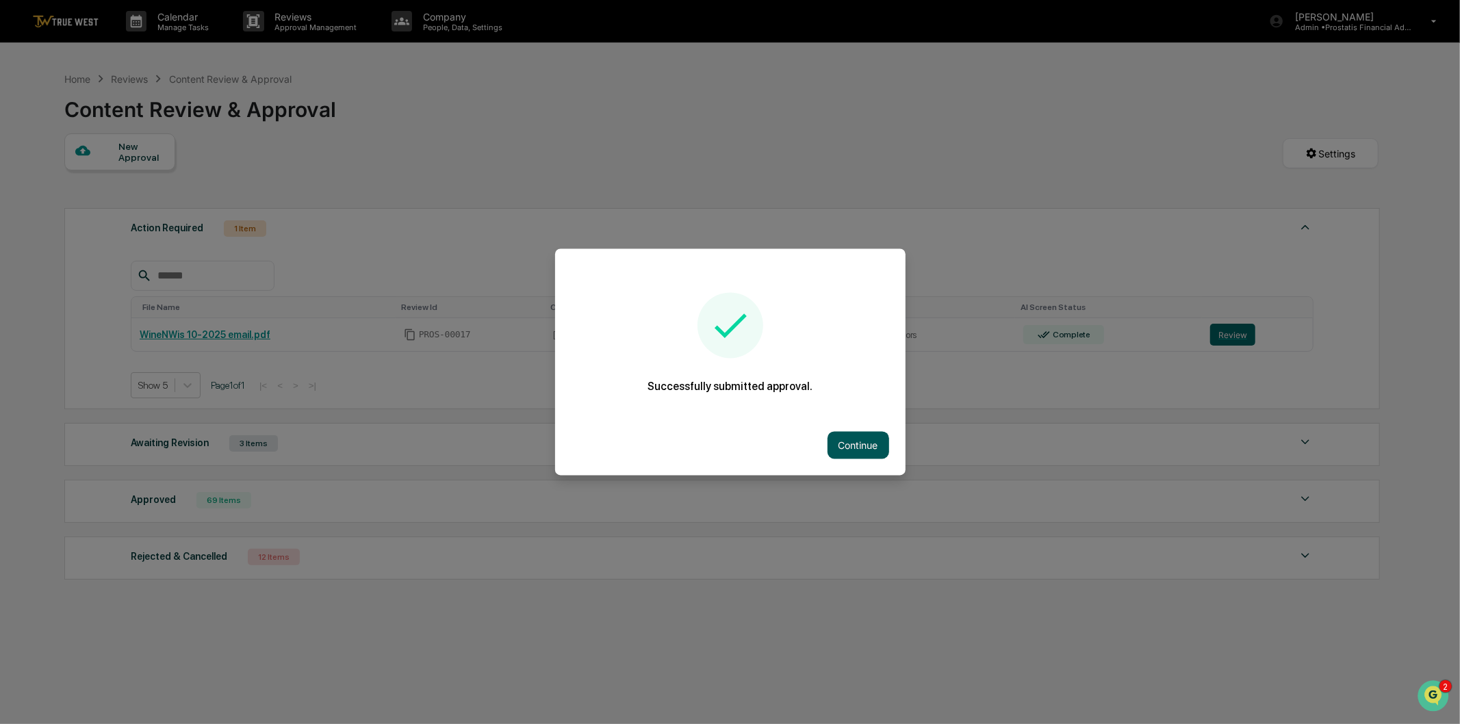
click at [865, 443] on button "Continue" at bounding box center [858, 445] width 62 height 27
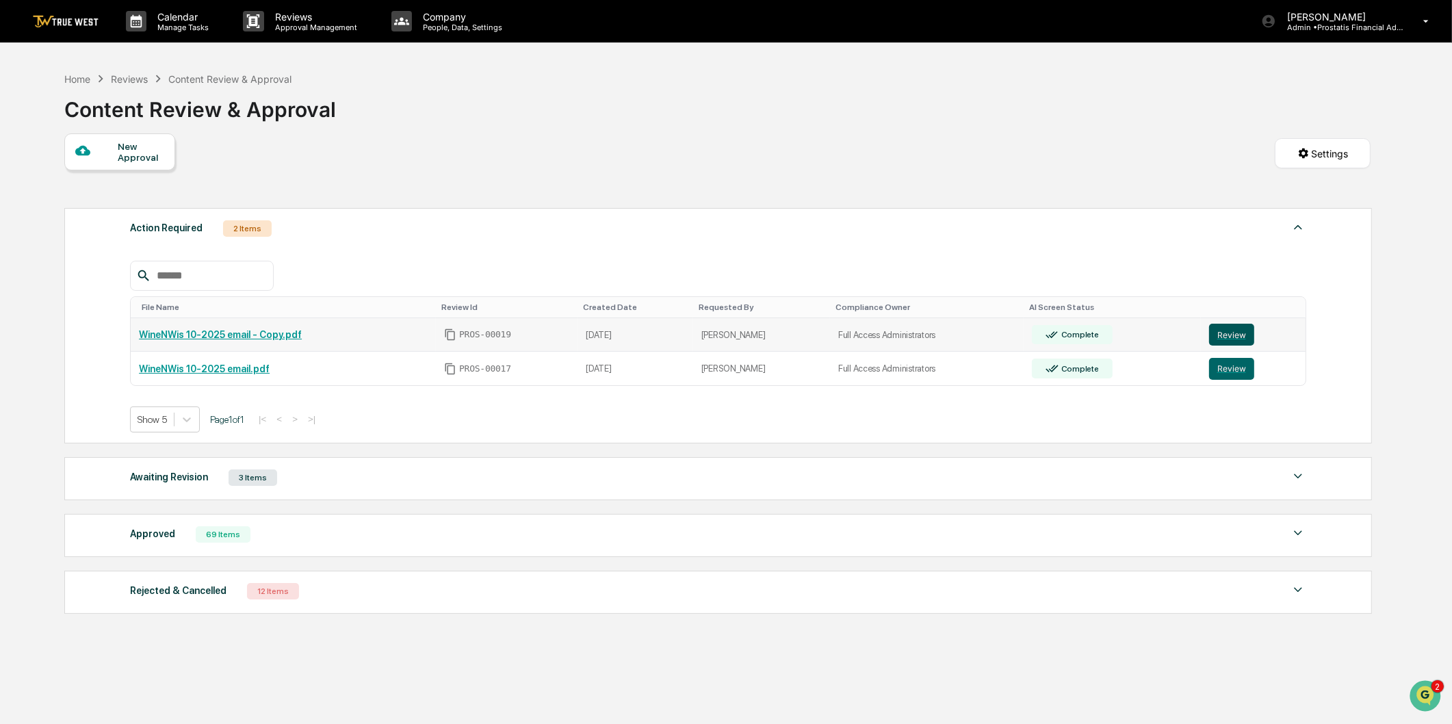
click at [1235, 339] on button "Review" at bounding box center [1231, 335] width 45 height 22
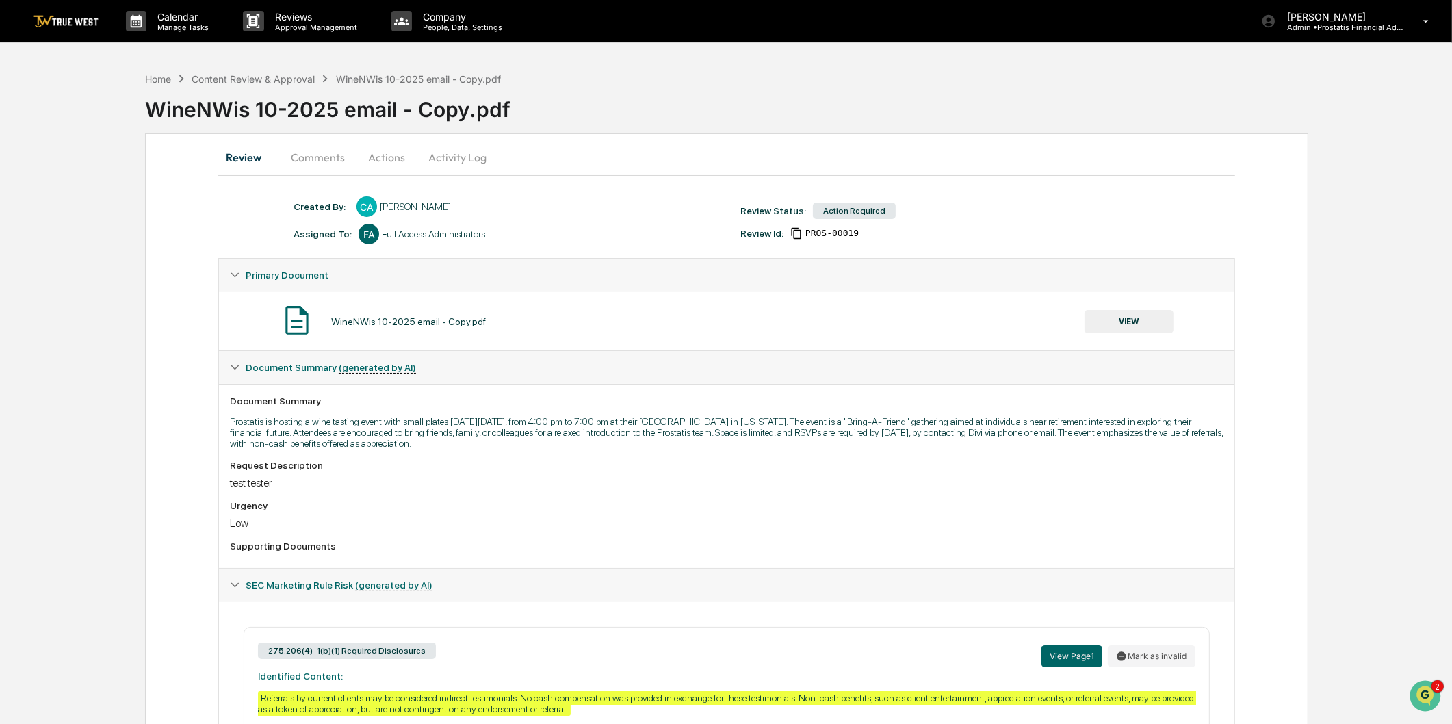
click at [463, 152] on button "Activity Log" at bounding box center [457, 157] width 80 height 33
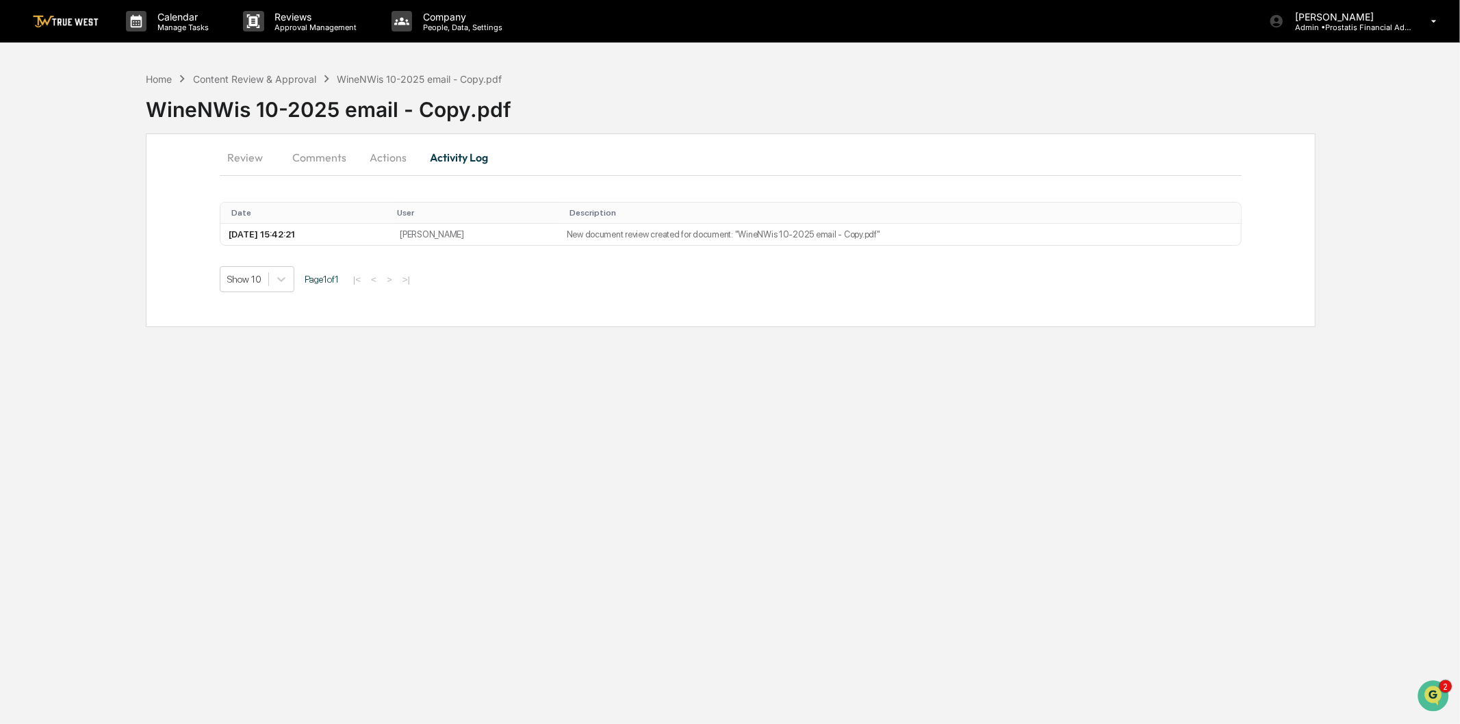
click at [378, 149] on button "Actions" at bounding box center [388, 157] width 62 height 33
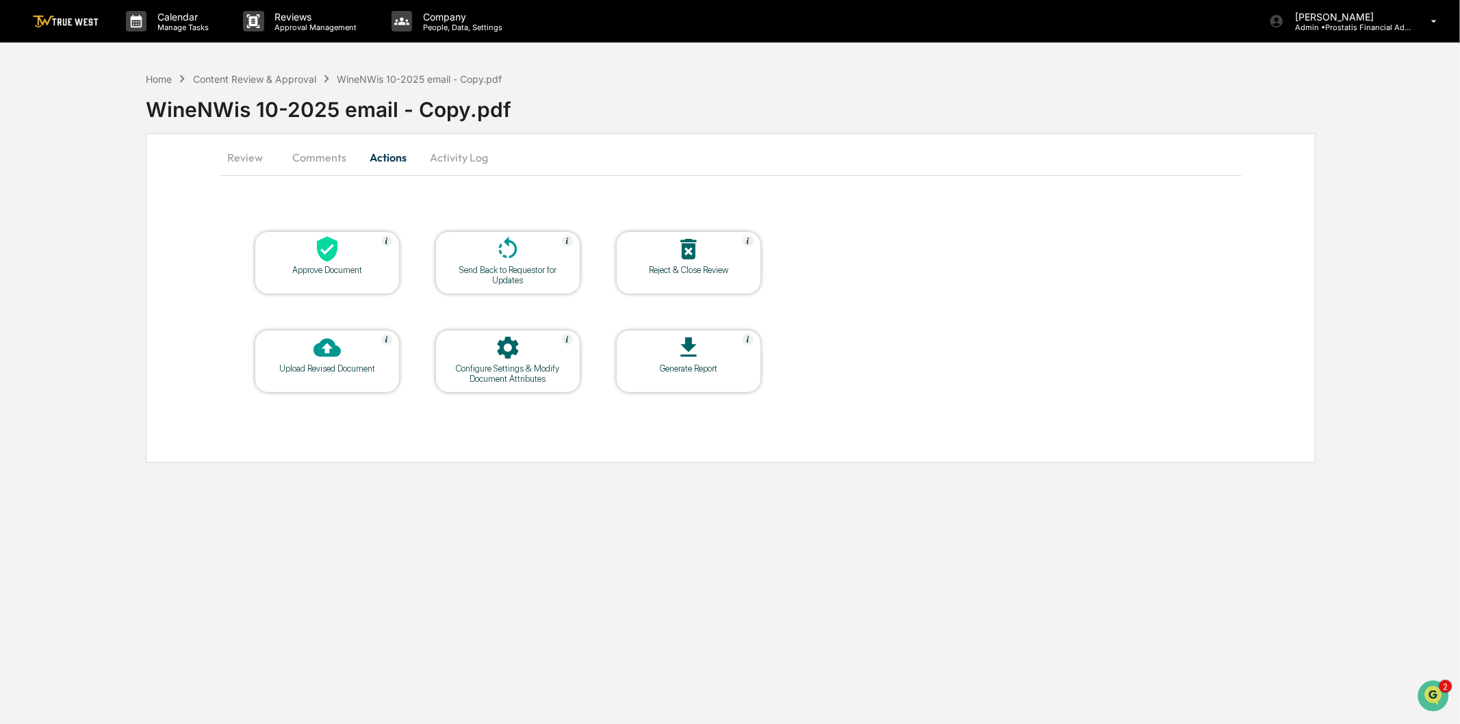
click at [686, 250] on icon at bounding box center [688, 248] width 27 height 27
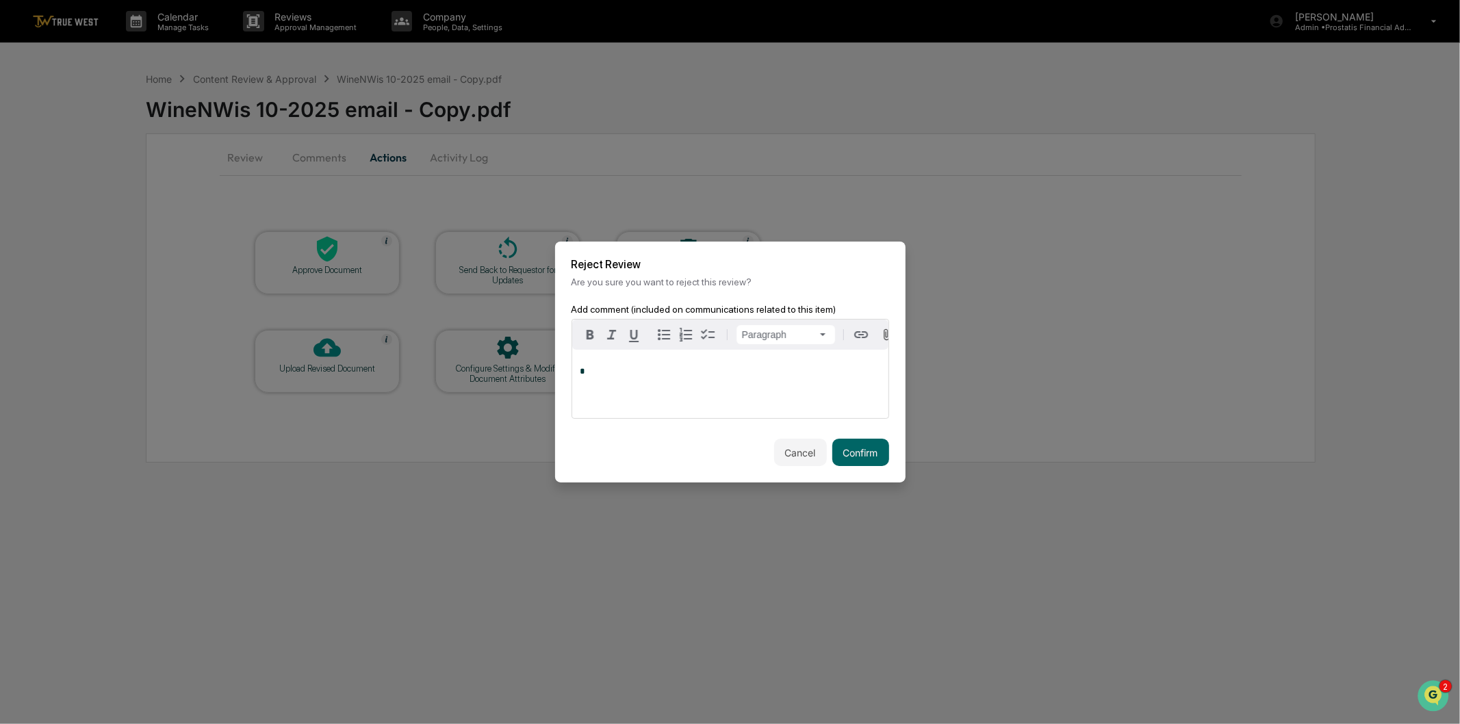
click at [738, 371] on p "*" at bounding box center [730, 372] width 300 height 10
click at [885, 456] on button "Confirm" at bounding box center [860, 452] width 57 height 27
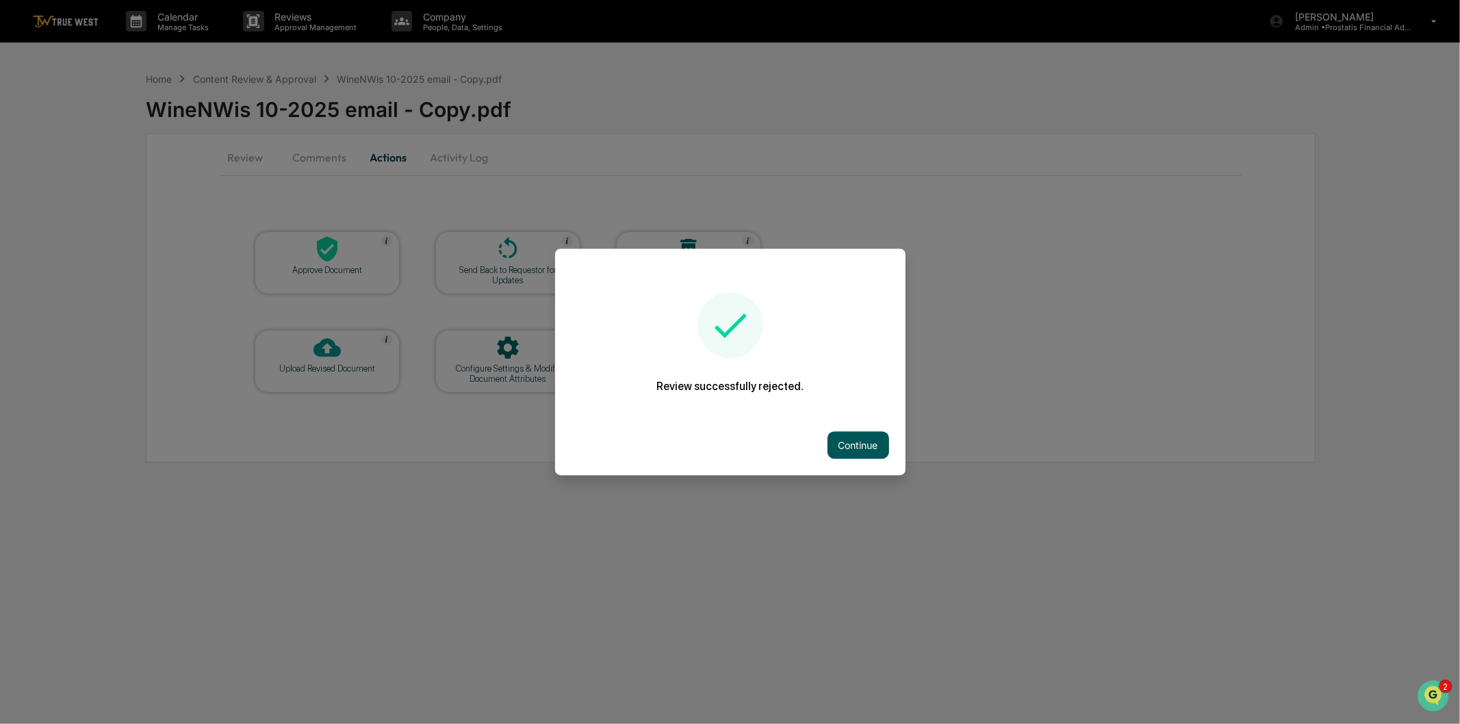
click at [835, 434] on button "Continue" at bounding box center [858, 445] width 62 height 27
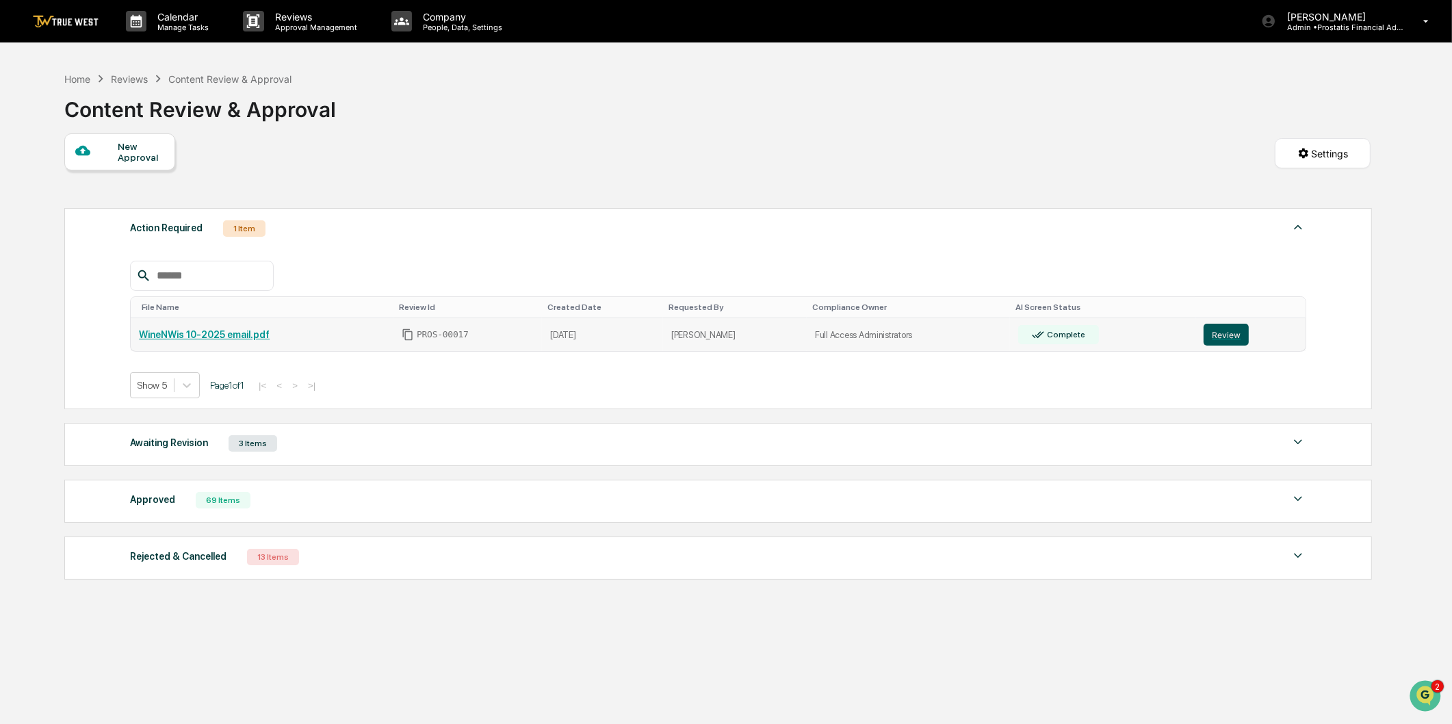
click at [1226, 339] on button "Review" at bounding box center [1226, 335] width 45 height 22
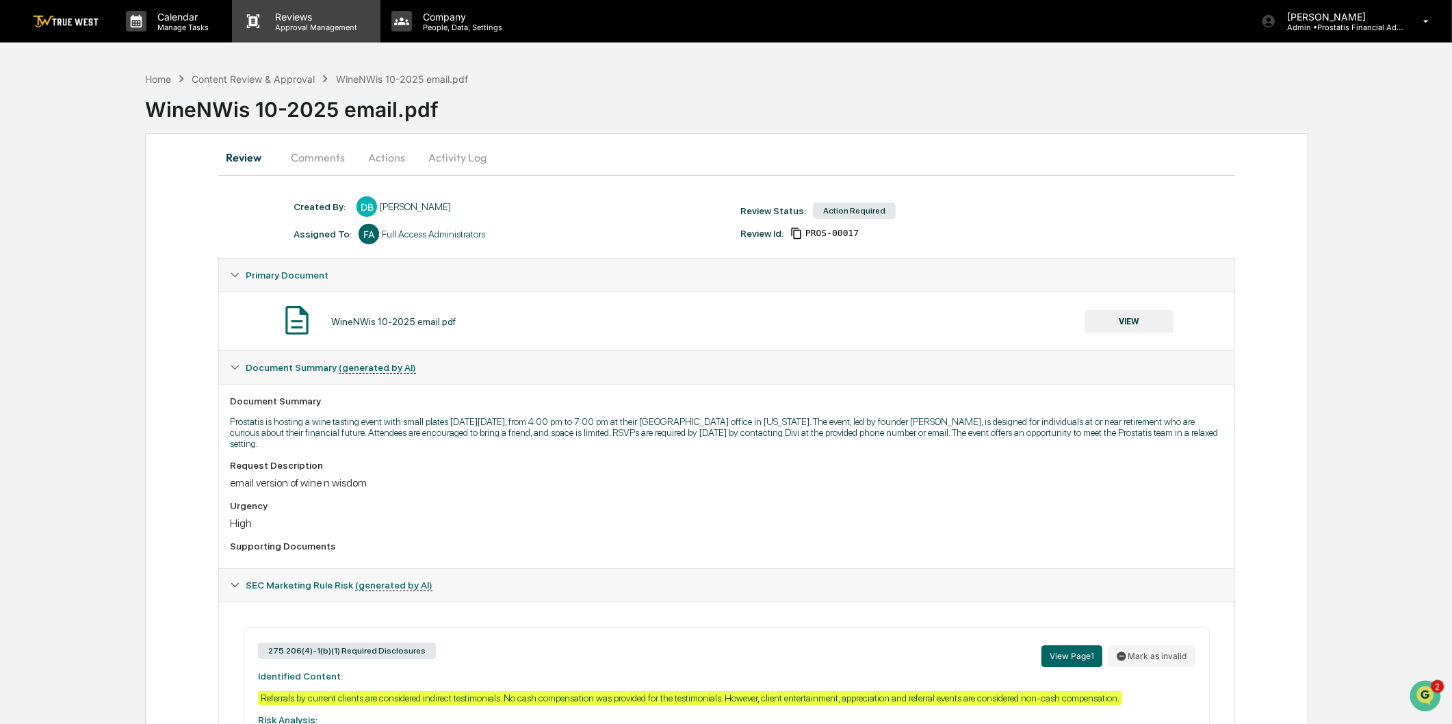
click at [324, 21] on p "Reviews" at bounding box center [314, 17] width 100 height 12
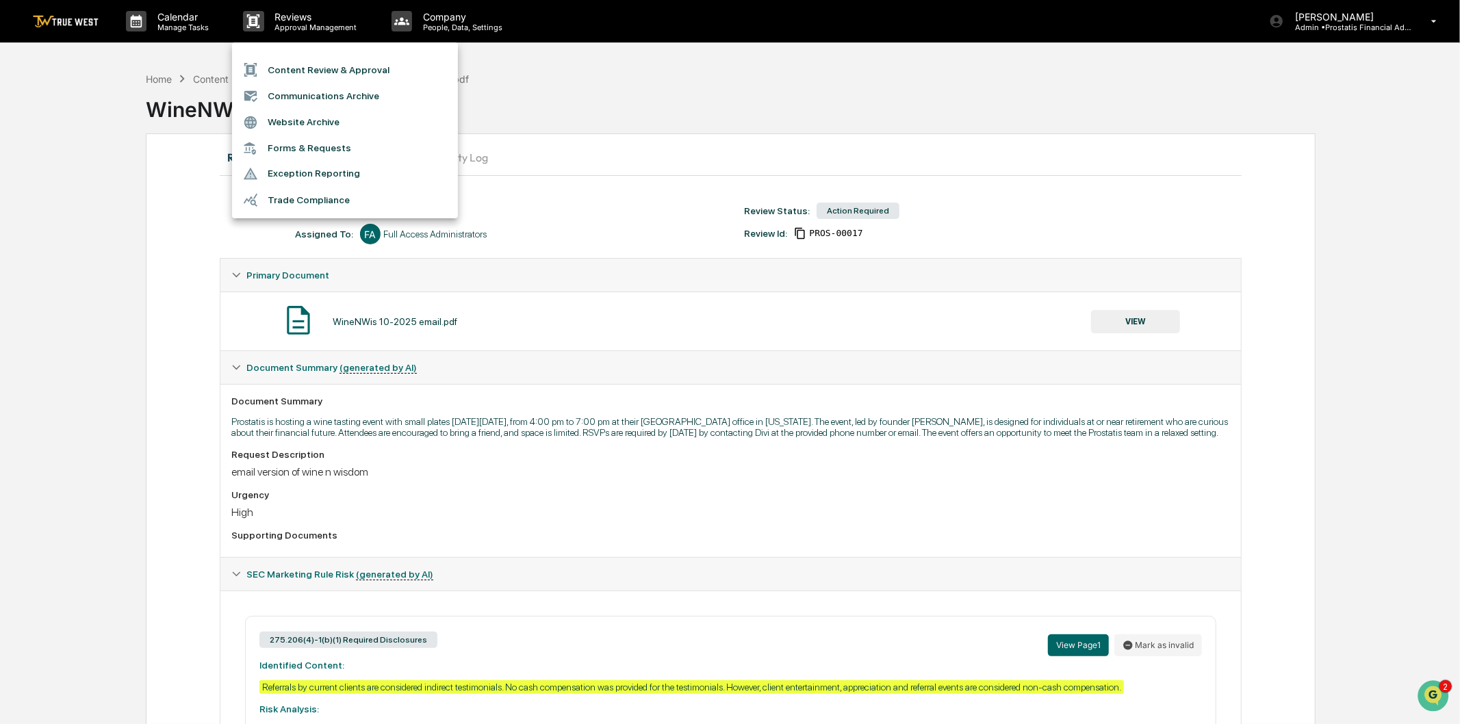
click at [656, 76] on div at bounding box center [730, 362] width 1460 height 724
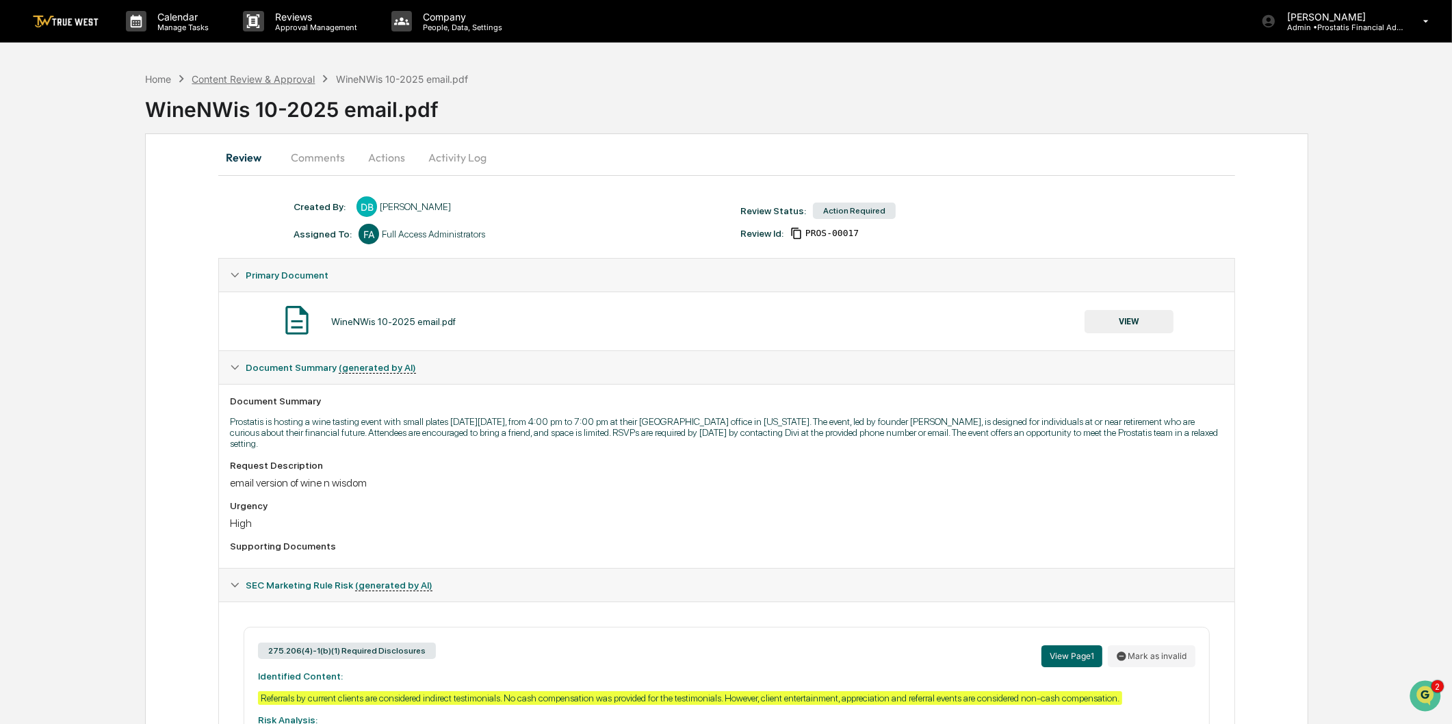
click at [285, 81] on div "Content Review & Approval" at bounding box center [253, 79] width 123 height 12
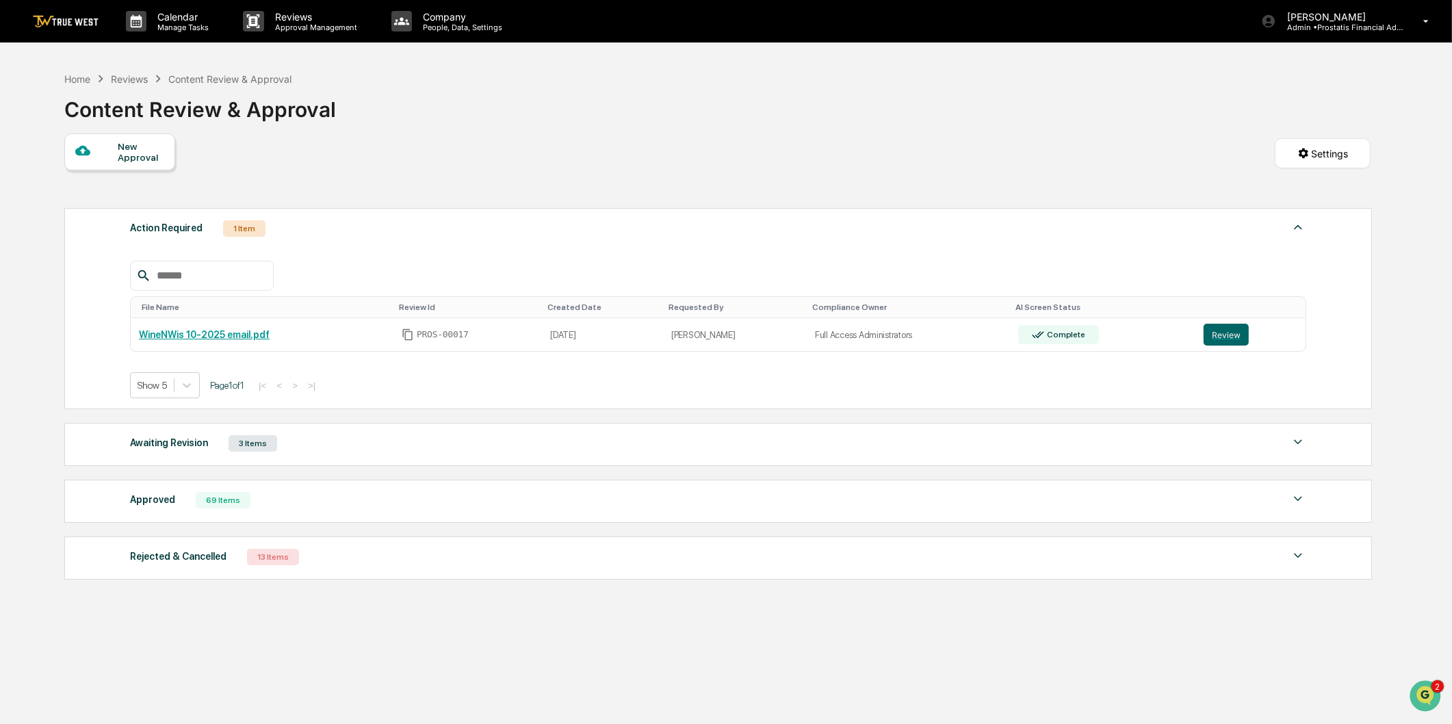
click at [349, 510] on div "Approved 69 Items" at bounding box center [718, 500] width 1176 height 19
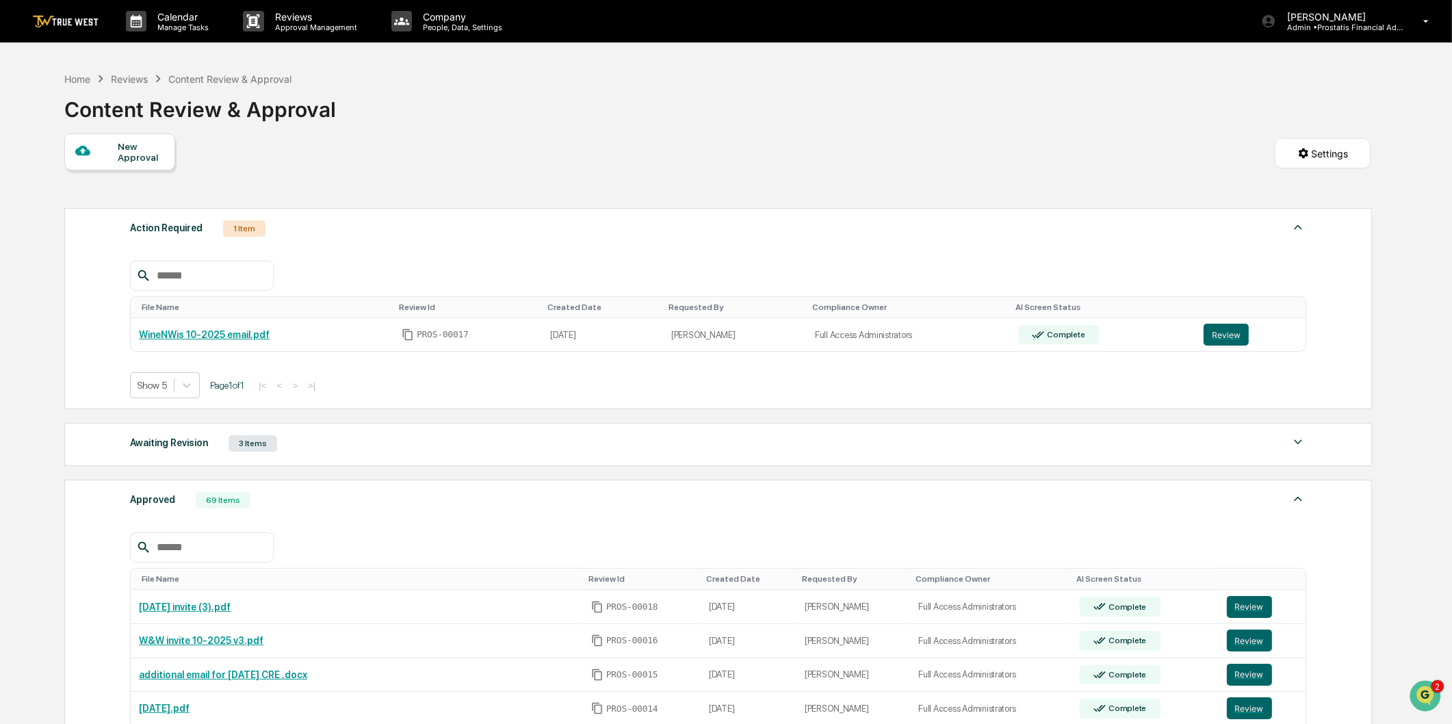
scroll to position [228, 0]
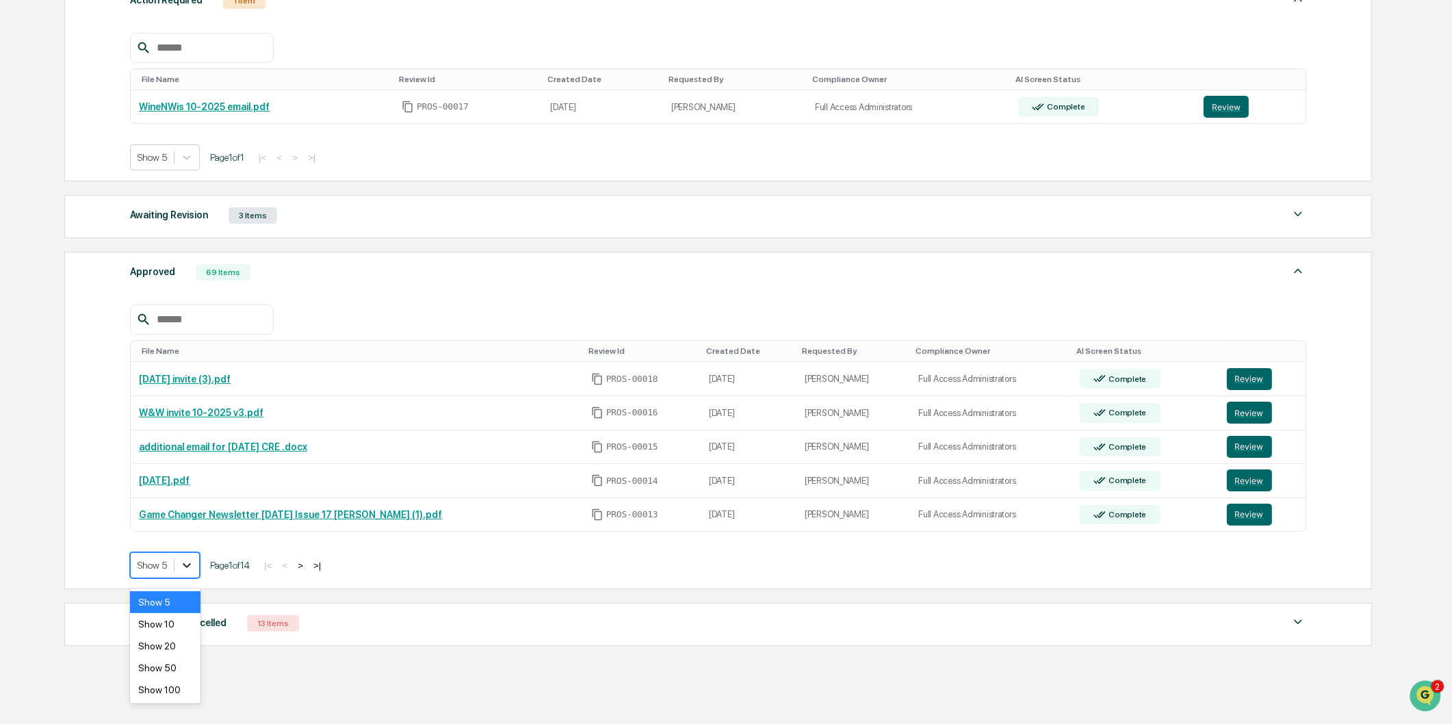
click at [190, 572] on icon at bounding box center [187, 565] width 14 height 14
click at [179, 669] on div "Show 50" at bounding box center [165, 668] width 70 height 22
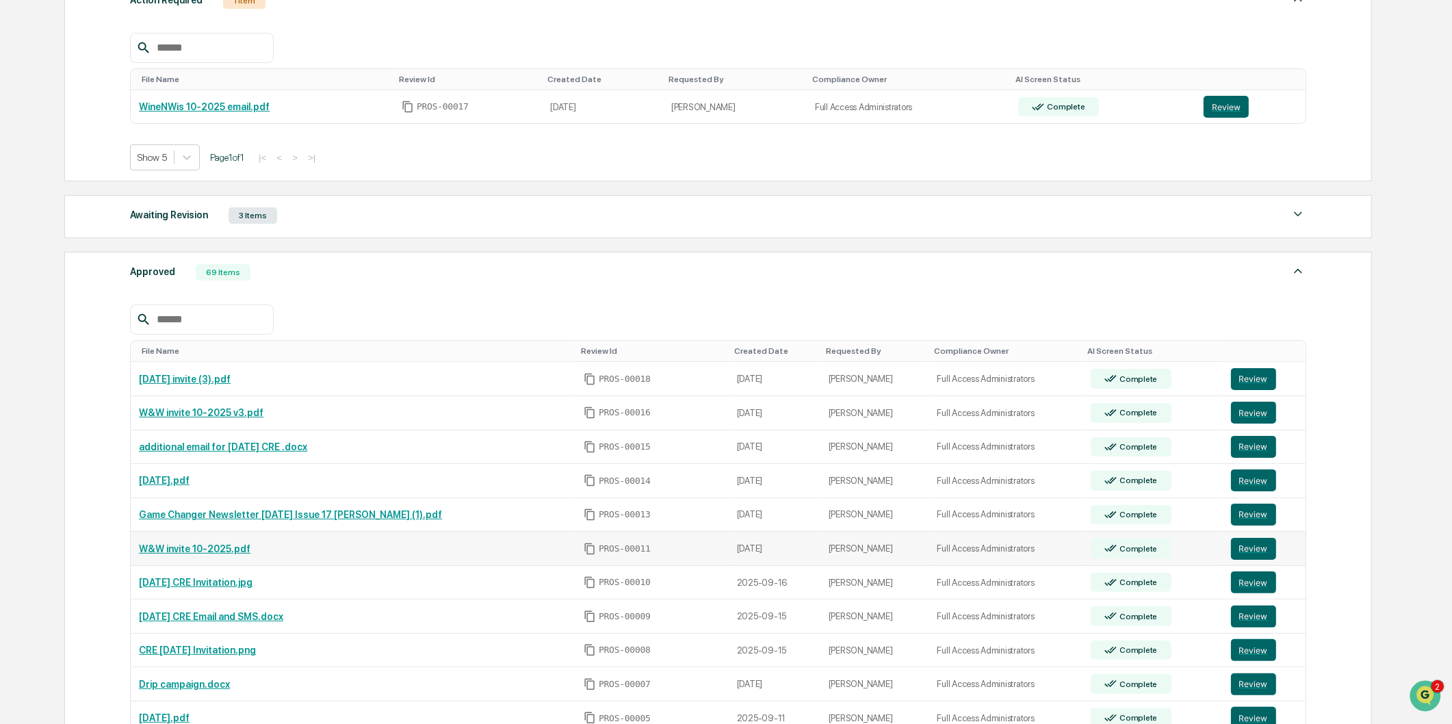
scroll to position [380, 0]
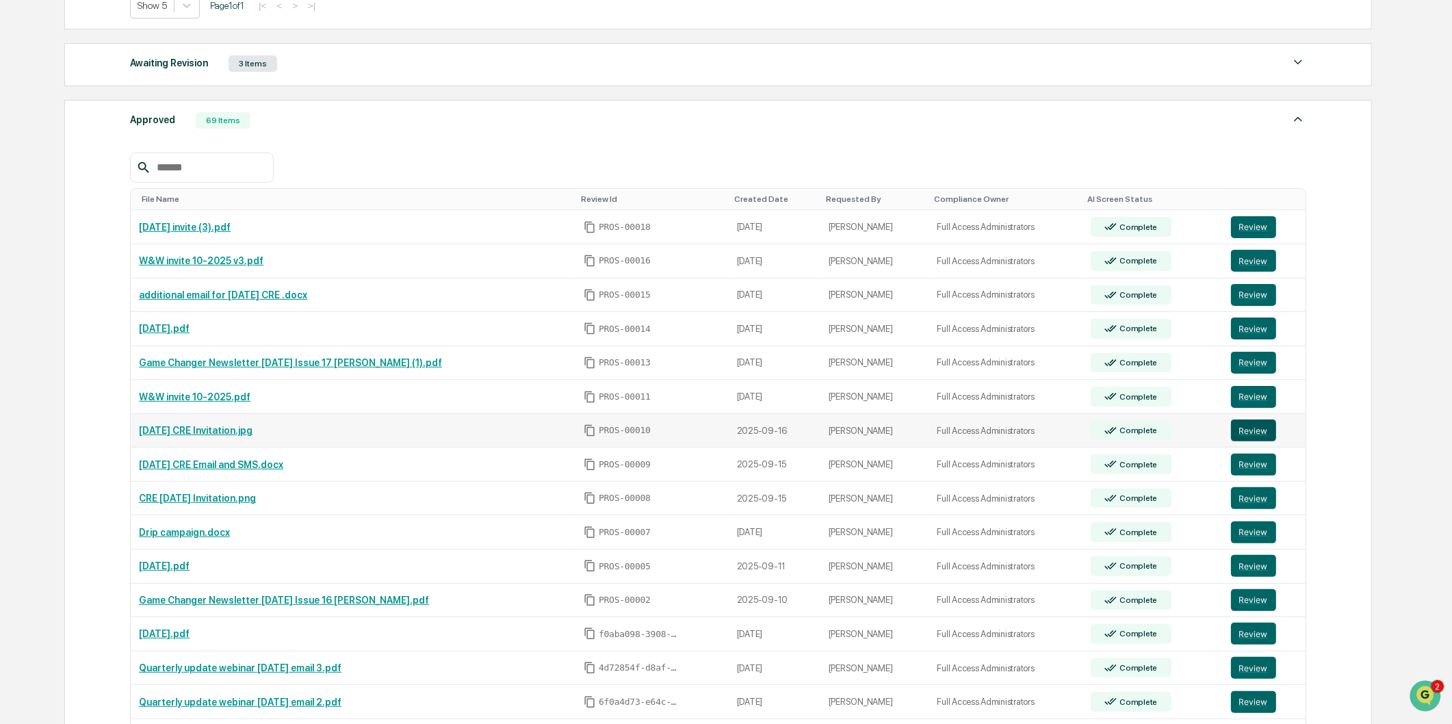
click at [1250, 435] on button "Review" at bounding box center [1253, 431] width 45 height 22
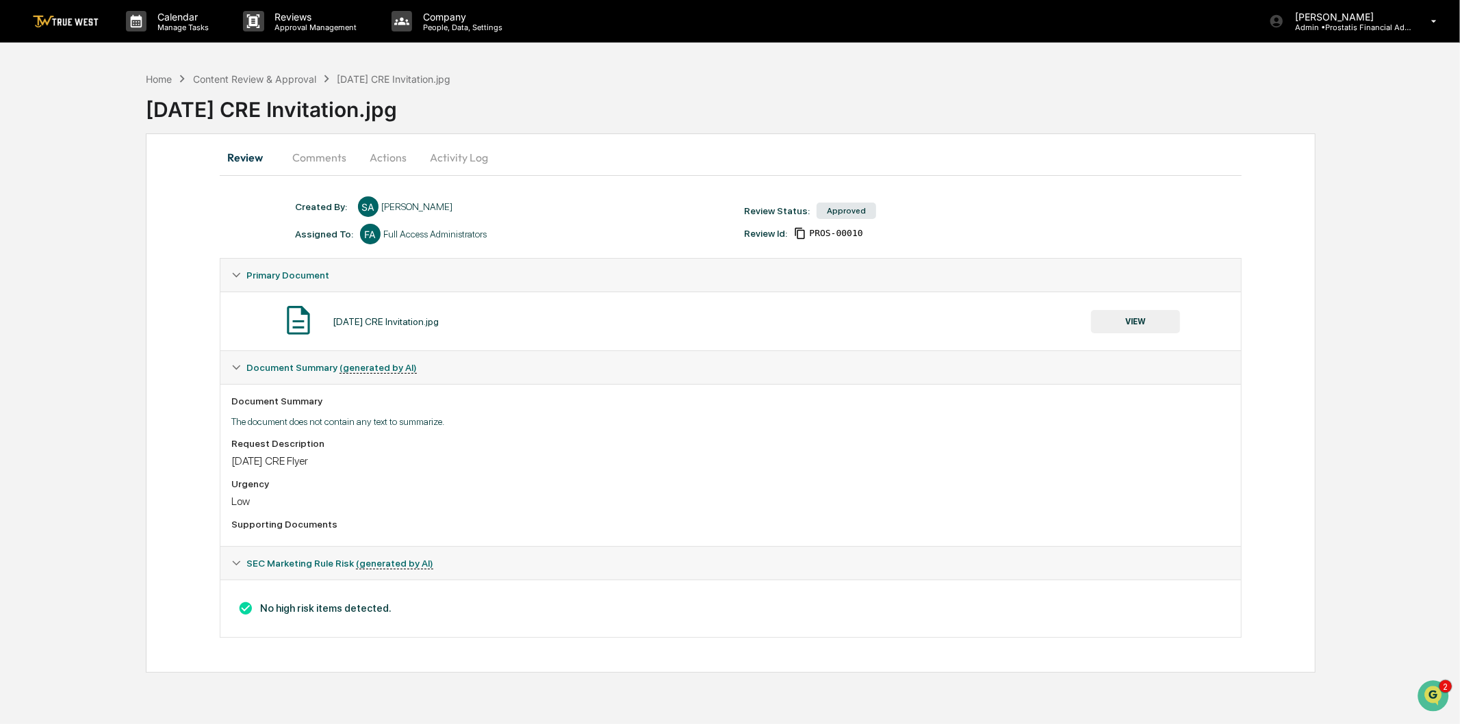
click at [1127, 322] on button "VIEW" at bounding box center [1135, 321] width 89 height 23
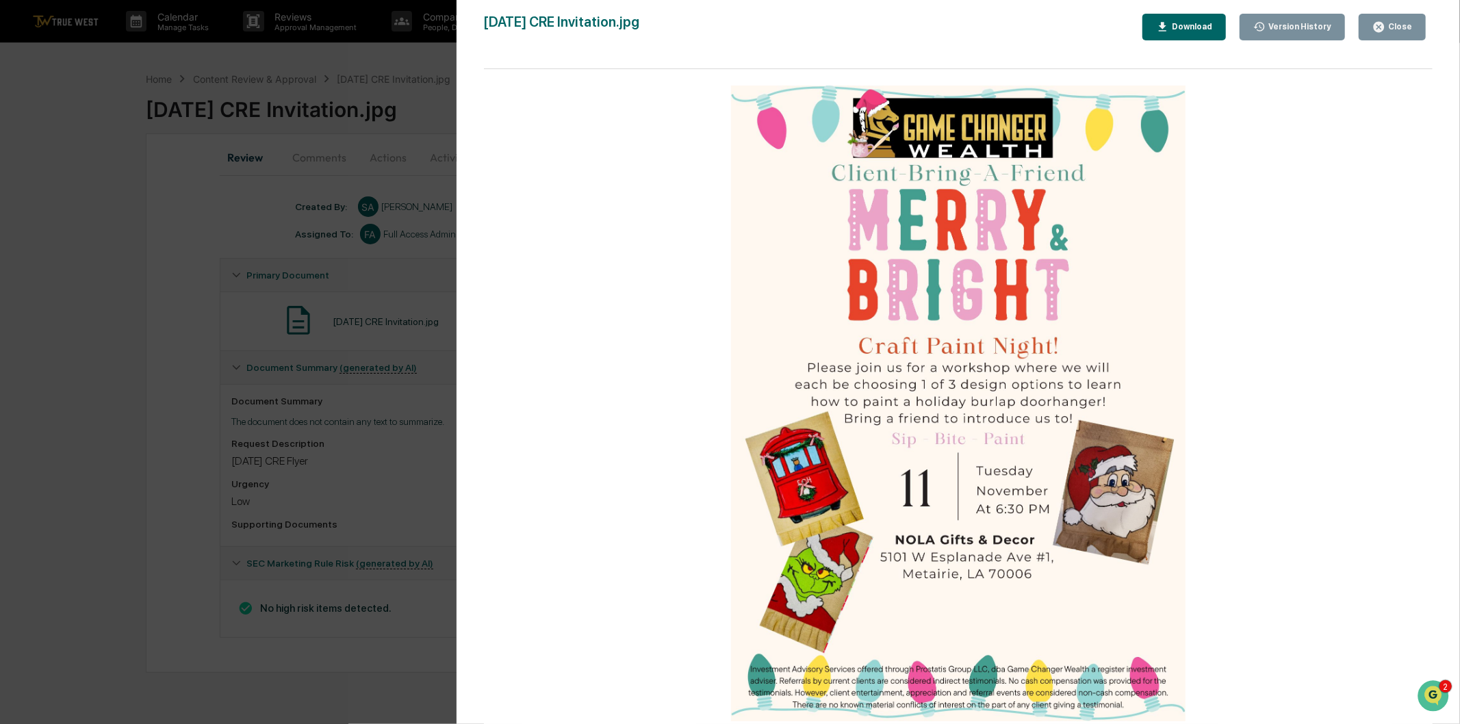
click at [1404, 25] on div "Close" at bounding box center [1398, 27] width 27 height 10
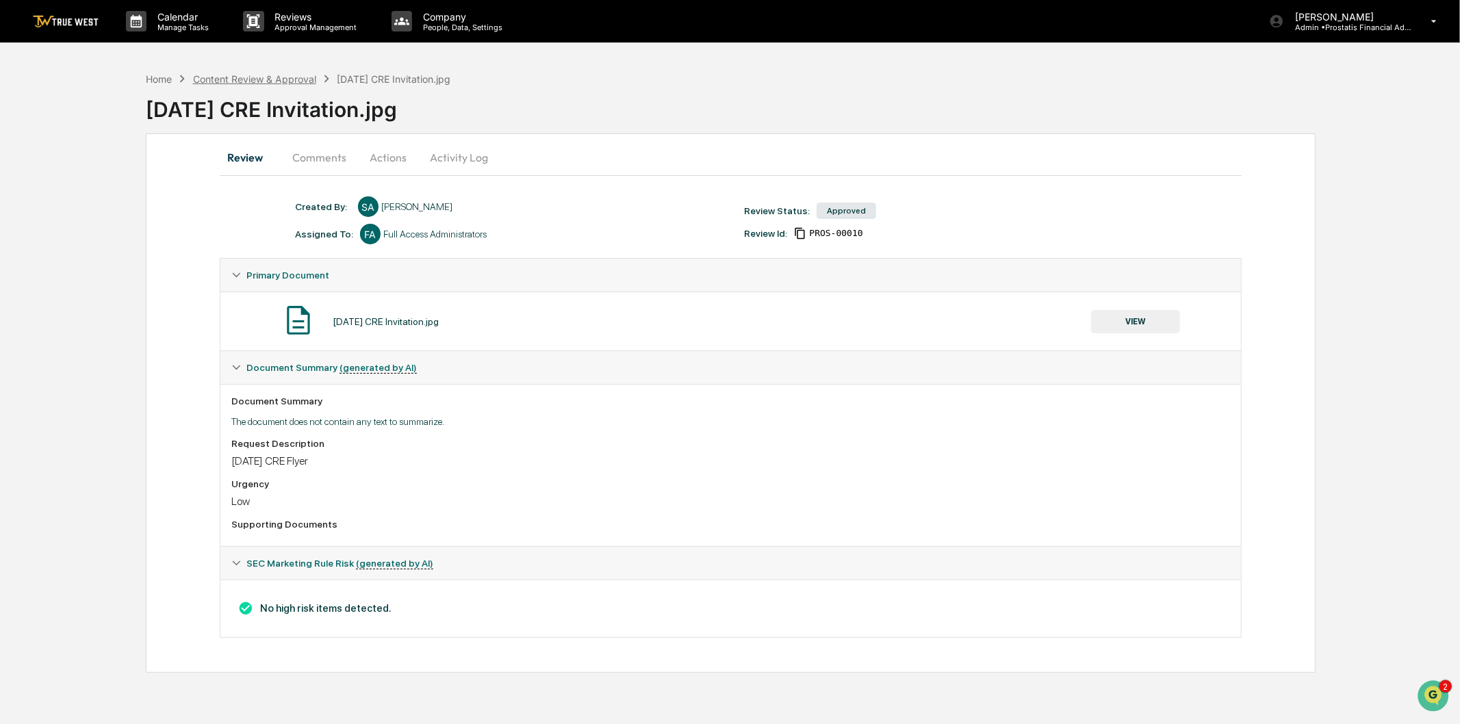
click at [286, 83] on div "Content Review & Approval" at bounding box center [254, 79] width 123 height 12
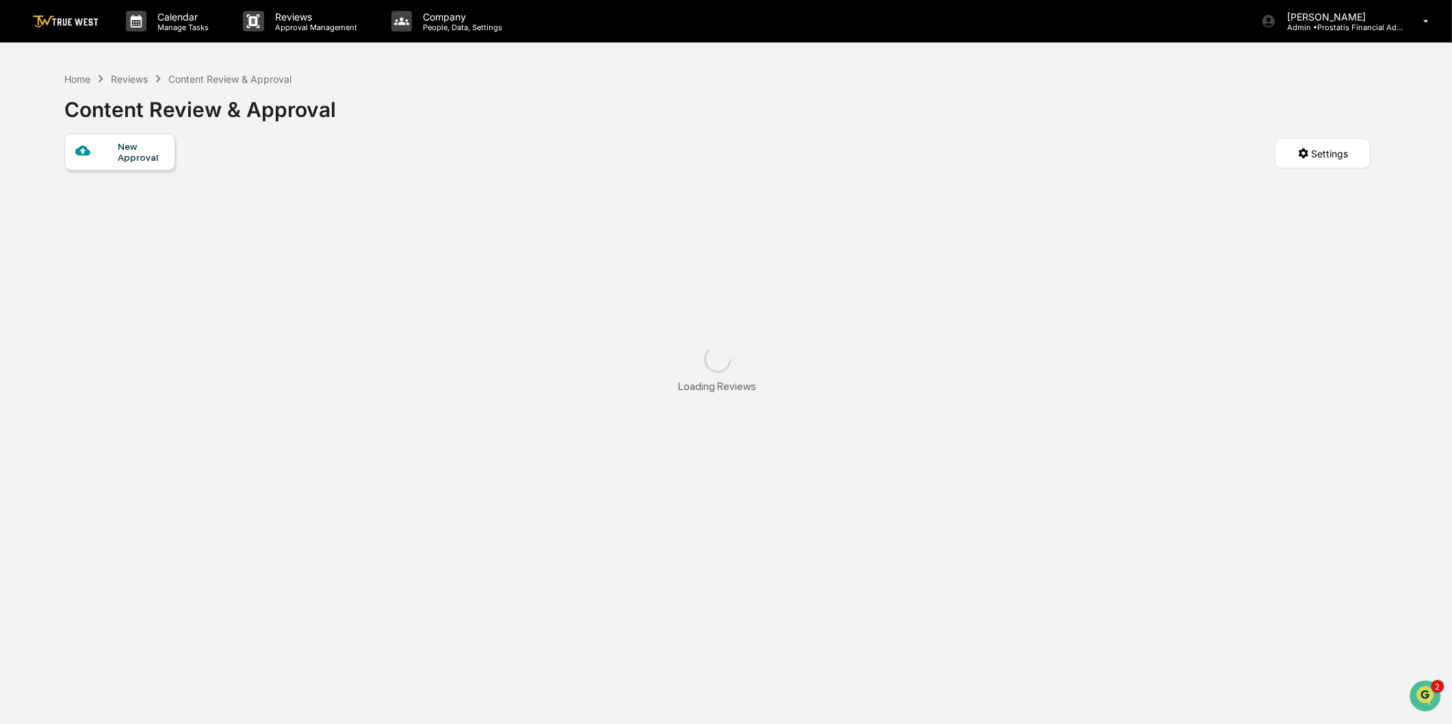
click at [100, 146] on div at bounding box center [96, 151] width 43 height 17
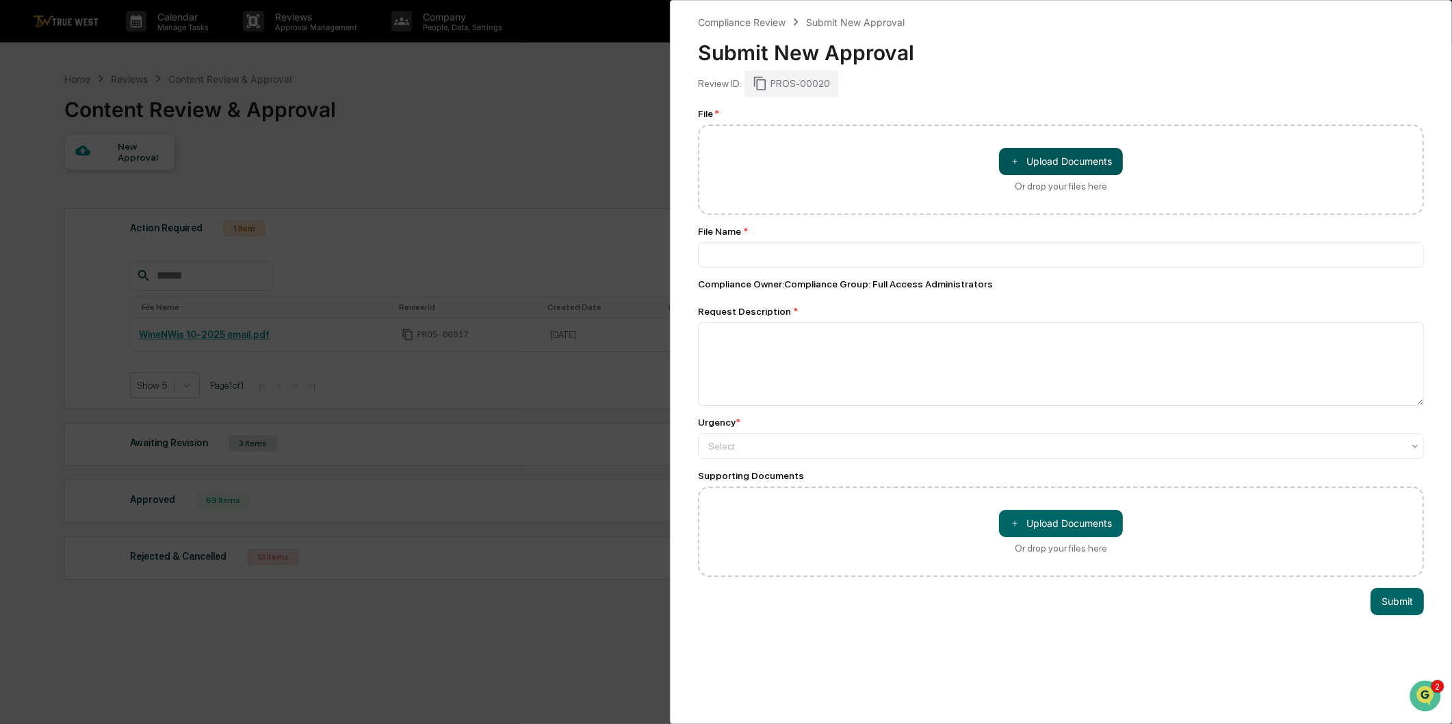
click at [1035, 158] on button "＋ Upload Documents" at bounding box center [1061, 161] width 124 height 27
drag, startPoint x: 463, startPoint y: 363, endPoint x: 459, endPoint y: 331, distance: 32.4
click at [461, 360] on div "Compliance Review Submit New Approval Submit New Approval Review ID: PROS-00020…" at bounding box center [726, 362] width 1452 height 724
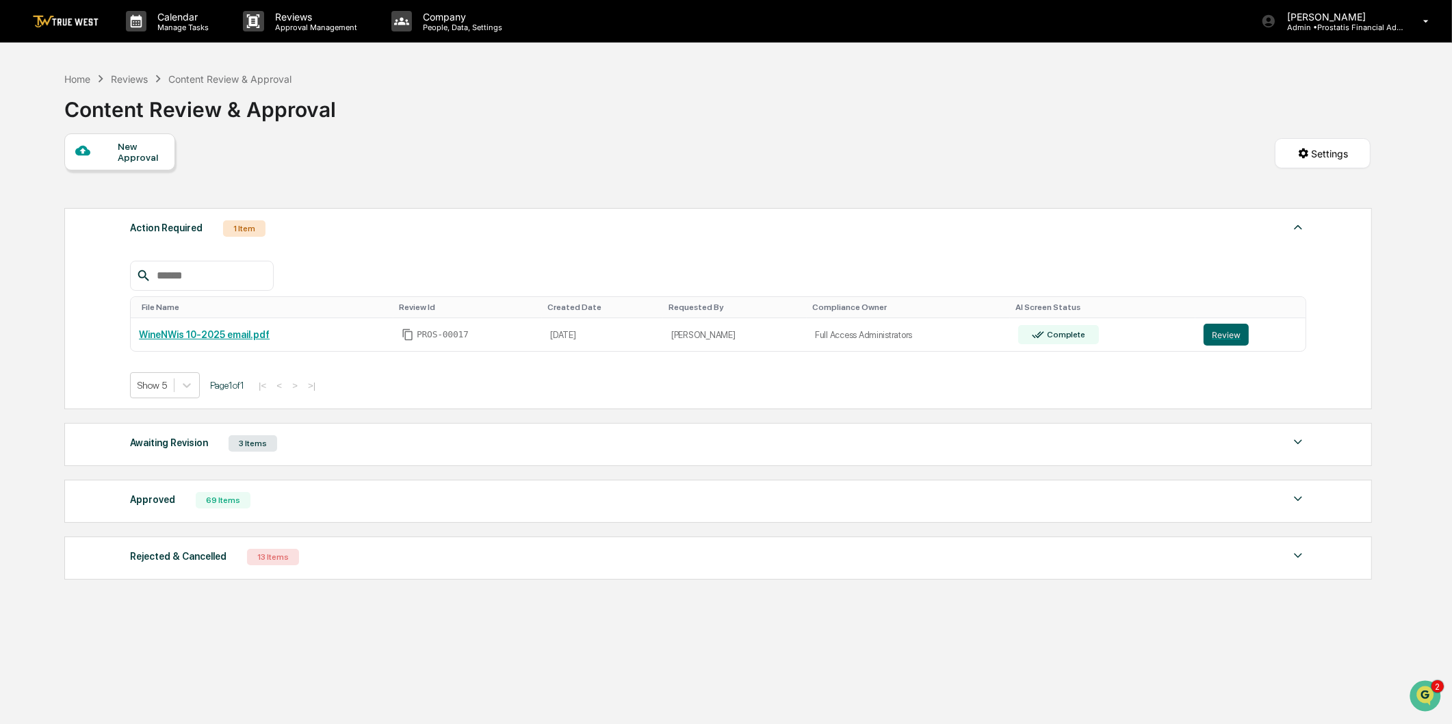
drag, startPoint x: 401, startPoint y: 103, endPoint x: 437, endPoint y: 99, distance: 35.8
click at [402, 101] on div "Home Reviews Content Review & Approval Content Review & Approval" at bounding box center [717, 99] width 1307 height 68
click at [163, 507] on div "Approved" at bounding box center [152, 500] width 45 height 18
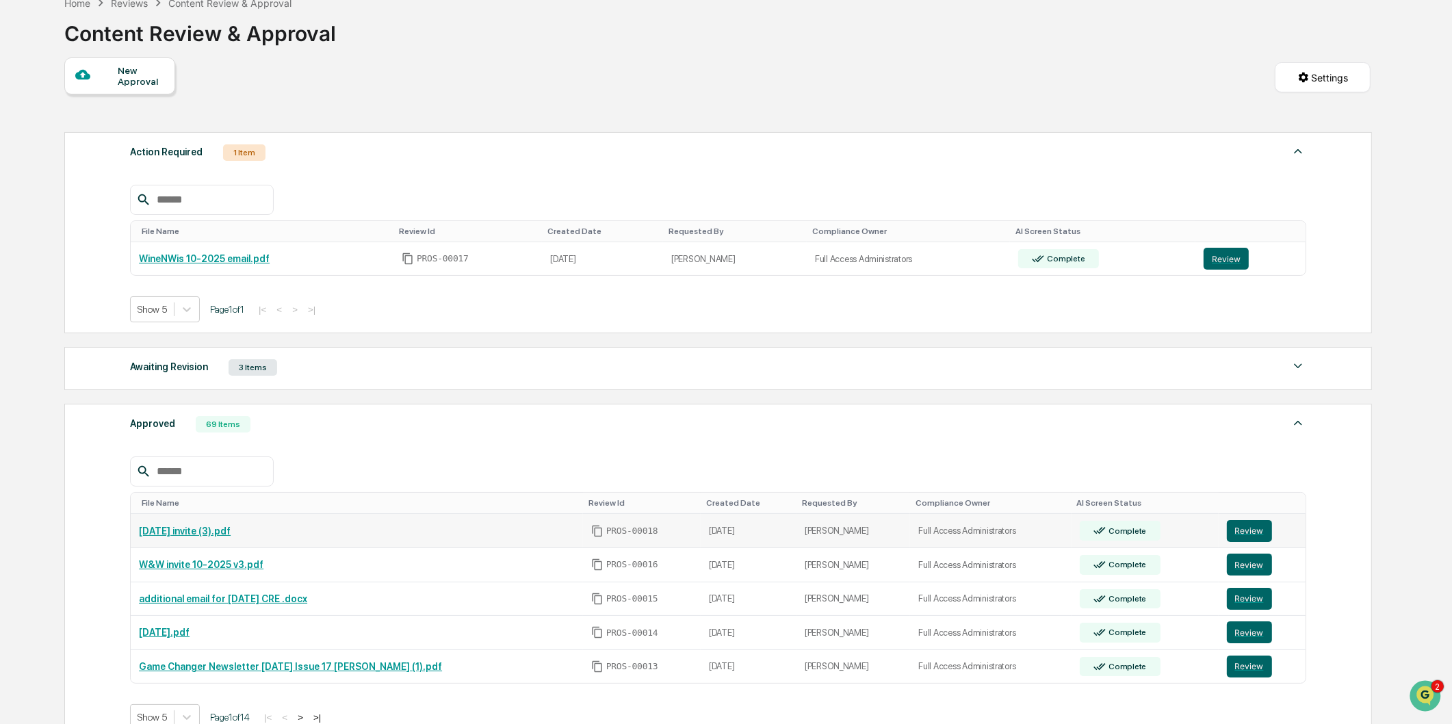
scroll to position [292, 0]
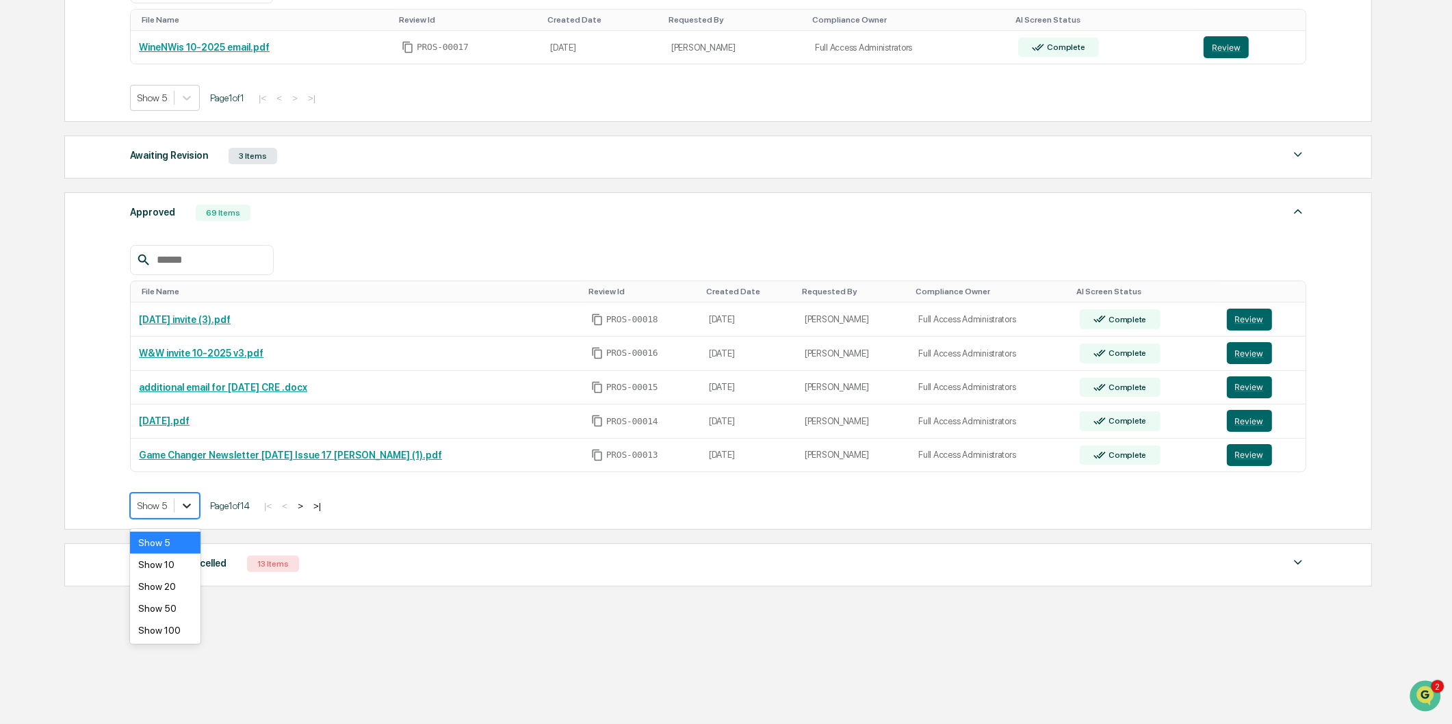
click at [181, 500] on div at bounding box center [187, 505] width 25 height 25
click at [161, 606] on div "Show 50" at bounding box center [165, 608] width 70 height 22
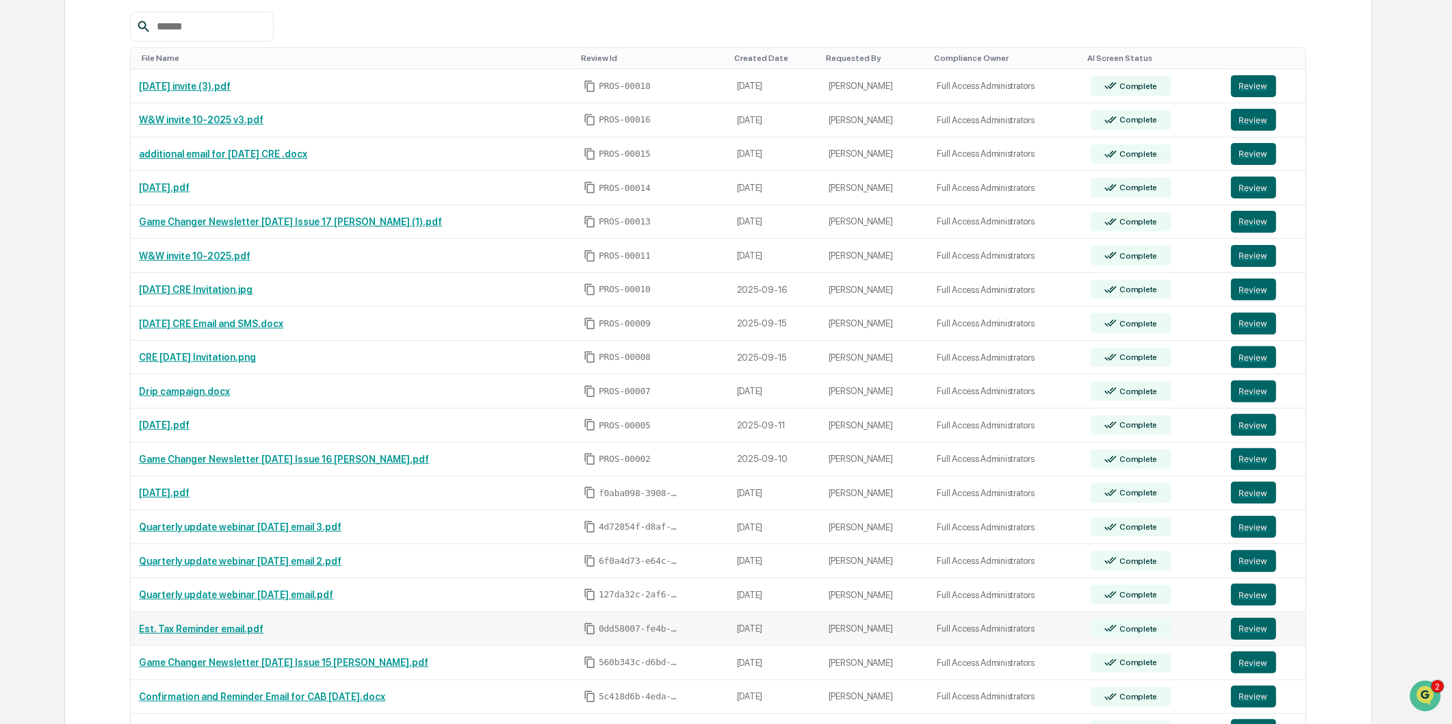
scroll to position [673, 0]
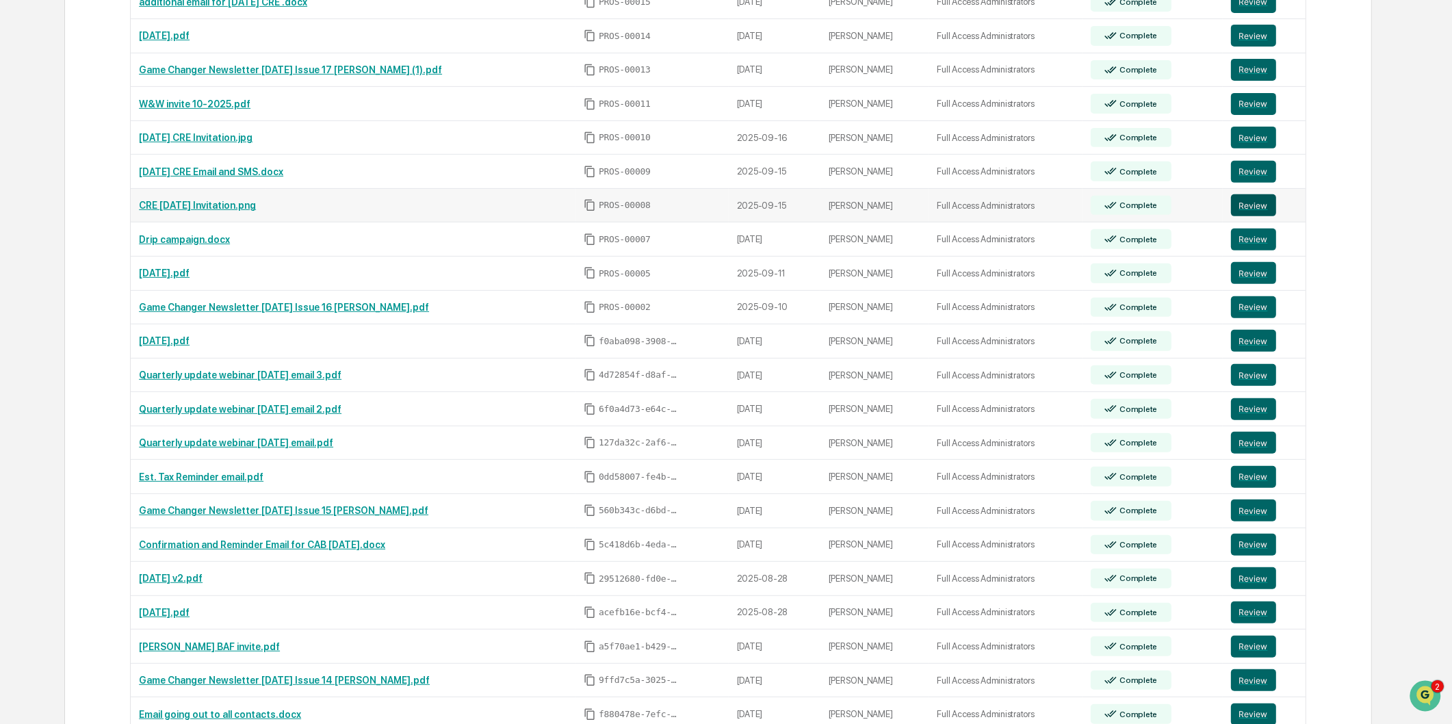
click at [1253, 207] on button "Review" at bounding box center [1253, 205] width 45 height 22
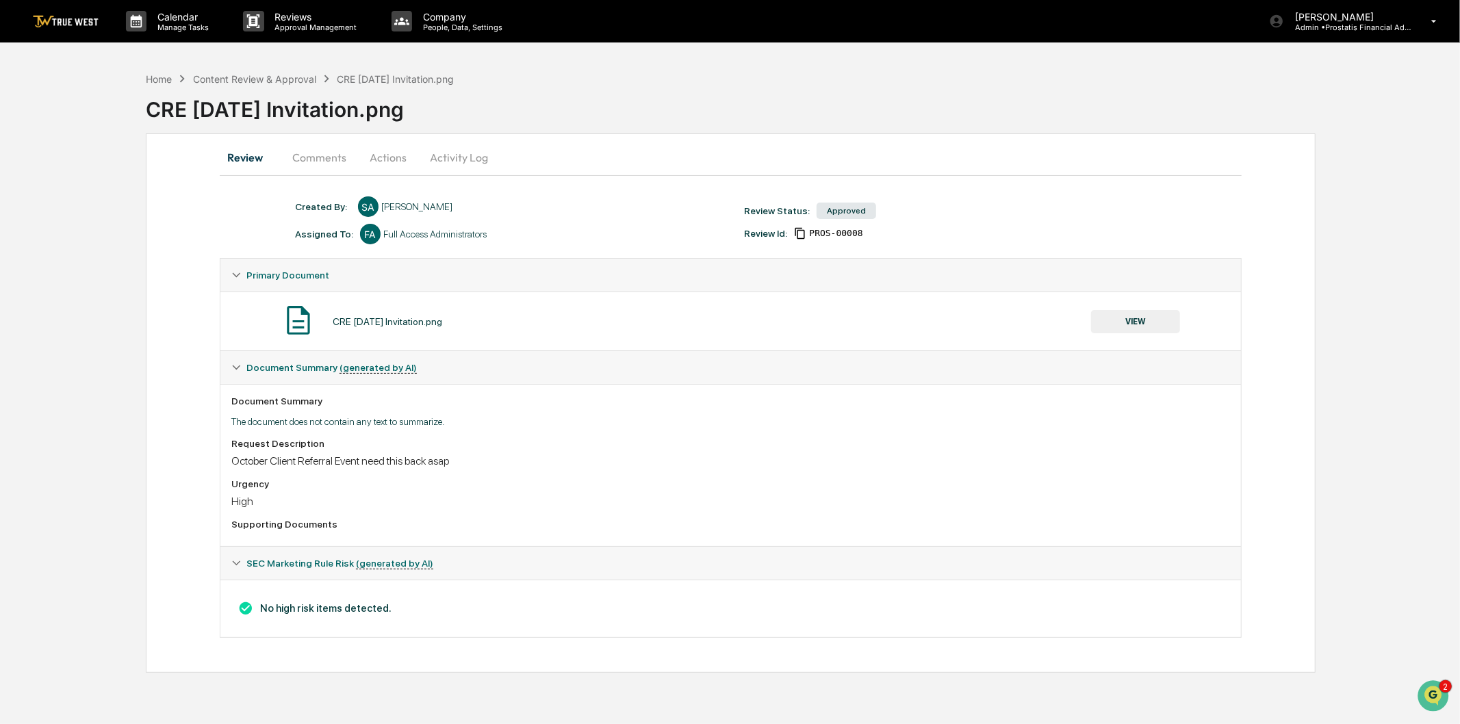
click at [1120, 322] on button "VIEW" at bounding box center [1135, 321] width 89 height 23
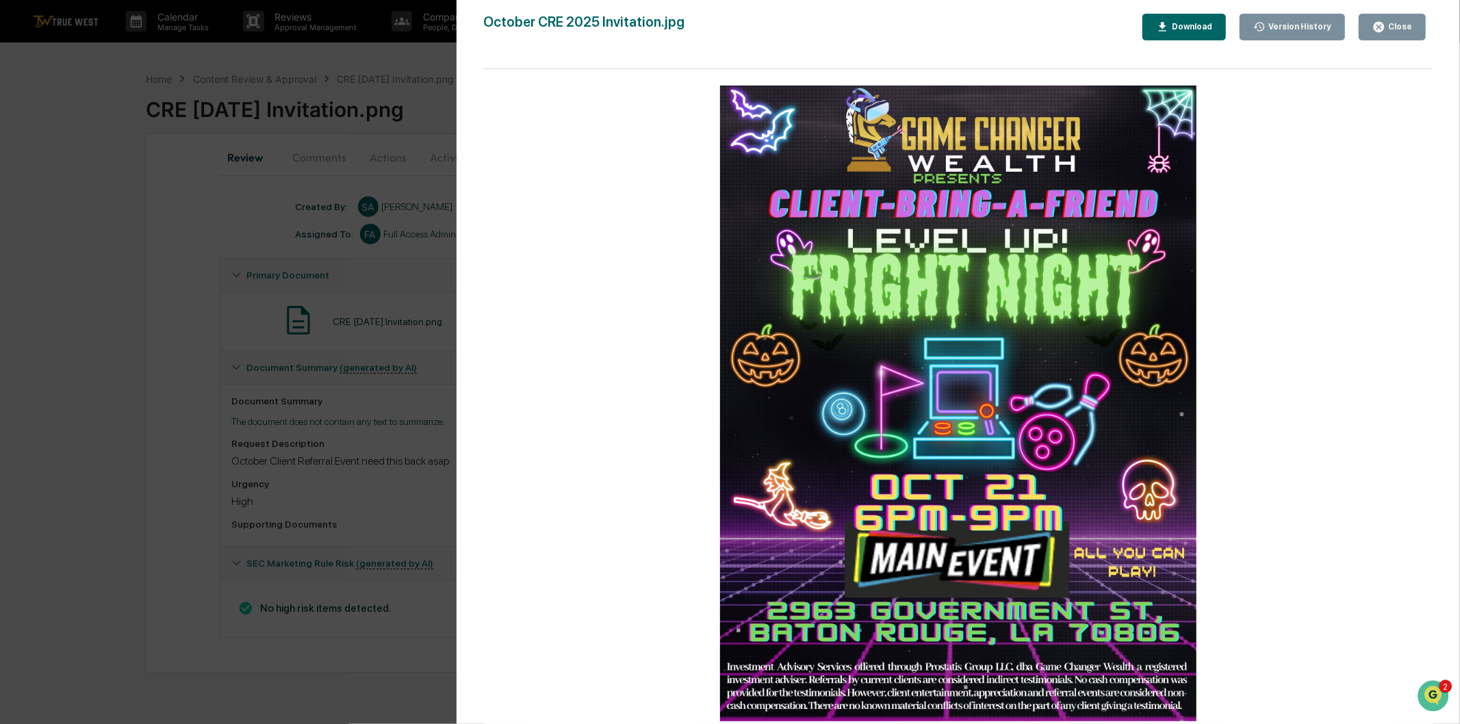
click at [322, 241] on div "Version History [DATE] 03:26 PM [PERSON_NAME] [DATE] 07:15 PM [PERSON_NAME] Oct…" at bounding box center [730, 362] width 1460 height 724
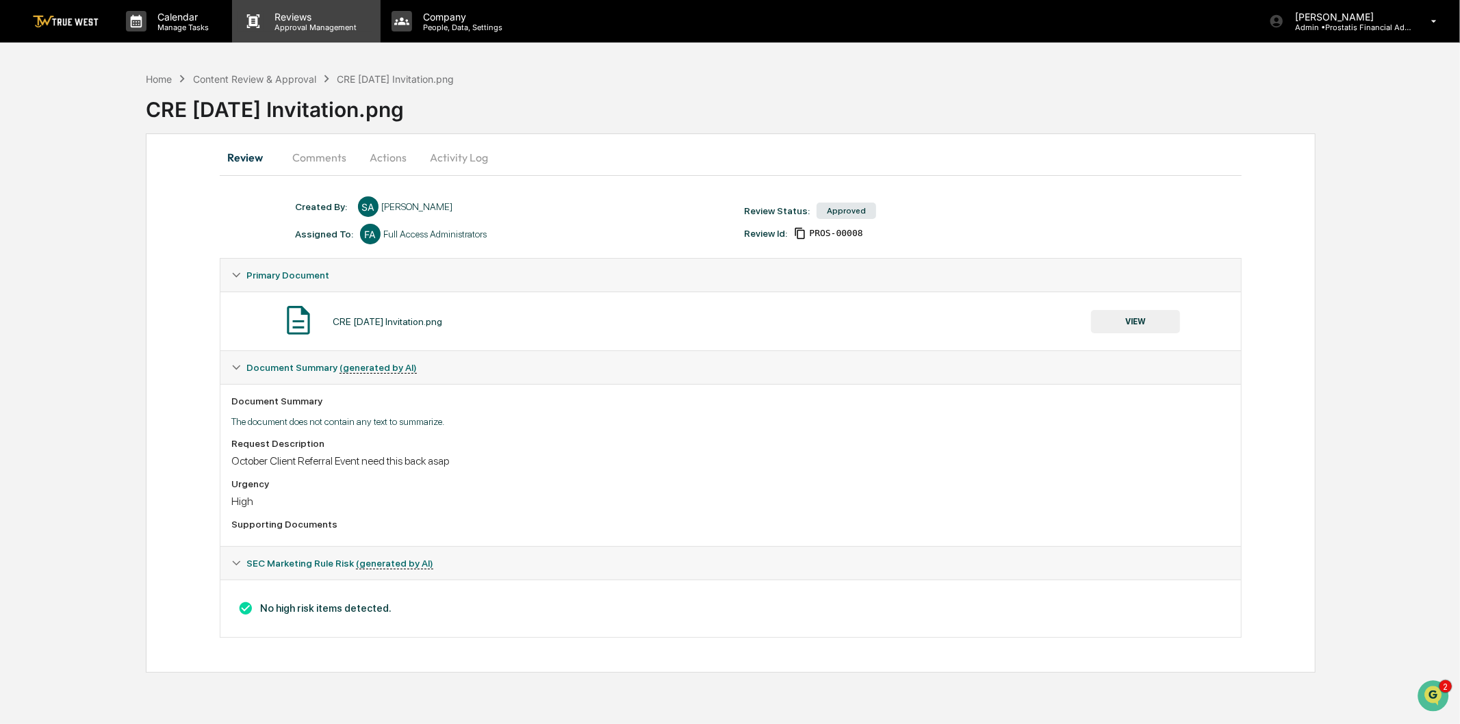
click at [289, 27] on p "Approval Management" at bounding box center [314, 28] width 100 height 10
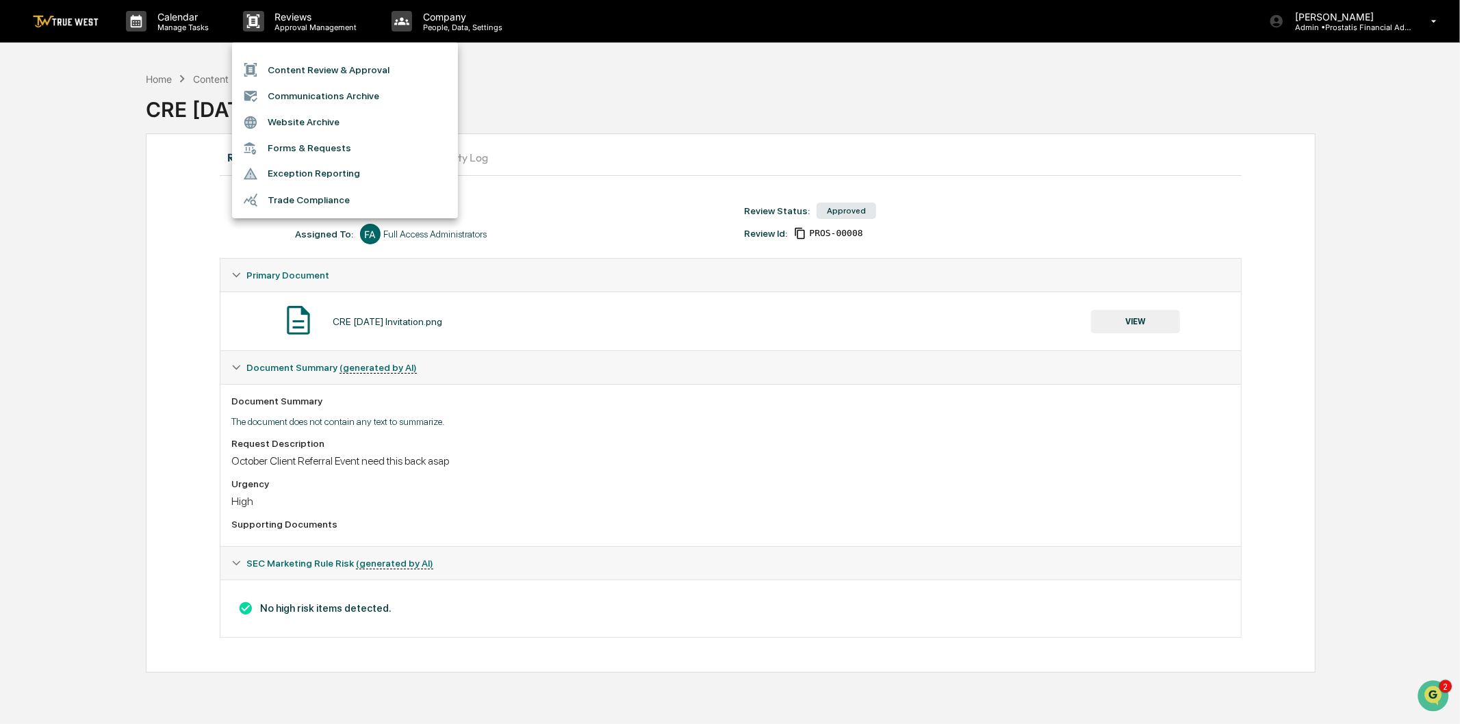
click at [303, 60] on li "Content Review & Approval" at bounding box center [345, 70] width 226 height 26
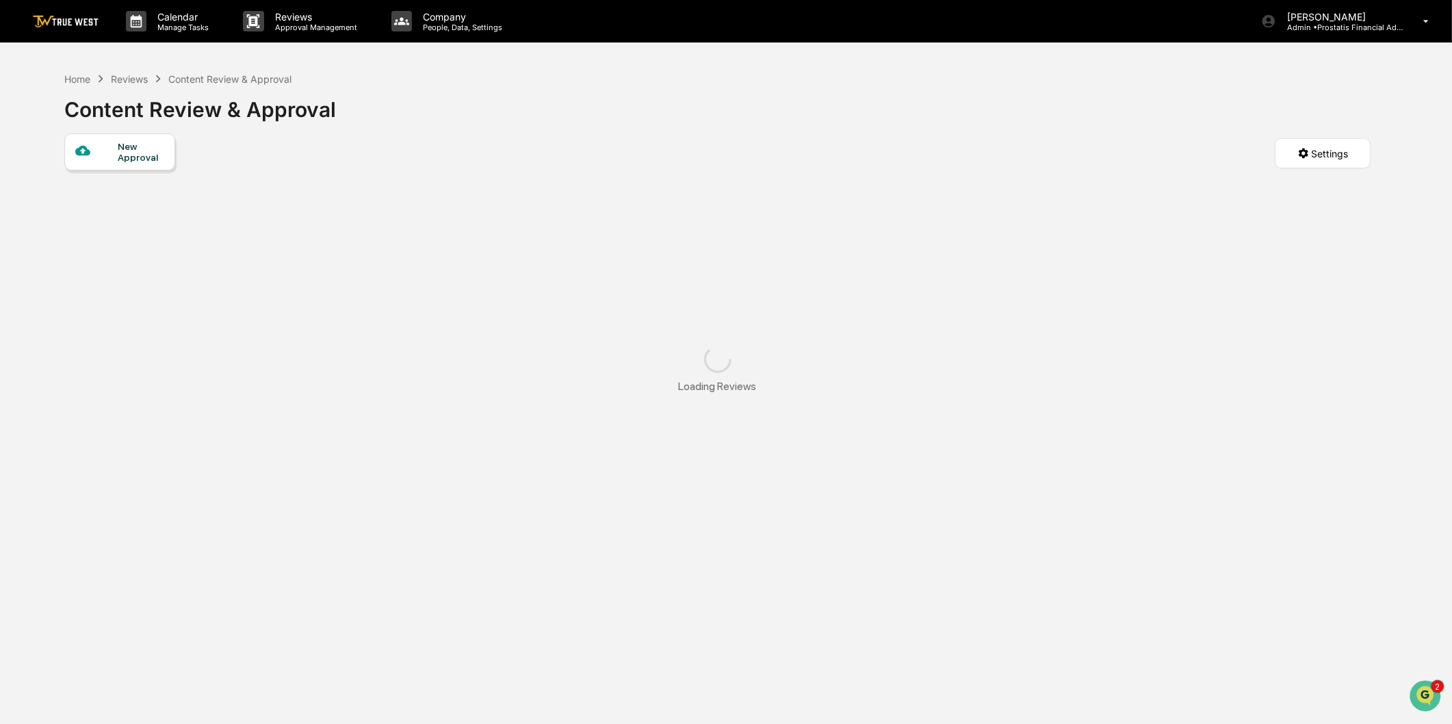
click at [138, 159] on div "New Approval" at bounding box center [141, 152] width 46 height 22
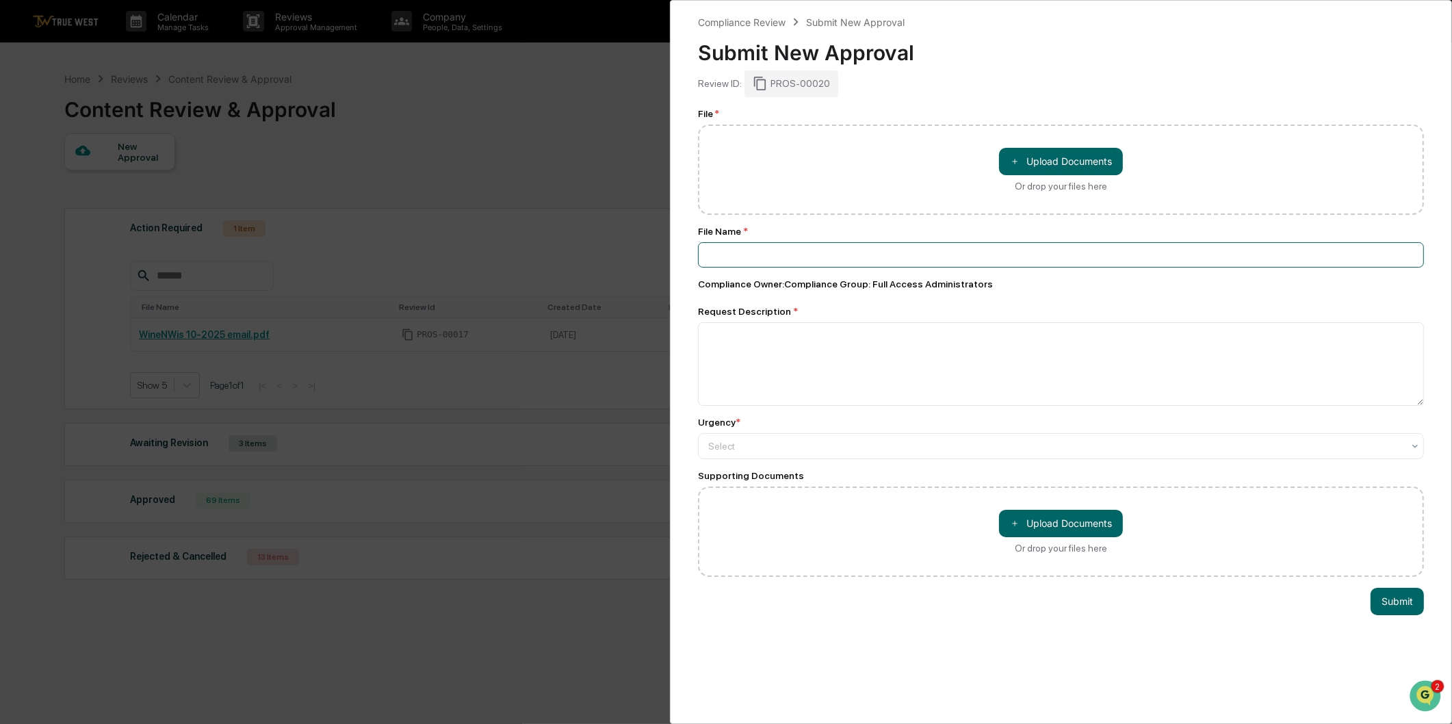
click at [810, 250] on input at bounding box center [1061, 254] width 726 height 25
click at [1046, 163] on button "＋ Upload Documents" at bounding box center [1061, 161] width 124 height 27
type input "**********"
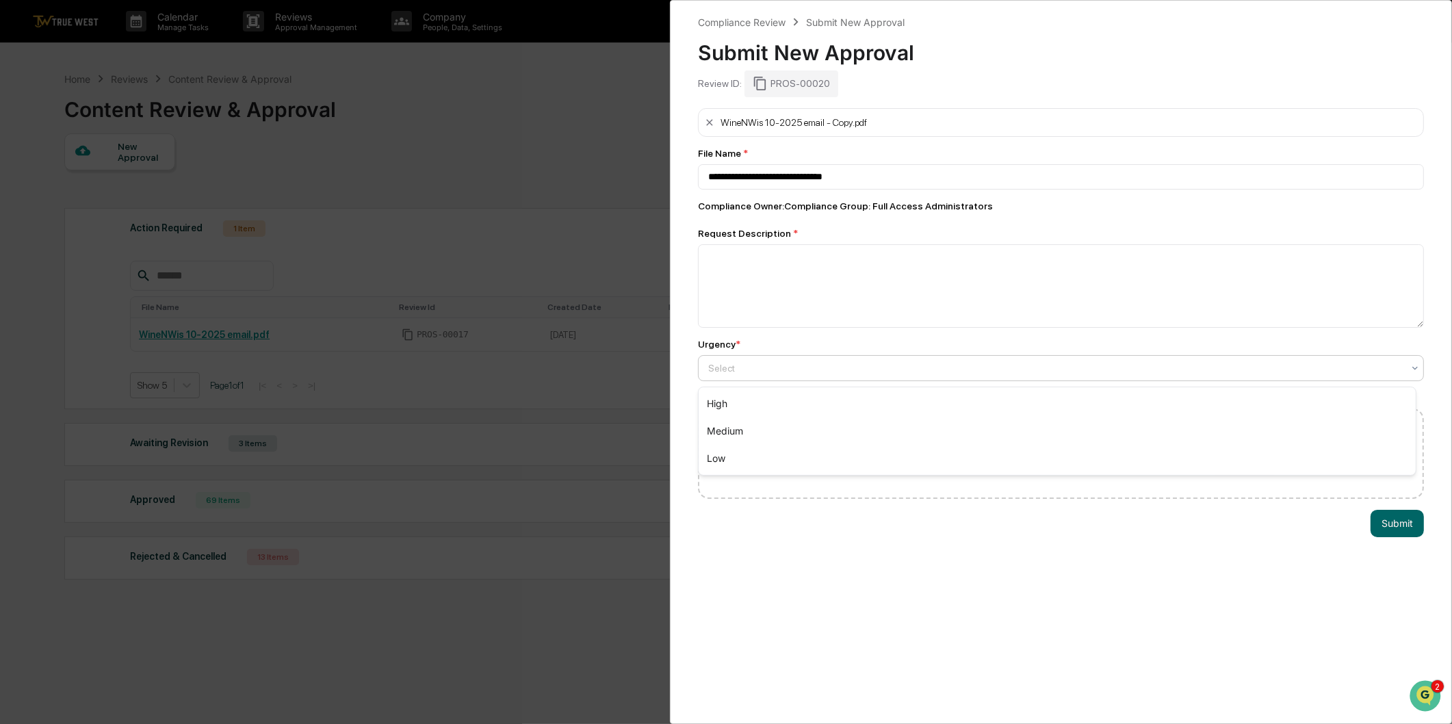
click at [805, 364] on div at bounding box center [1055, 368] width 695 height 14
click at [735, 456] on div "Low" at bounding box center [1057, 458] width 717 height 27
click at [1393, 522] on button "Submit" at bounding box center [1397, 523] width 53 height 27
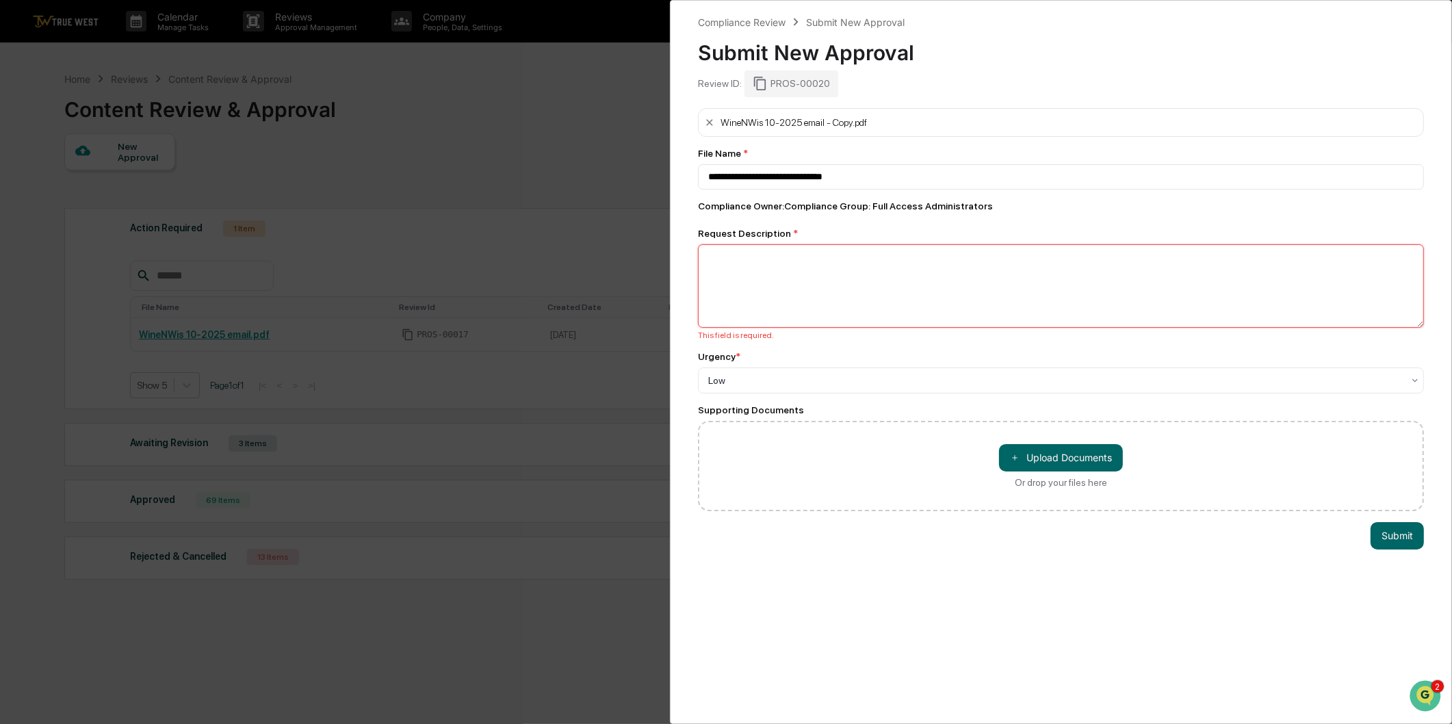
click at [823, 299] on textarea at bounding box center [1061, 285] width 726 height 83
type textarea "****"
click at [1398, 531] on button "Submit" at bounding box center [1397, 535] width 53 height 27
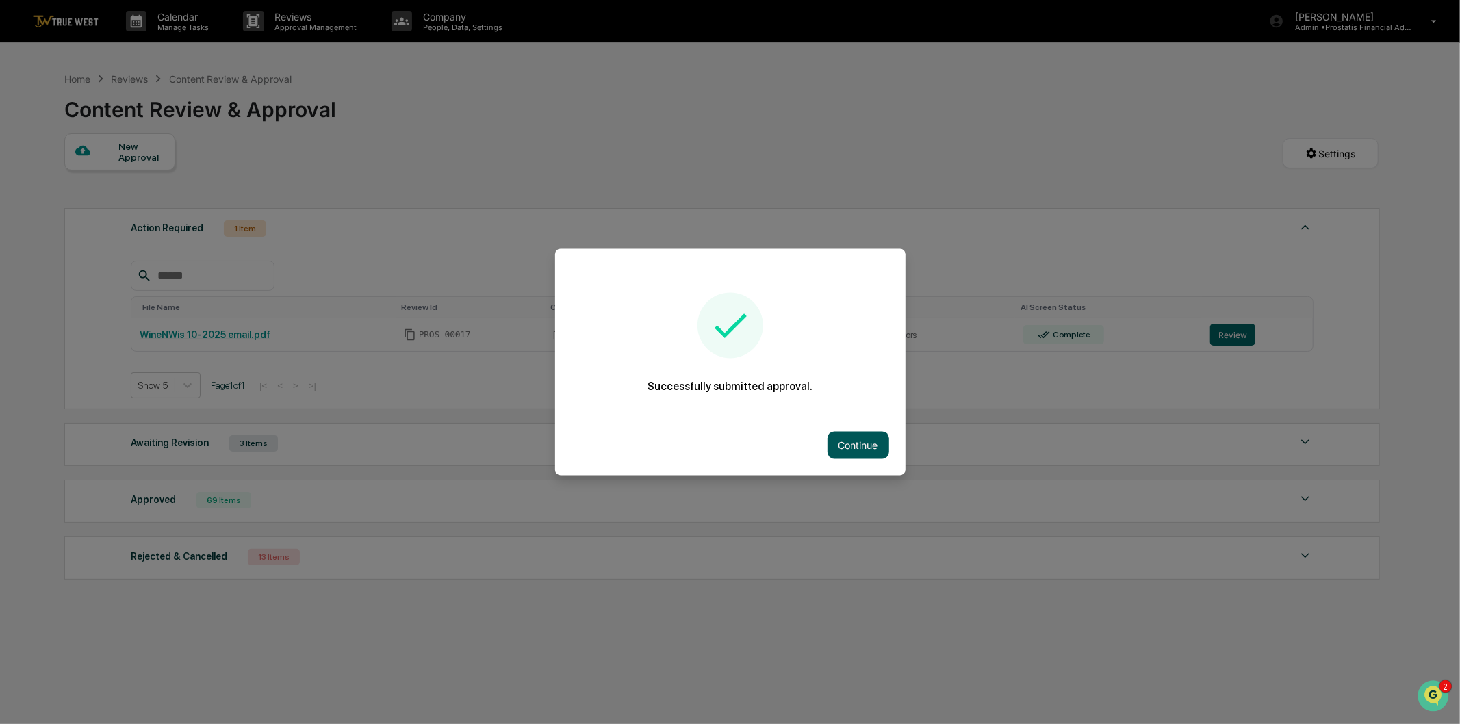
click at [868, 443] on button "Continue" at bounding box center [858, 445] width 62 height 27
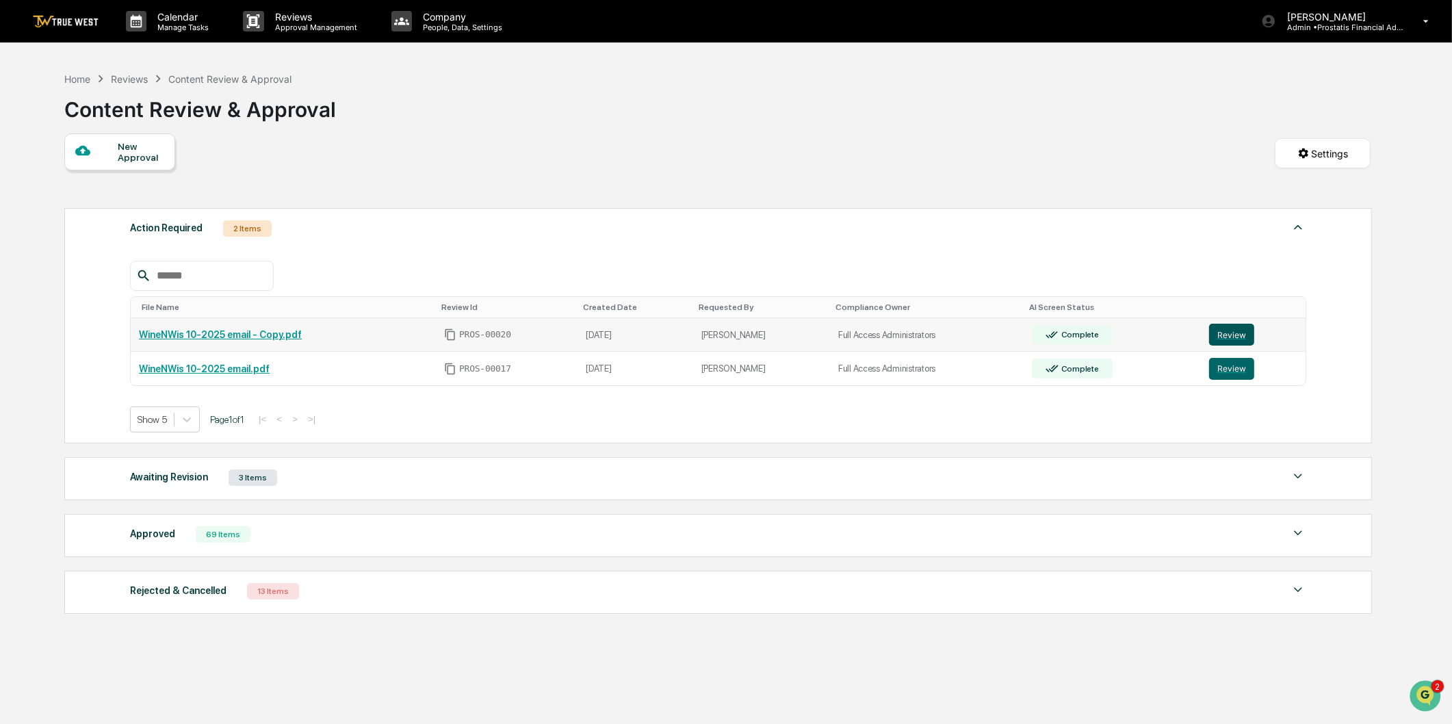
click at [1241, 337] on button "Review" at bounding box center [1231, 335] width 45 height 22
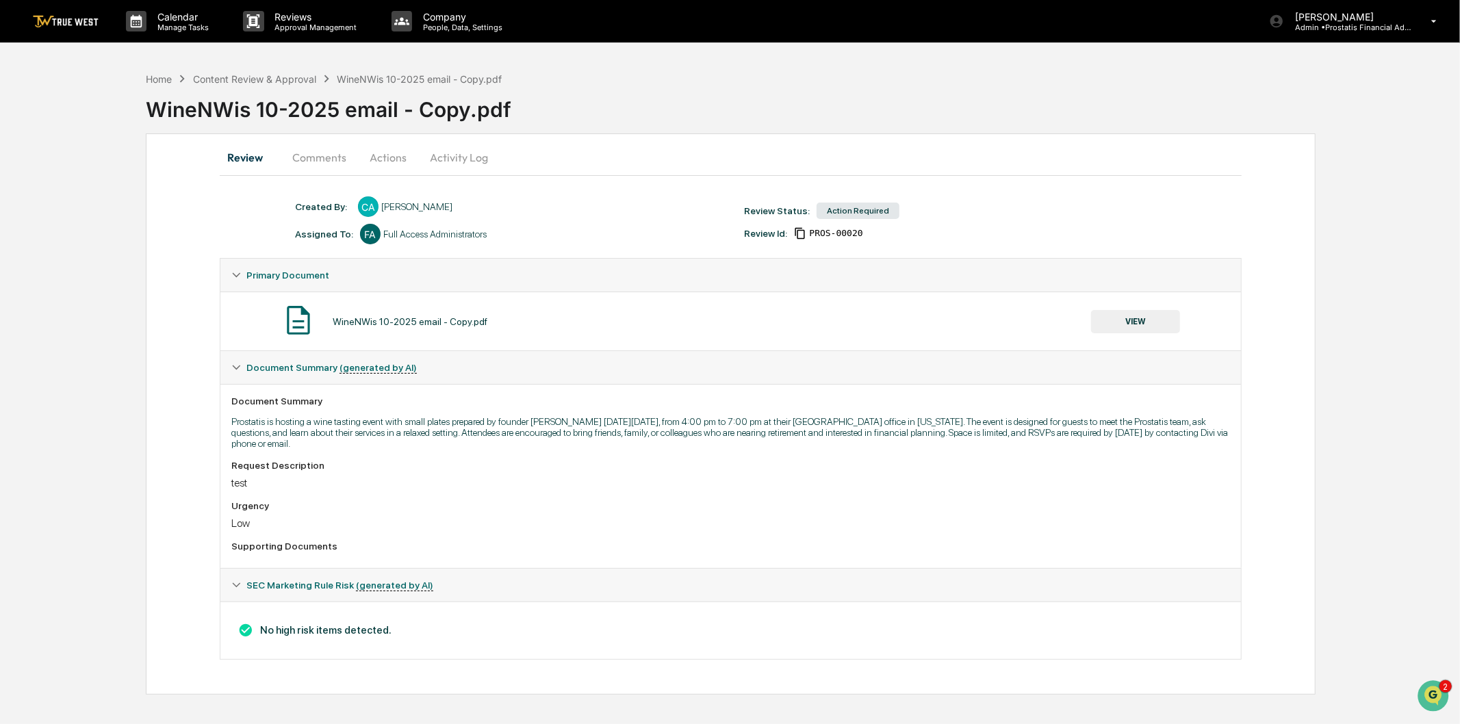
click at [443, 153] on button "Activity Log" at bounding box center [459, 157] width 80 height 33
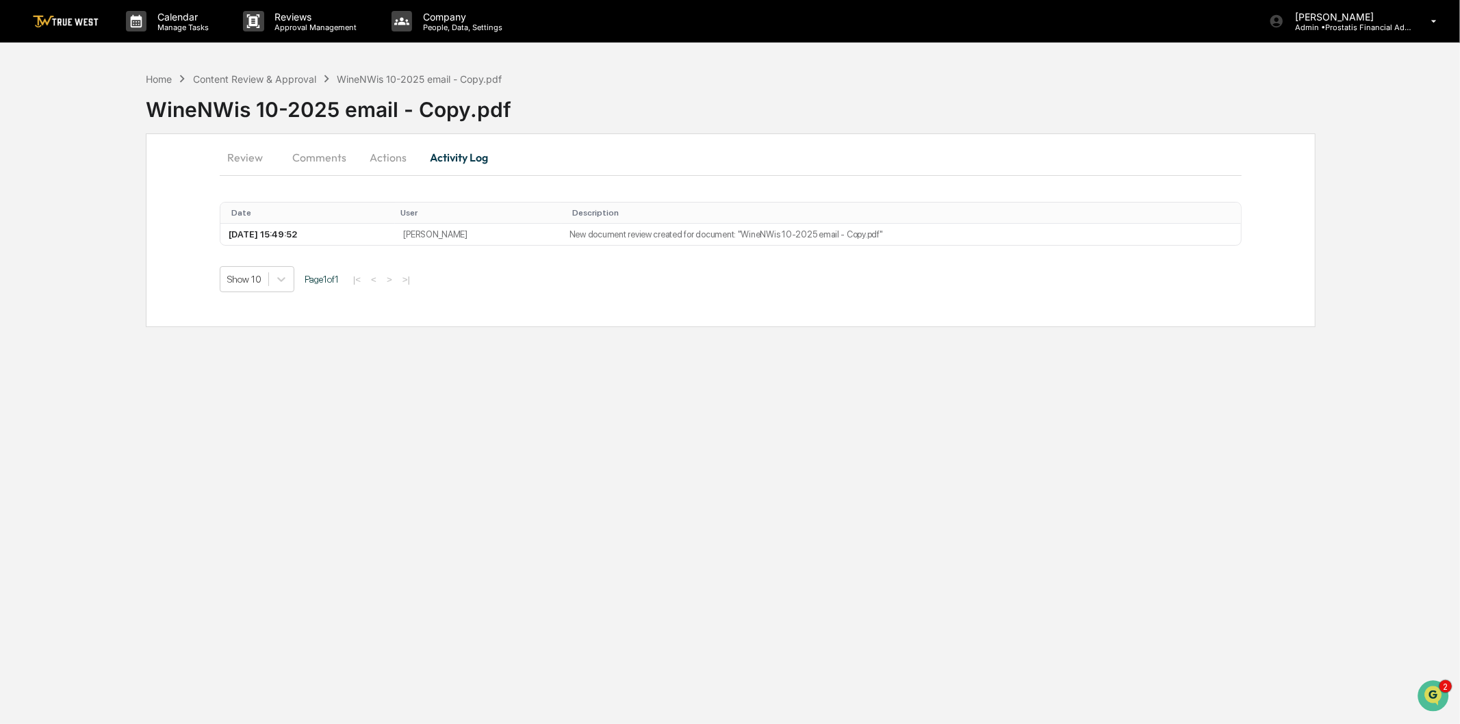
click at [384, 155] on button "Actions" at bounding box center [388, 157] width 62 height 33
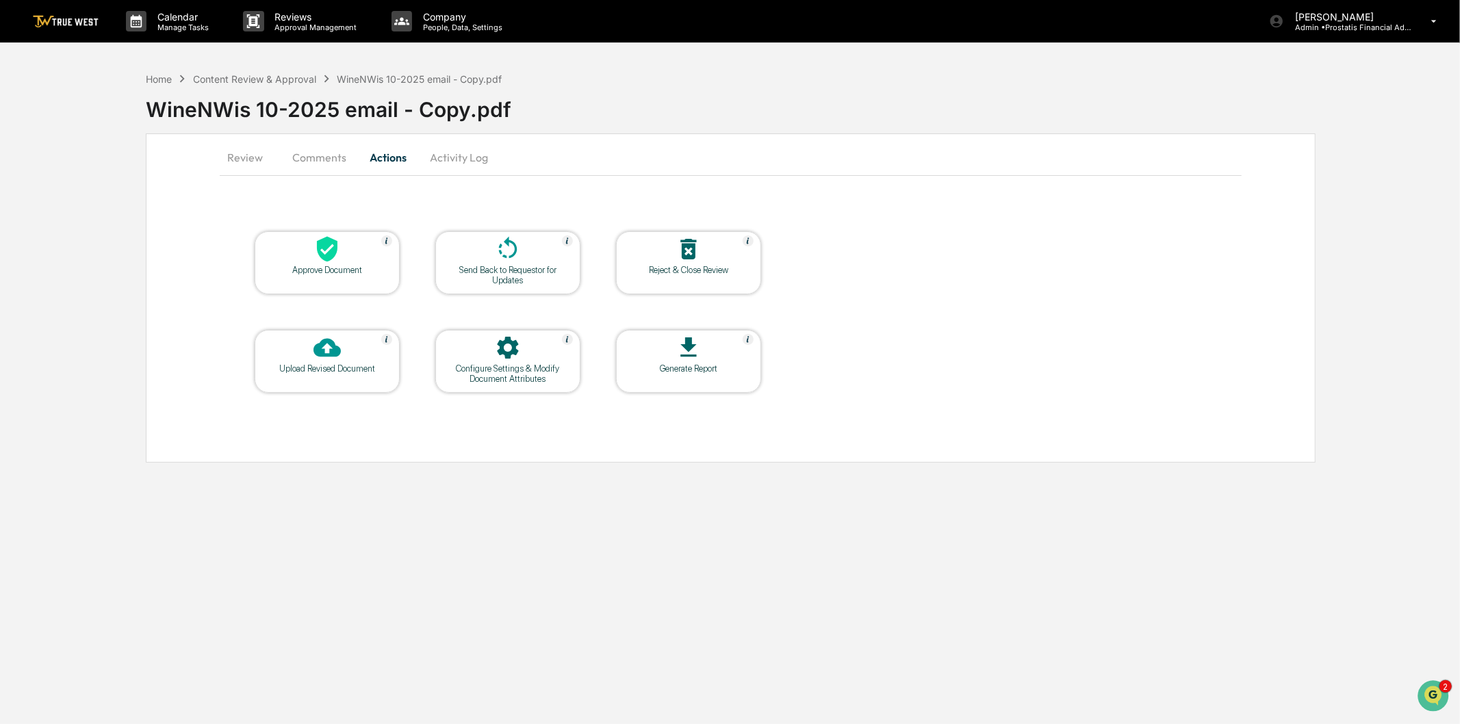
click at [673, 257] on div at bounding box center [688, 249] width 137 height 29
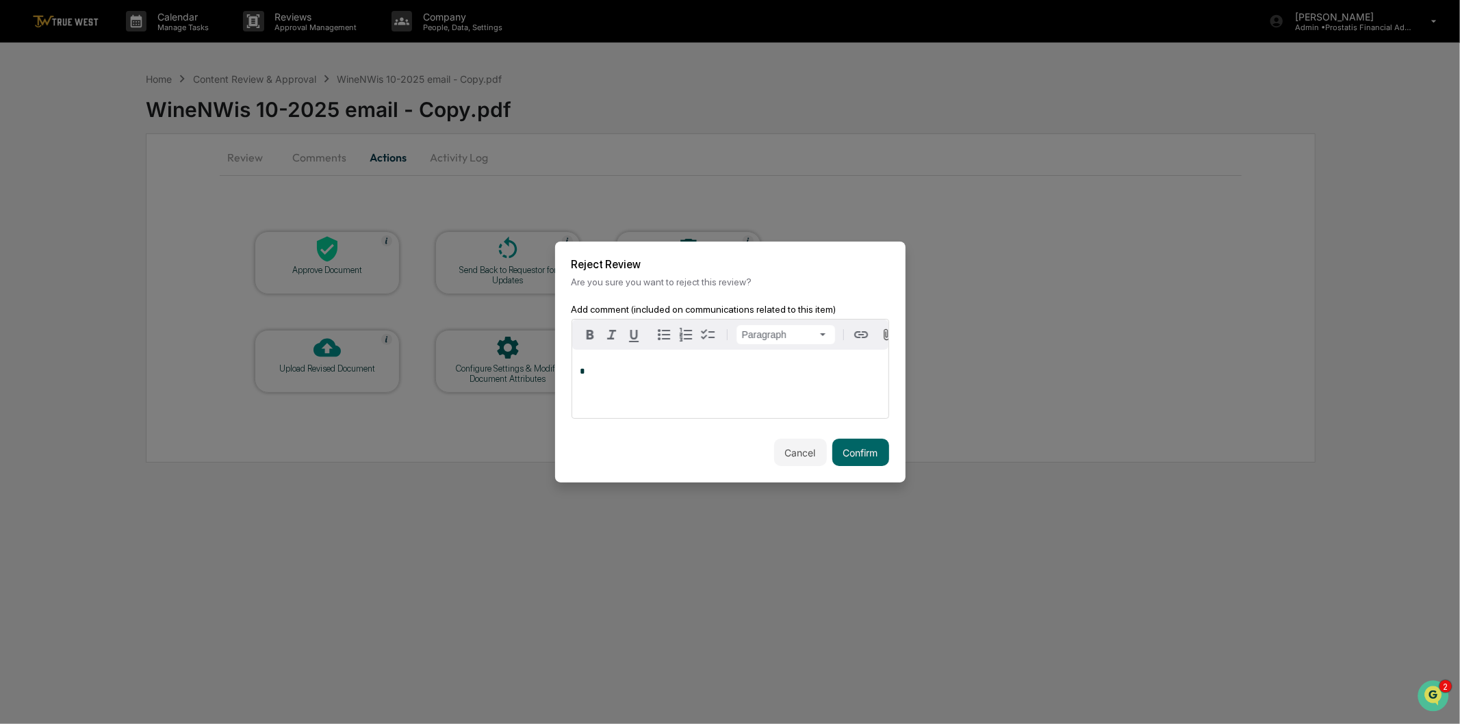
click at [750, 394] on div "*" at bounding box center [730, 384] width 316 height 68
click at [868, 463] on button "Confirm" at bounding box center [860, 452] width 57 height 27
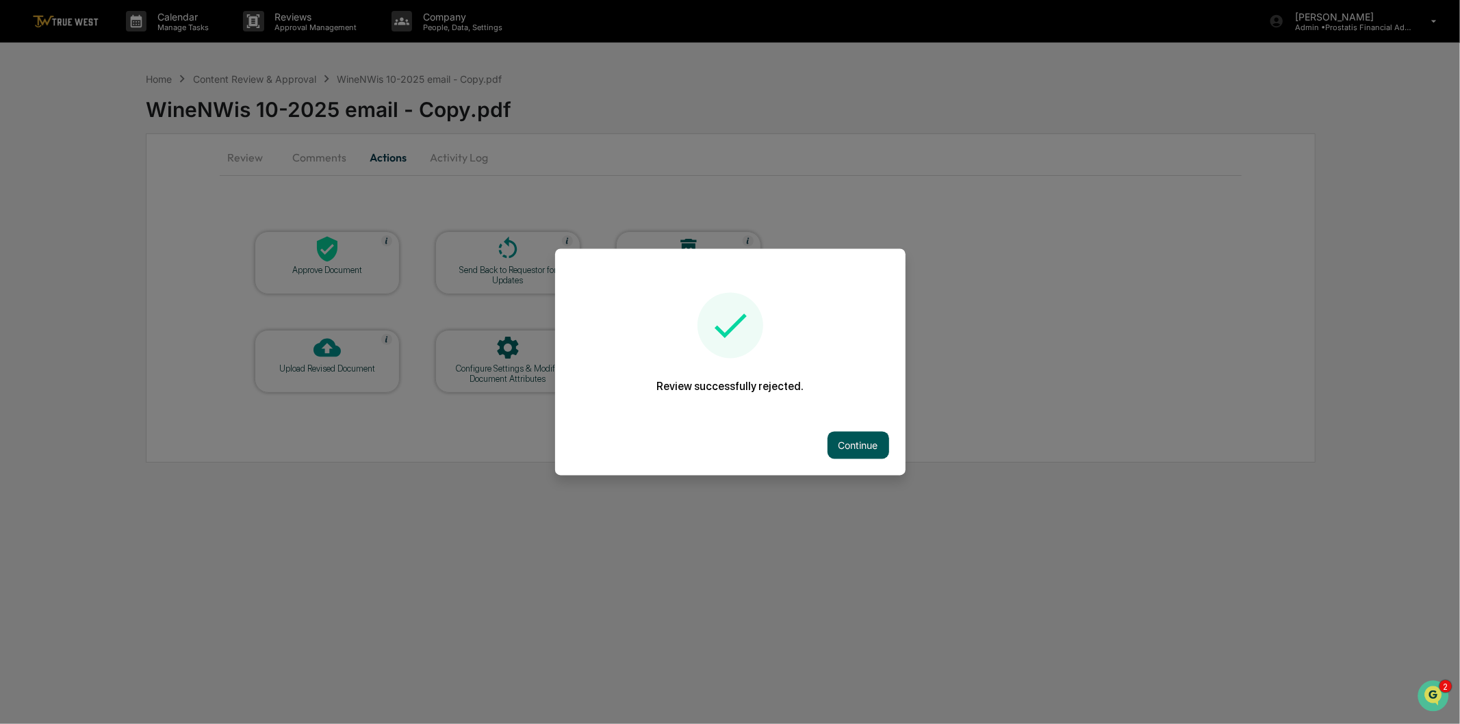
click at [859, 446] on button "Continue" at bounding box center [858, 445] width 62 height 27
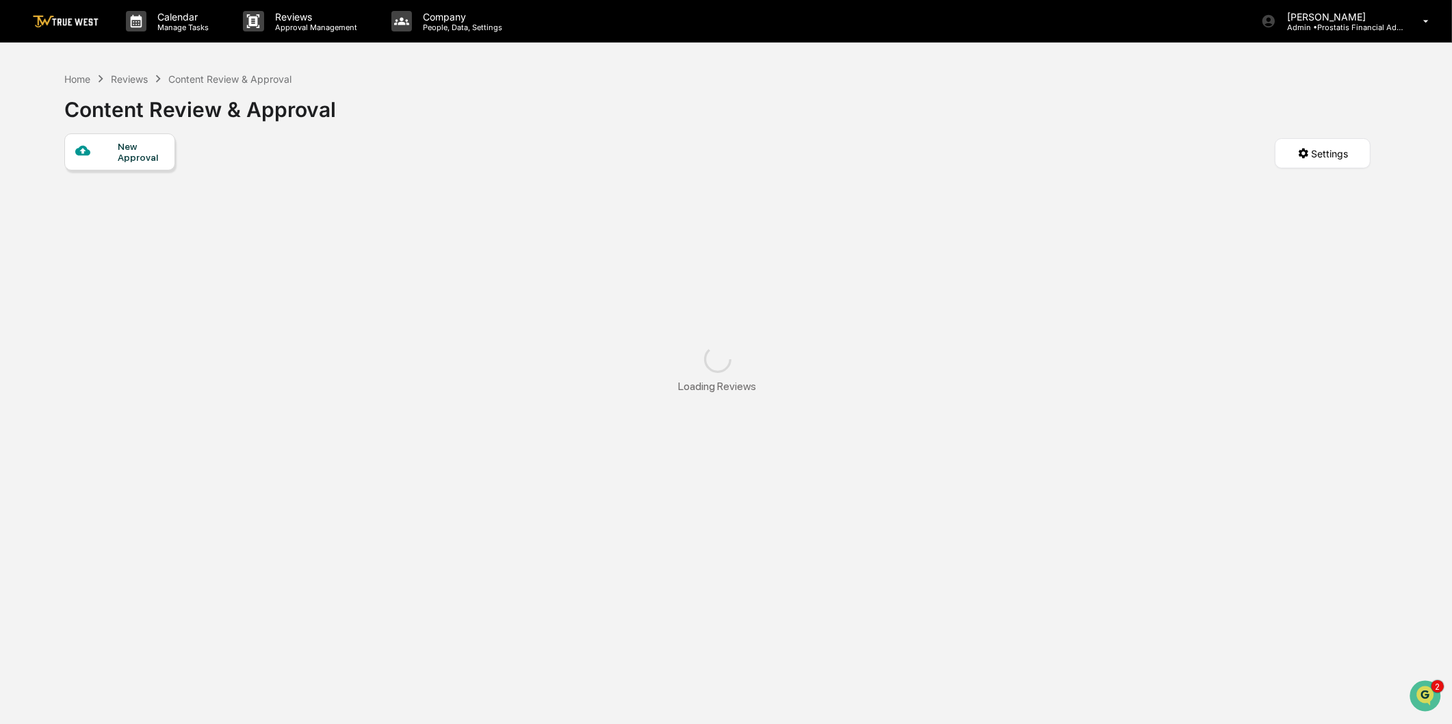
click at [753, 110] on div "Home Reviews Content Review & Approval Content Review & Approval" at bounding box center [717, 99] width 1307 height 68
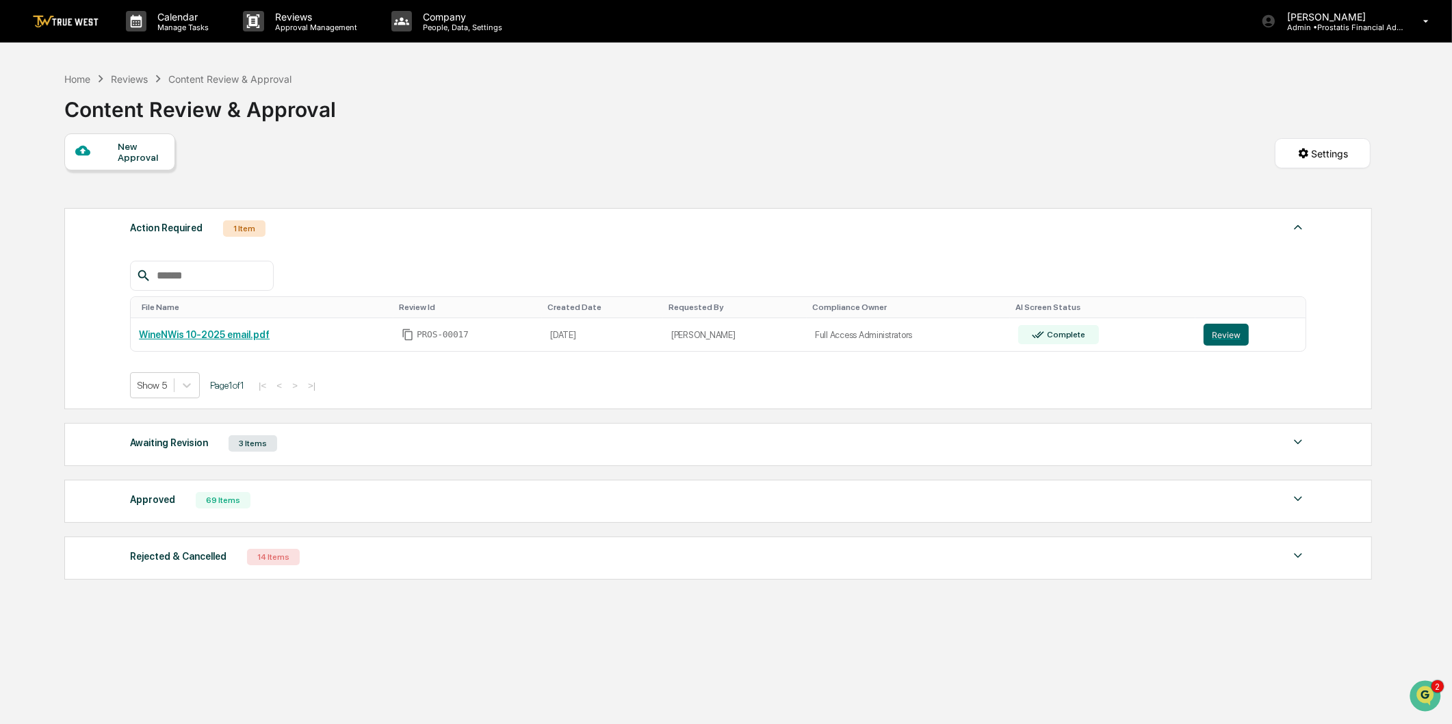
click at [294, 498] on div "Approved 69 Items" at bounding box center [718, 500] width 1176 height 19
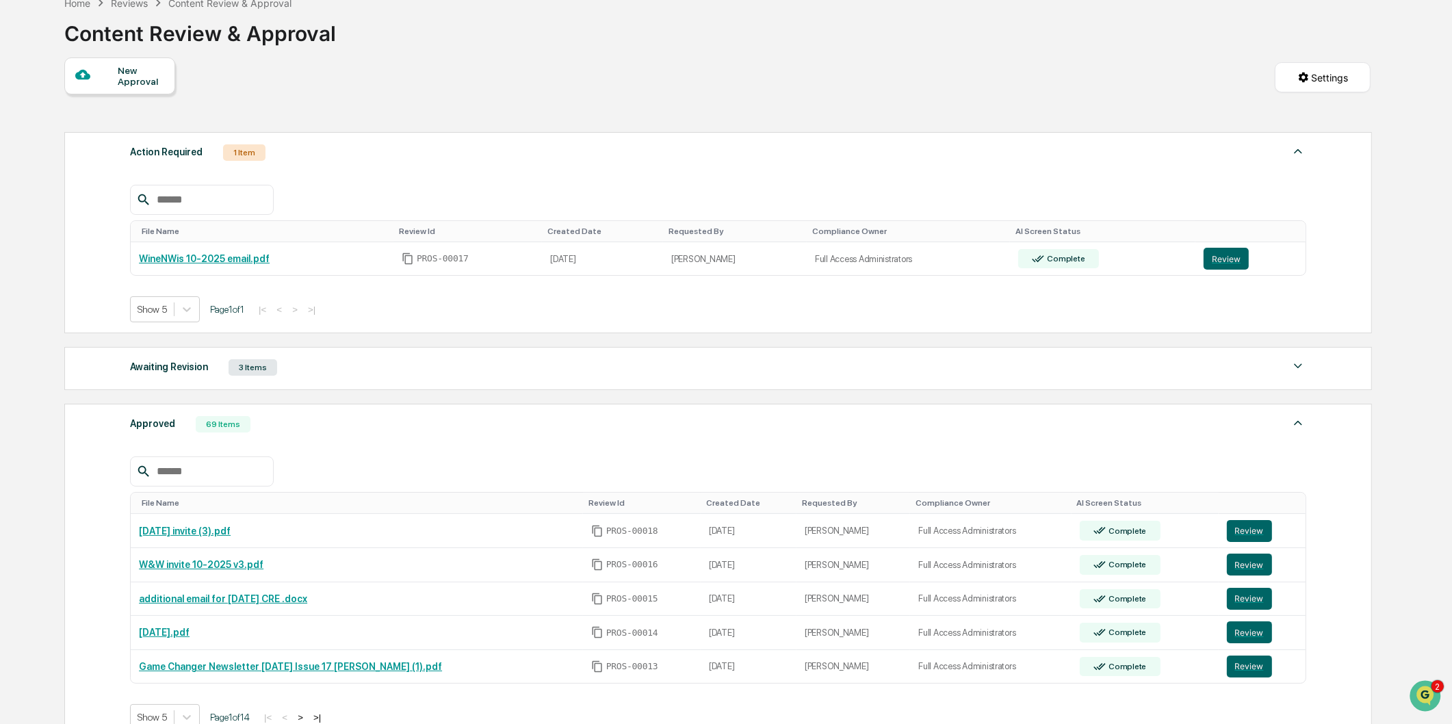
scroll to position [292, 0]
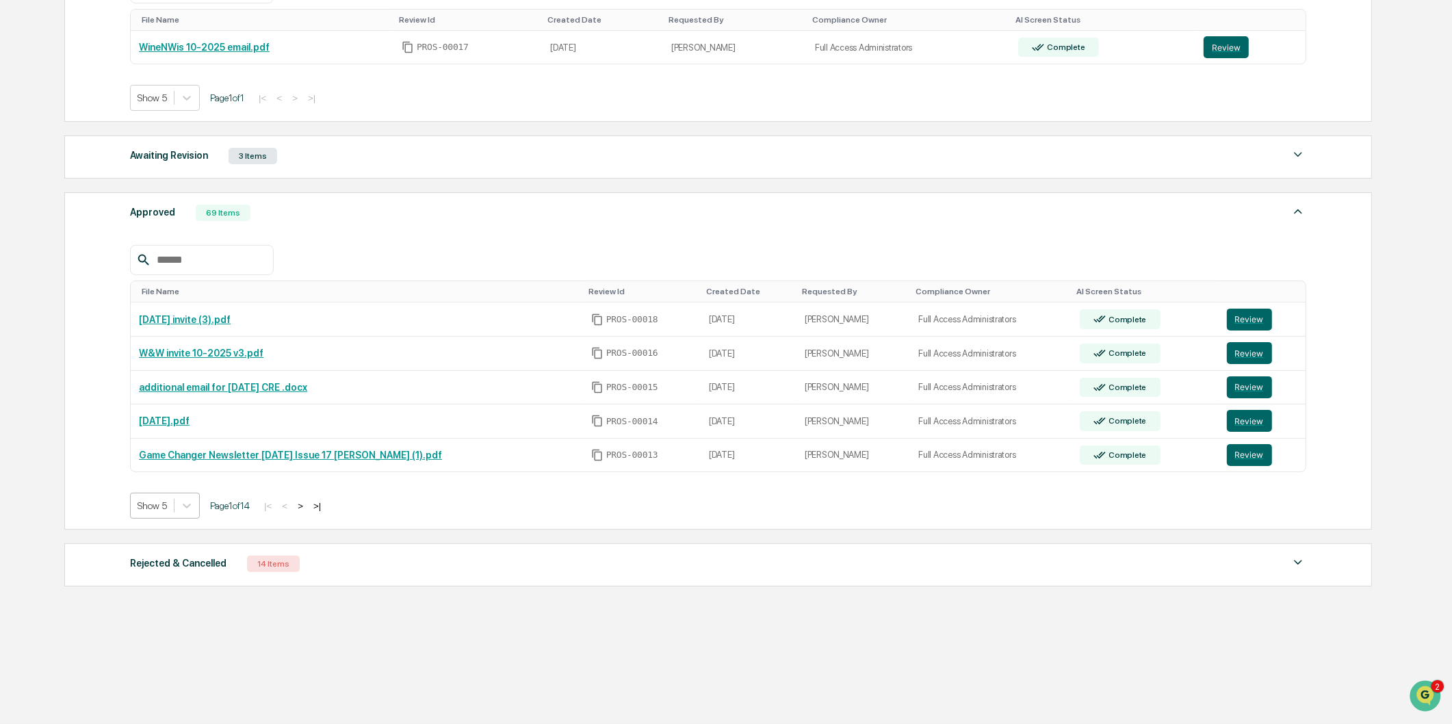
click at [163, 504] on div at bounding box center [152, 506] width 29 height 14
click at [172, 579] on div "Show 20" at bounding box center [165, 587] width 70 height 22
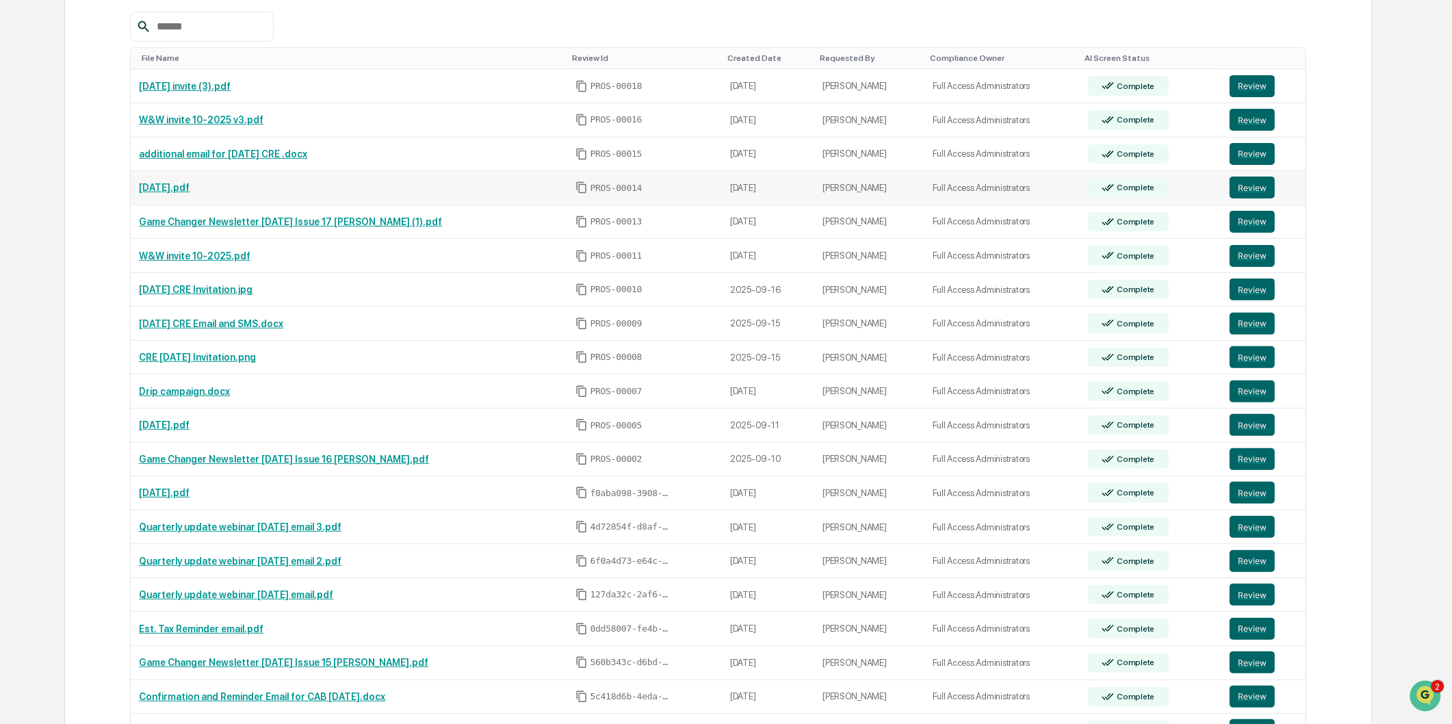
scroll to position [597, 0]
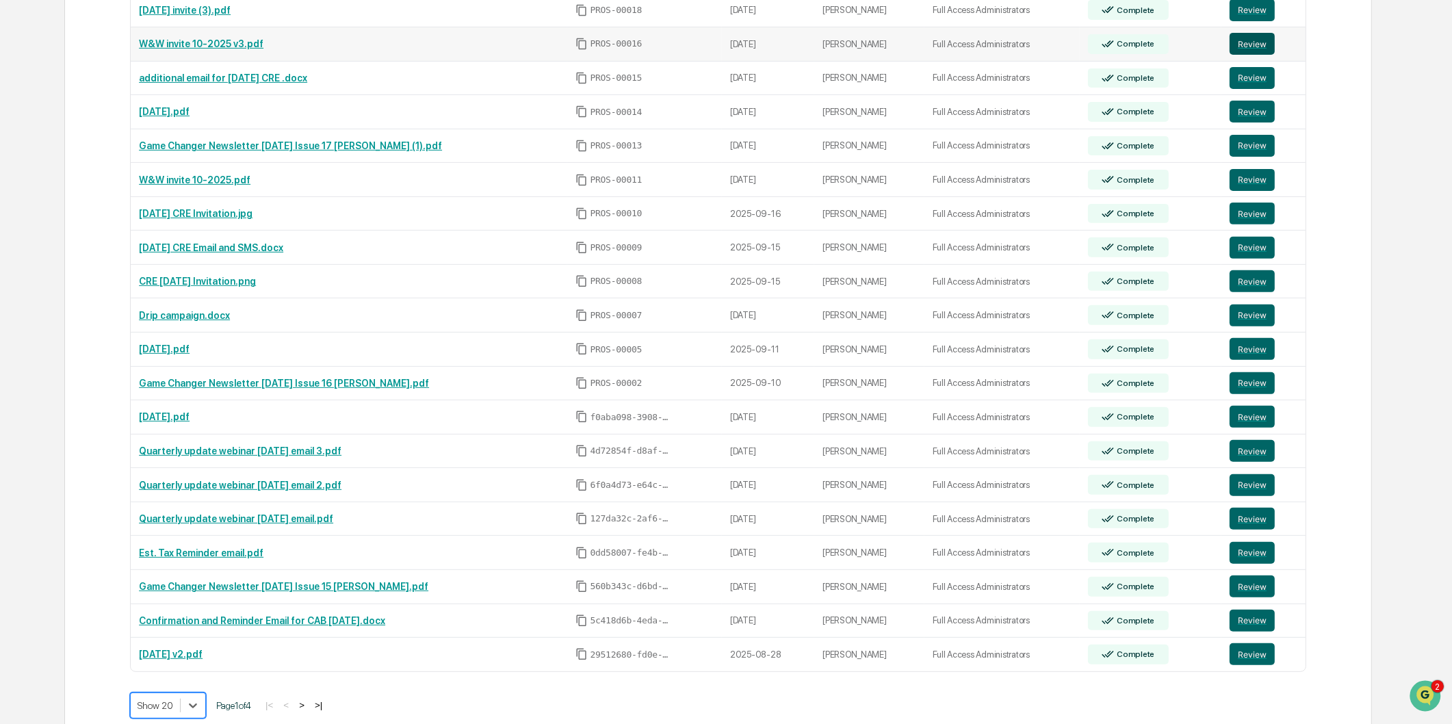
click at [1263, 48] on button "Review" at bounding box center [1252, 44] width 45 height 22
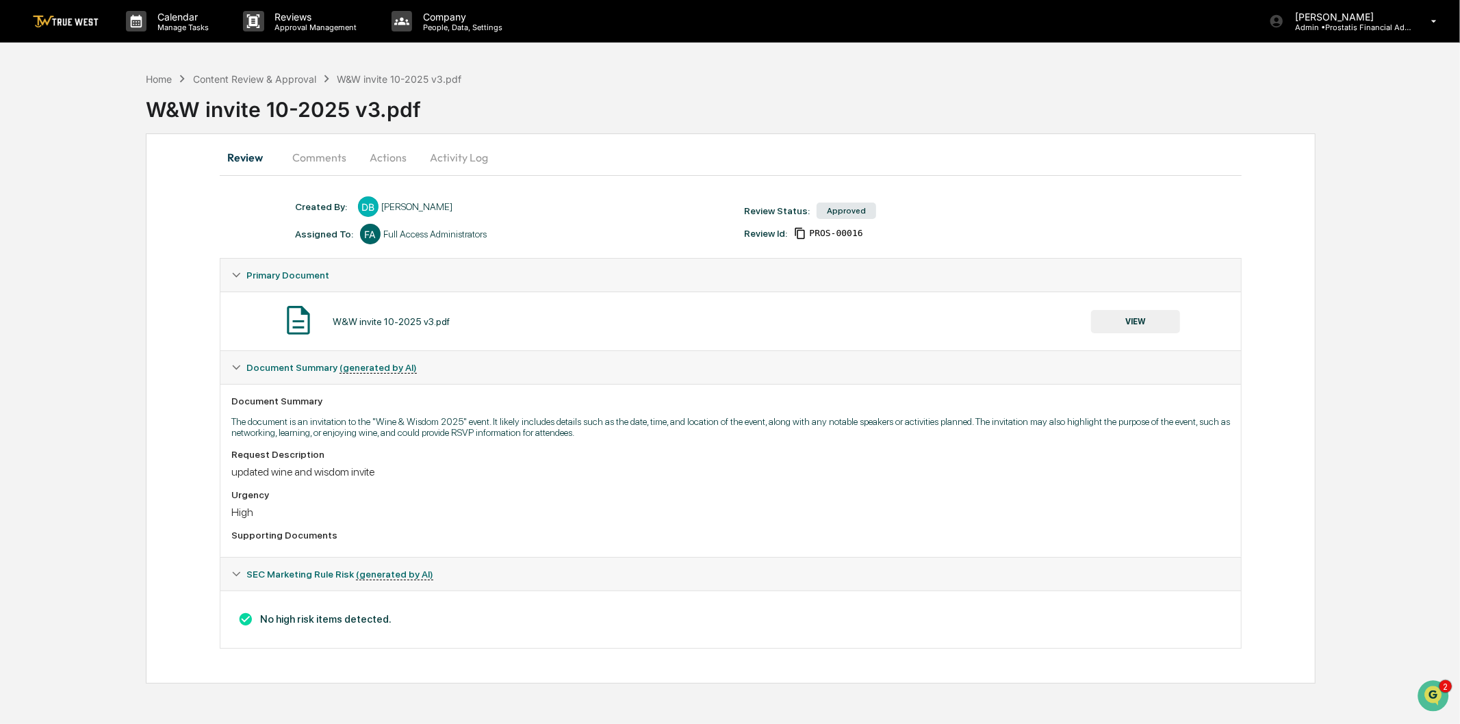
click at [1153, 324] on button "VIEW" at bounding box center [1135, 321] width 89 height 23
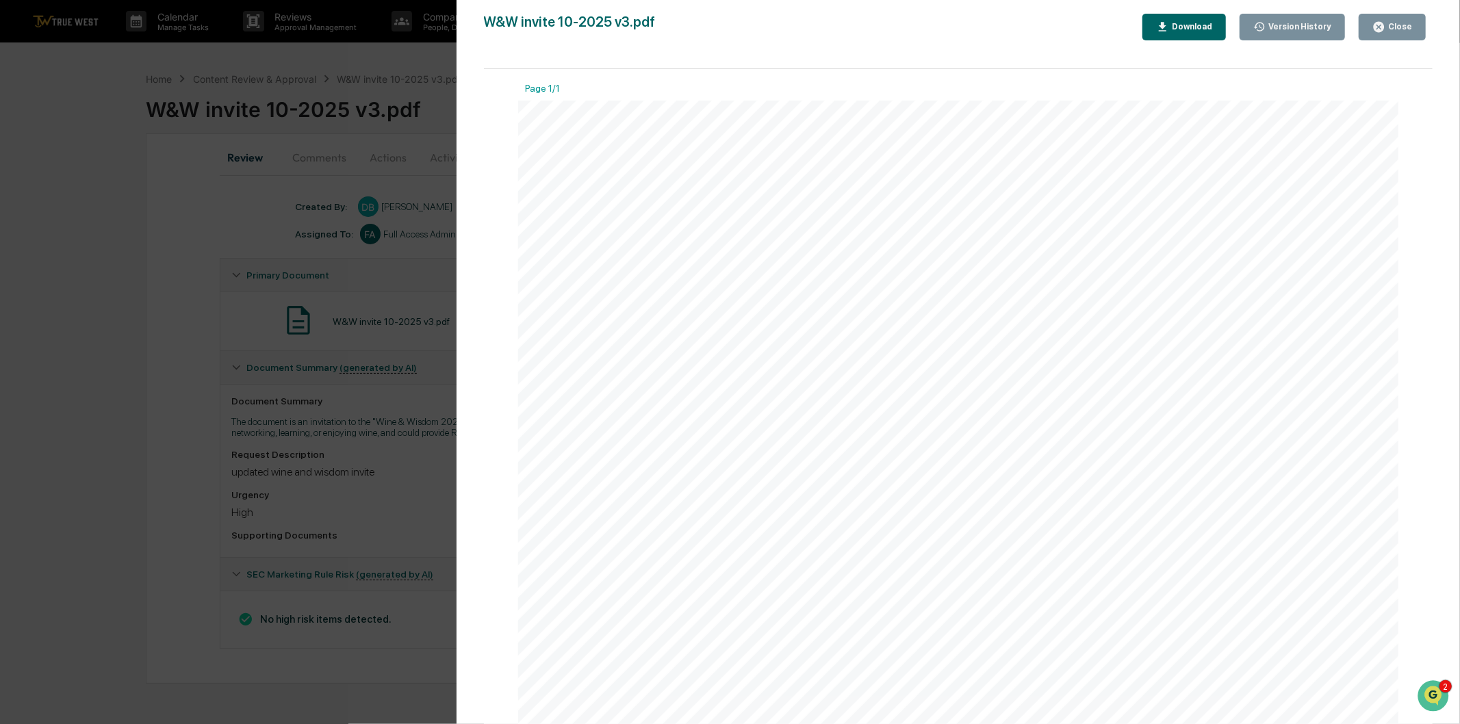
scroll to position [515, 0]
